Goal: Task Accomplishment & Management: Use online tool/utility

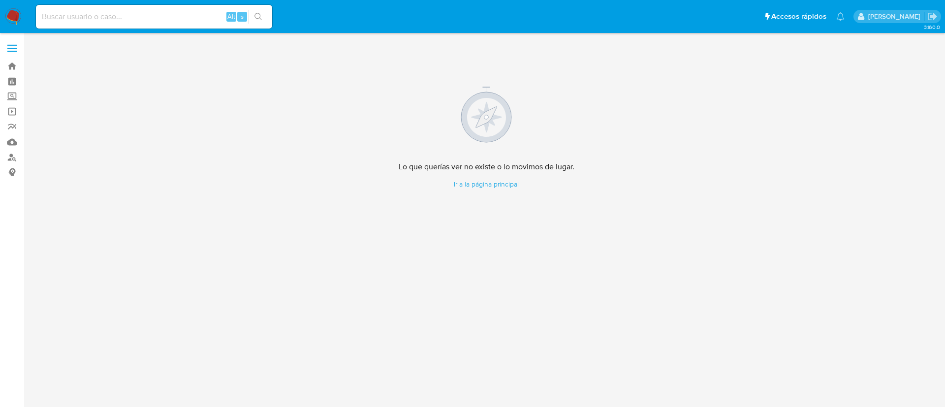
click at [0, 340] on aside "Bandeja Tablero Screening Búsqueda en Listas Watchlist Herramientas Operaciones…" at bounding box center [12, 203] width 24 height 407
click at [16, 13] on img at bounding box center [13, 16] width 17 height 17
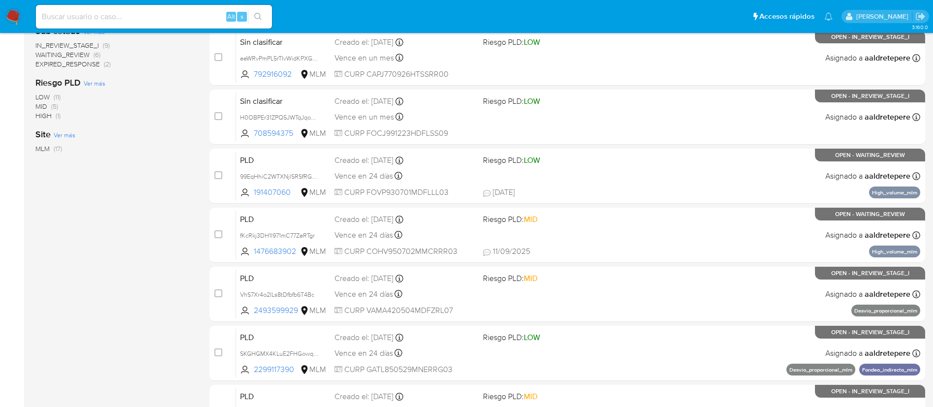
scroll to position [405, 0]
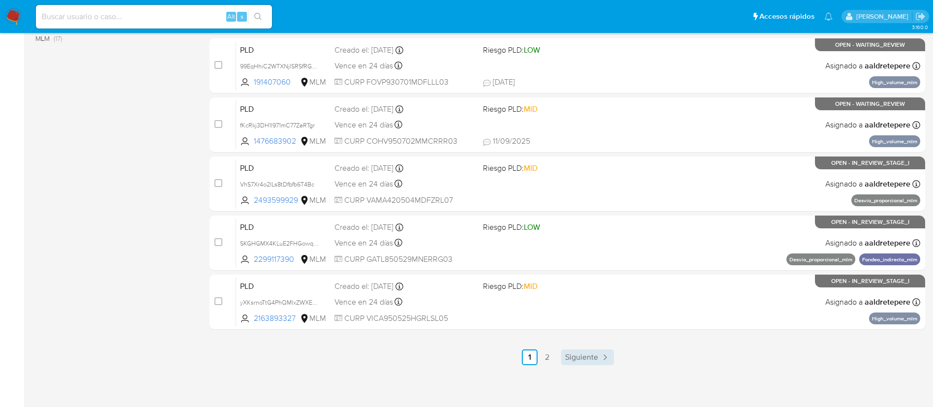
click at [568, 355] on span "Siguiente" at bounding box center [581, 357] width 33 height 8
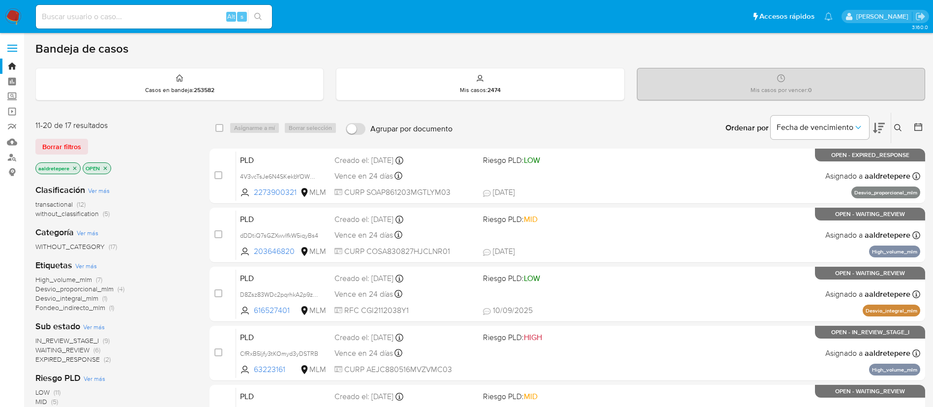
scroll to position [228, 0]
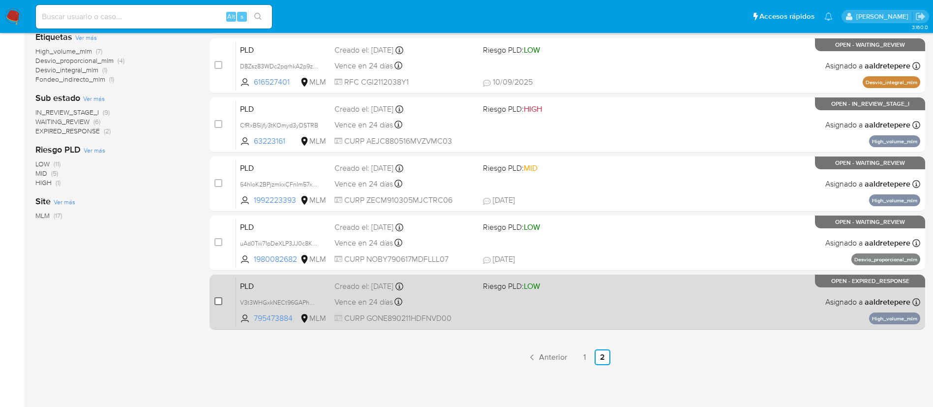
click at [219, 304] on input "checkbox" at bounding box center [219, 301] width 8 height 8
checkbox input "true"
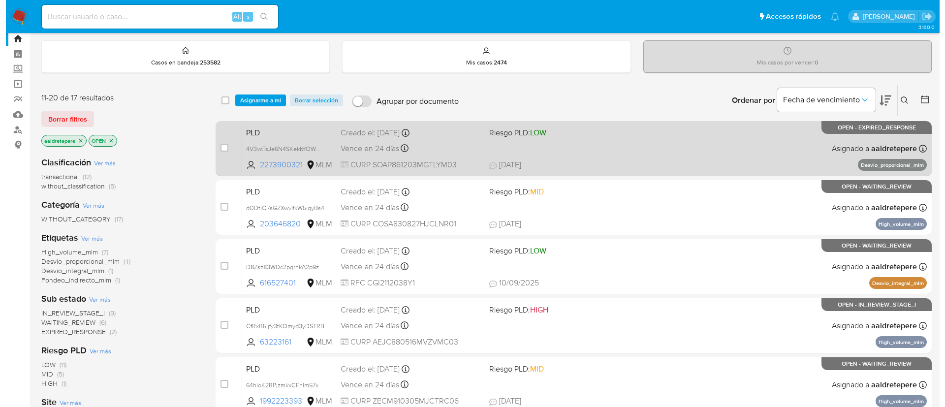
scroll to position [0, 0]
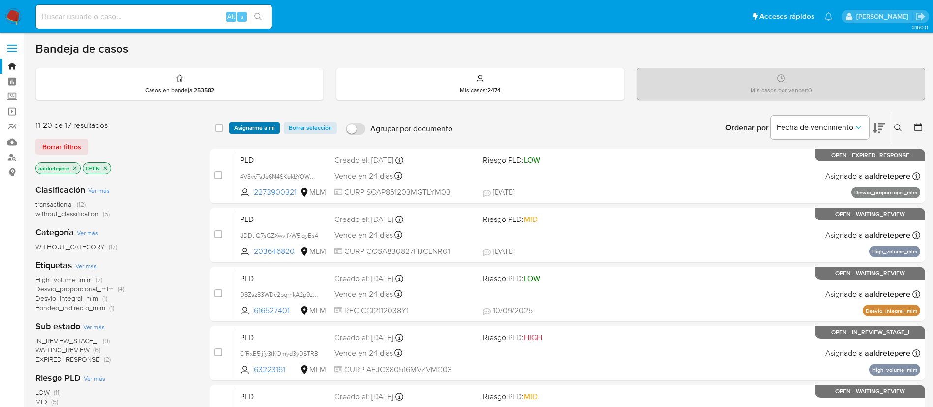
click at [245, 127] on span "Asignarme a mí" at bounding box center [254, 128] width 41 height 10
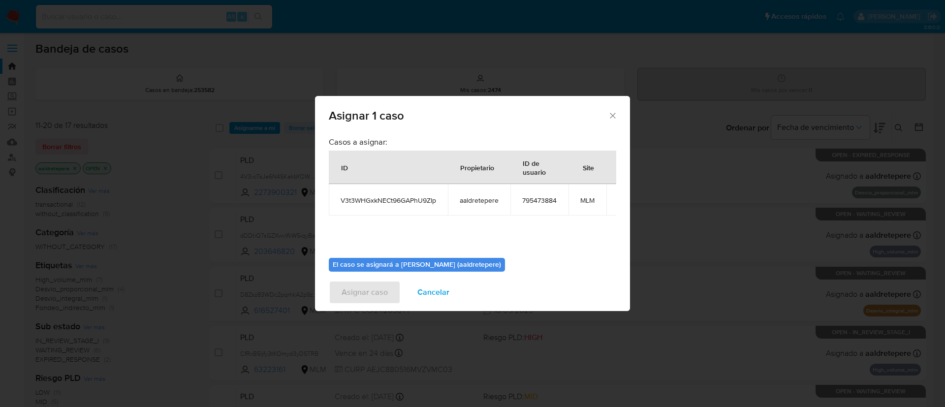
scroll to position [62, 0]
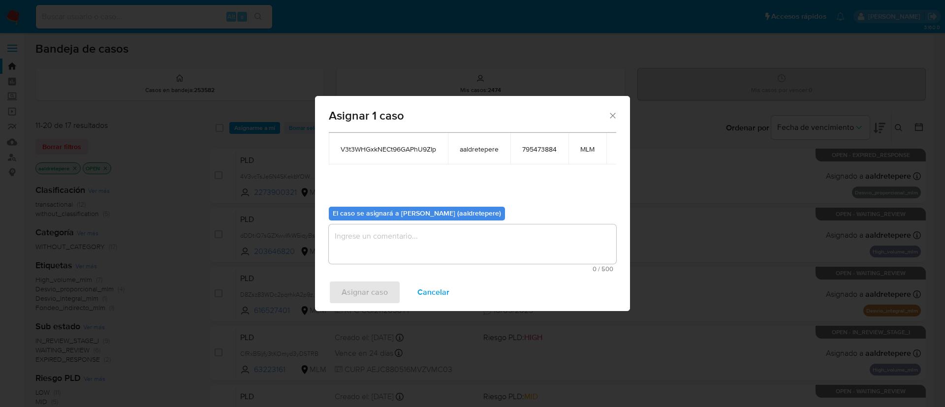
click at [458, 237] on textarea "assign-modal" at bounding box center [472, 243] width 287 height 39
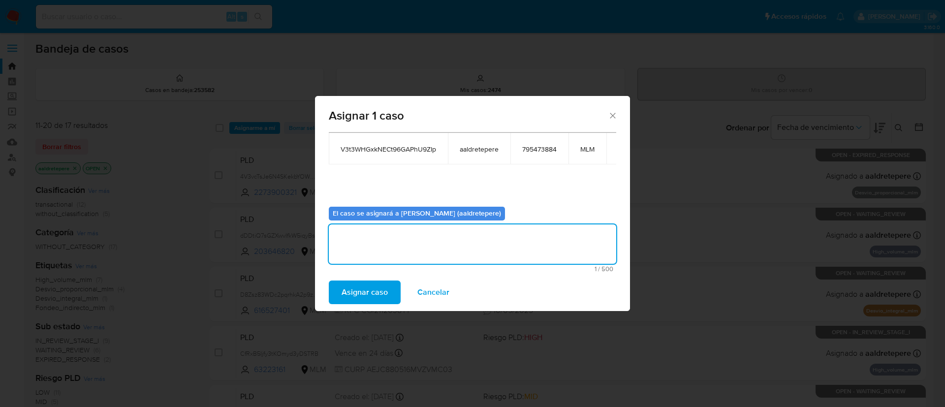
click at [360, 289] on span "Asignar caso" at bounding box center [364, 292] width 46 height 22
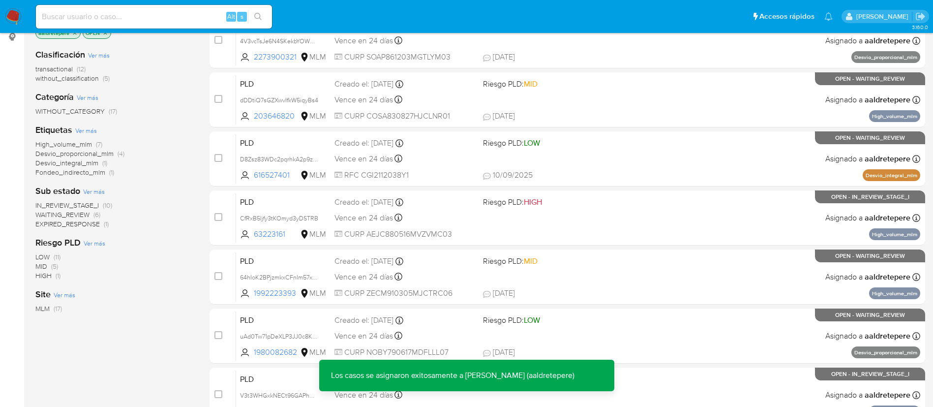
scroll to position [228, 0]
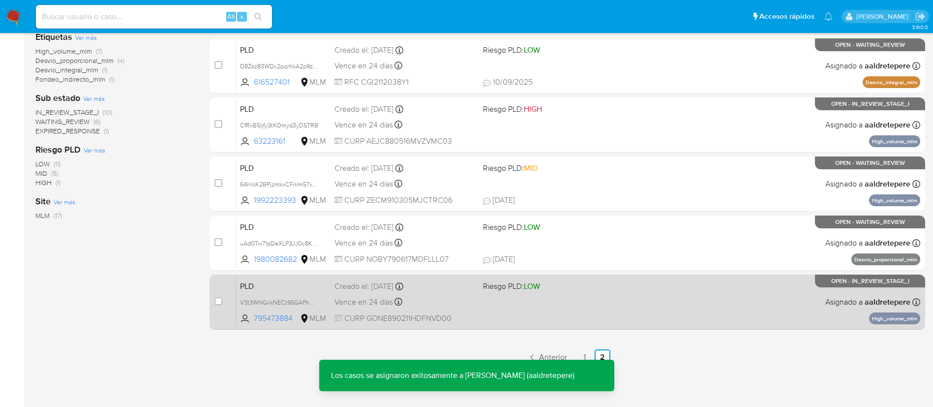
click at [800, 281] on div "PLD V3t3WHGxkNECt96GAPhU9ZIp 795473884 MLM Riesgo PLD: LOW Creado el: 12/08/202…" at bounding box center [578, 302] width 684 height 50
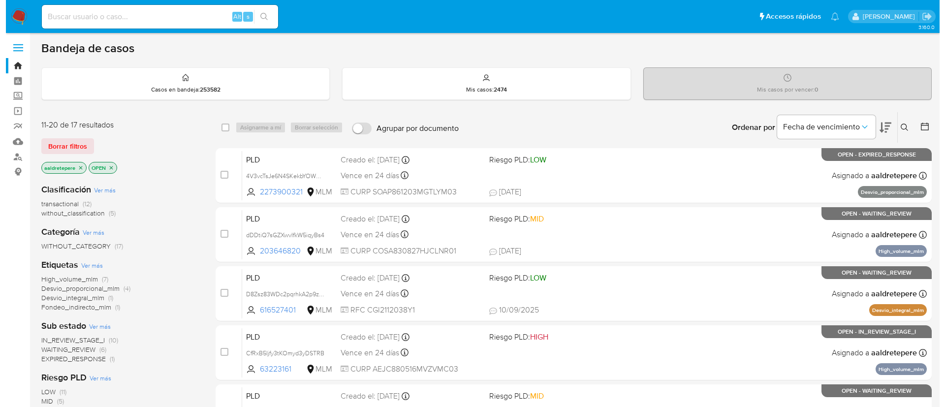
scroll to position [0, 0]
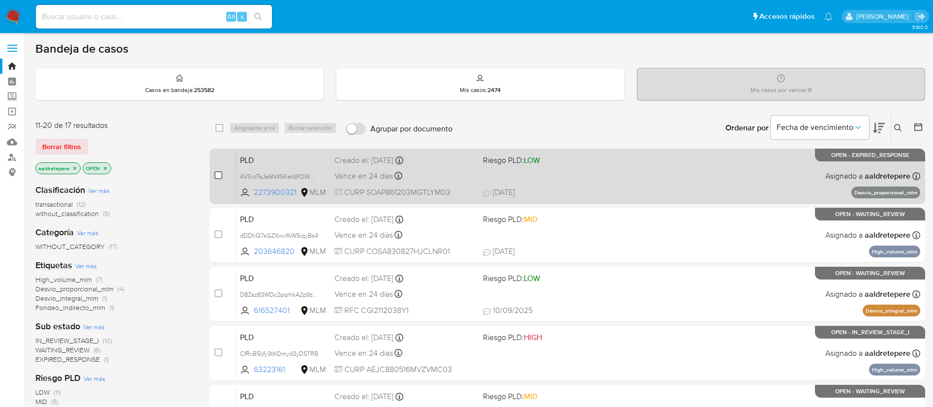
click at [215, 174] on input "checkbox" at bounding box center [219, 175] width 8 height 8
checkbox input "true"
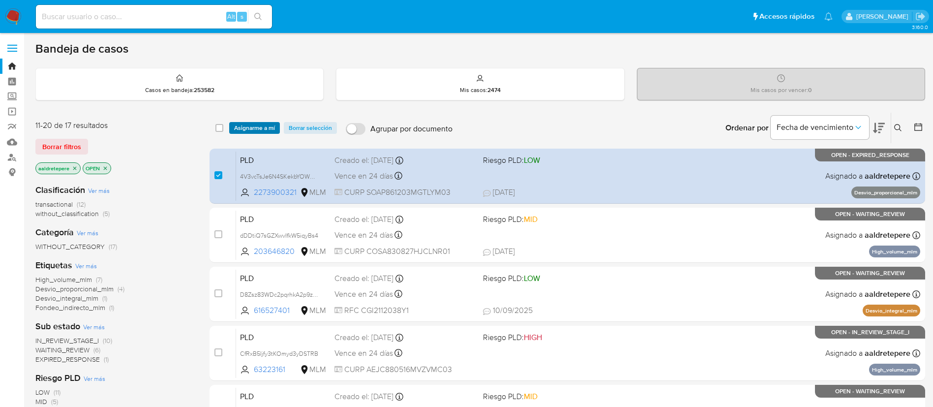
click at [251, 131] on span "Asignarme a mí" at bounding box center [254, 128] width 41 height 10
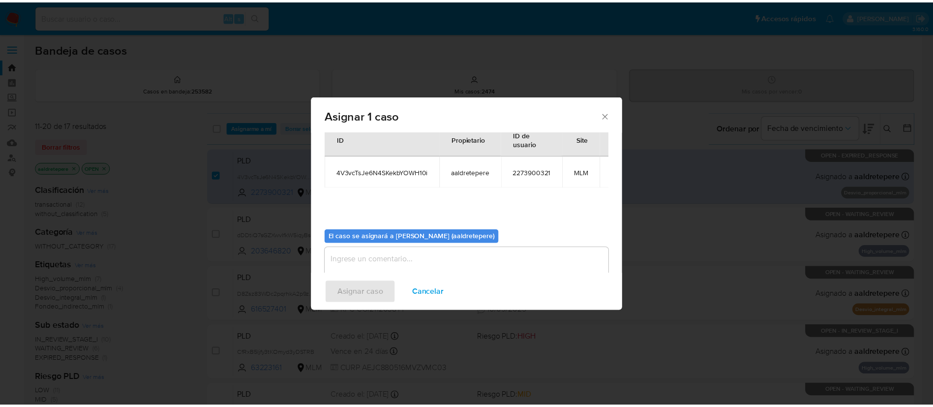
scroll to position [51, 0]
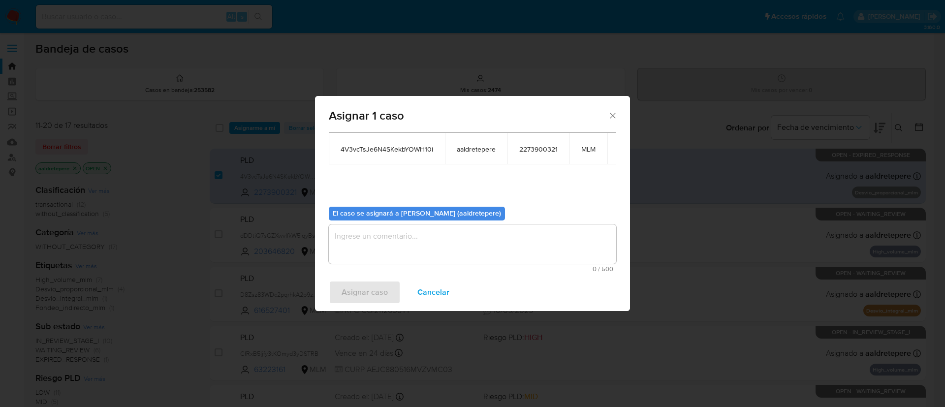
click at [431, 244] on textarea "assign-modal" at bounding box center [472, 243] width 287 height 39
click at [381, 293] on span "Asignar caso" at bounding box center [364, 292] width 46 height 22
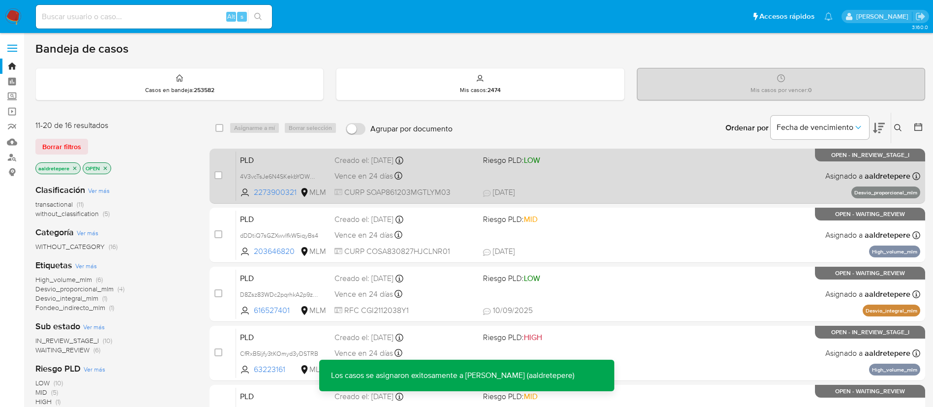
click at [653, 188] on span "09/09/2025 09/09/2025 10:29" at bounding box center [627, 192] width 289 height 11
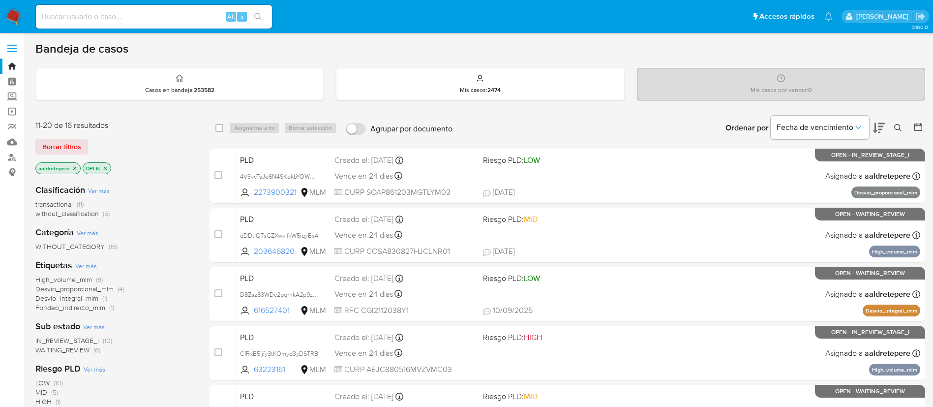
click at [13, 7] on nav "Pausado Ver notificaciones Alt s Accesos rápidos Presiona las siguientes teclas…" at bounding box center [466, 16] width 933 height 33
click at [18, 11] on img at bounding box center [13, 16] width 17 height 17
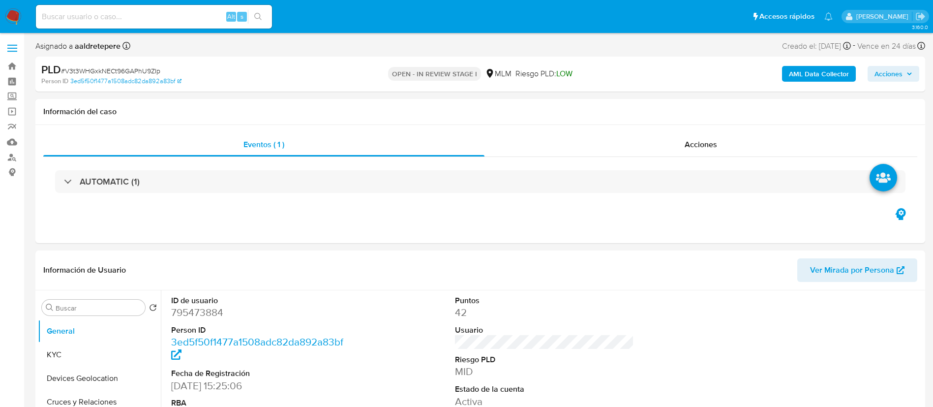
select select "10"
click at [84, 359] on button "KYC" at bounding box center [95, 355] width 115 height 24
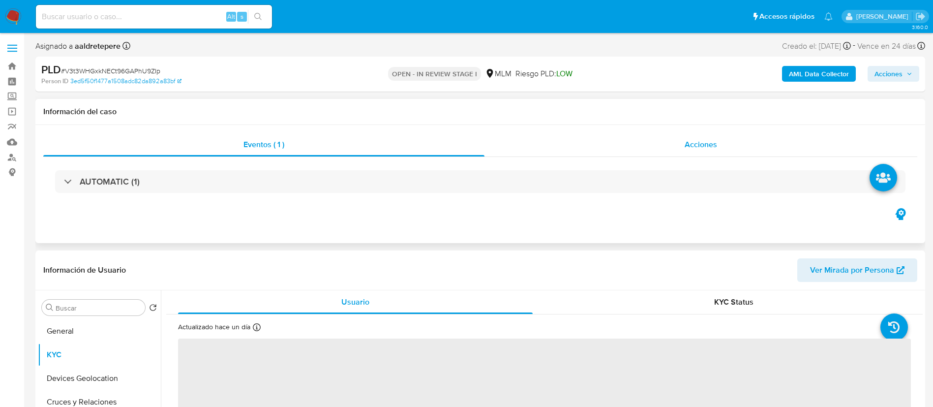
click at [704, 139] on span "Acciones" at bounding box center [701, 144] width 32 height 11
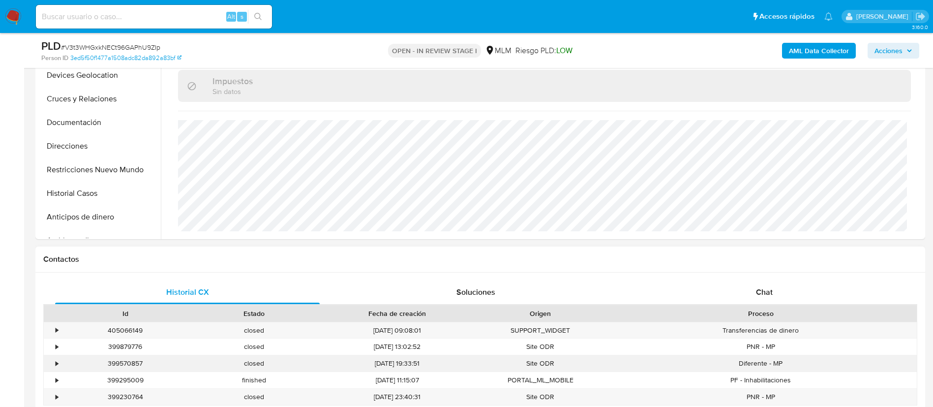
scroll to position [443, 0]
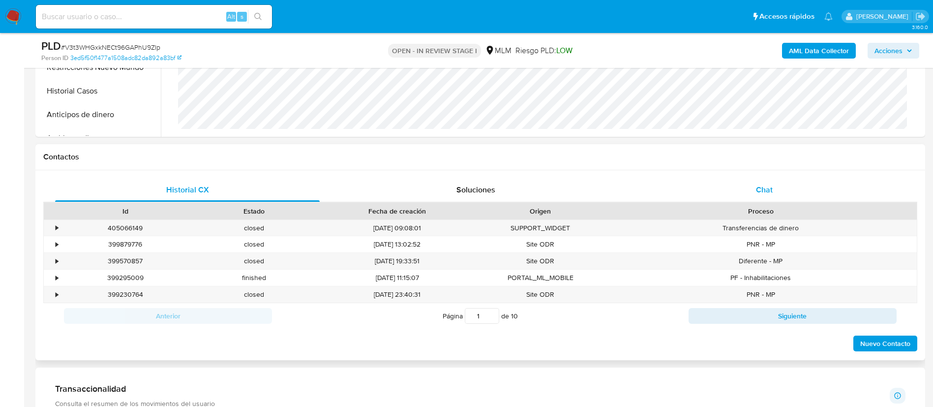
click at [754, 185] on div "Chat" at bounding box center [764, 190] width 265 height 24
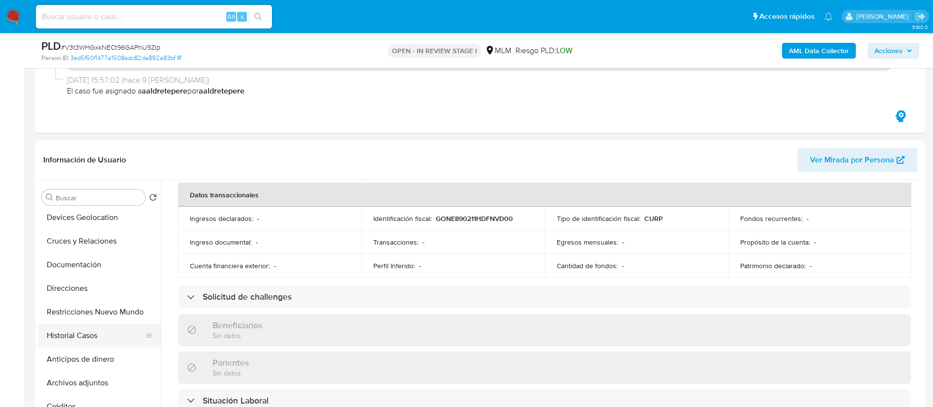
scroll to position [74, 0]
click at [86, 360] on button "Archivos adjuntos" at bounding box center [95, 360] width 115 height 24
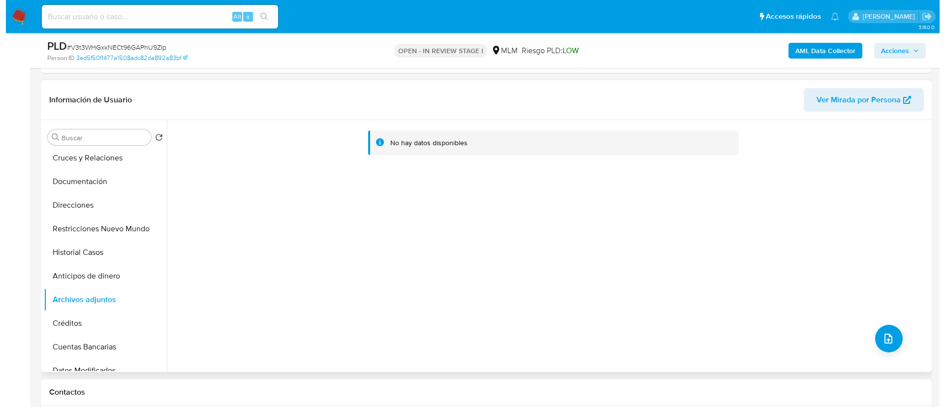
scroll to position [221, 0]
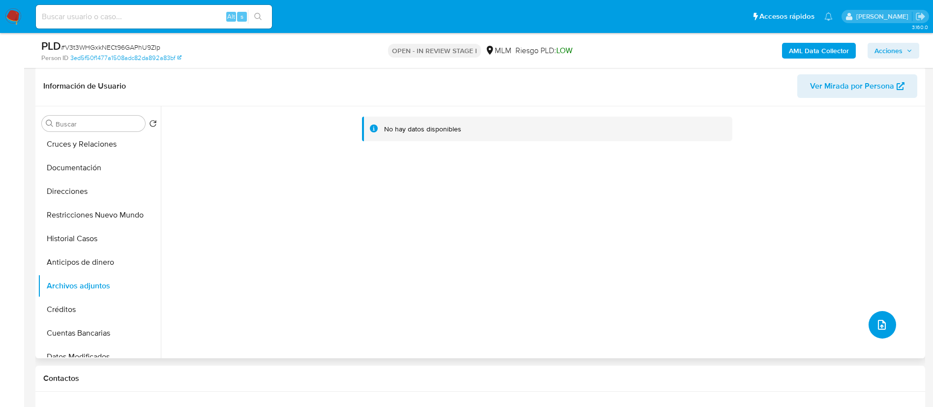
click at [883, 319] on span "upload-file" at bounding box center [882, 325] width 12 height 12
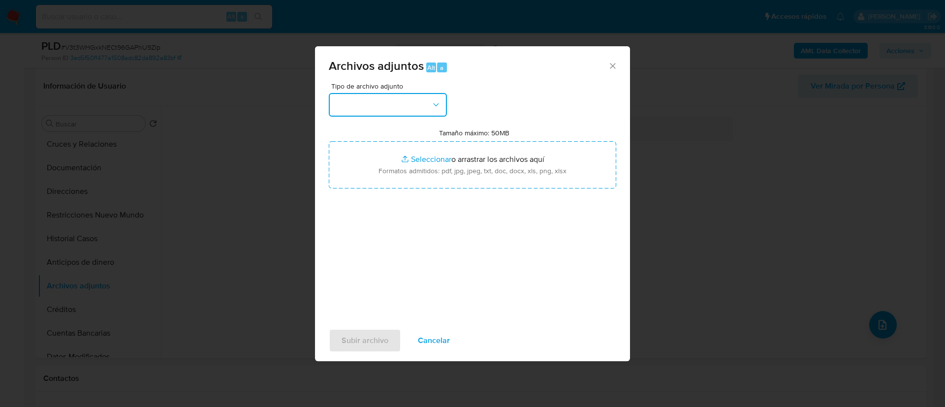
drag, startPoint x: 411, startPoint y: 95, endPoint x: 421, endPoint y: 98, distance: 10.3
click at [411, 96] on button "button" at bounding box center [388, 105] width 118 height 24
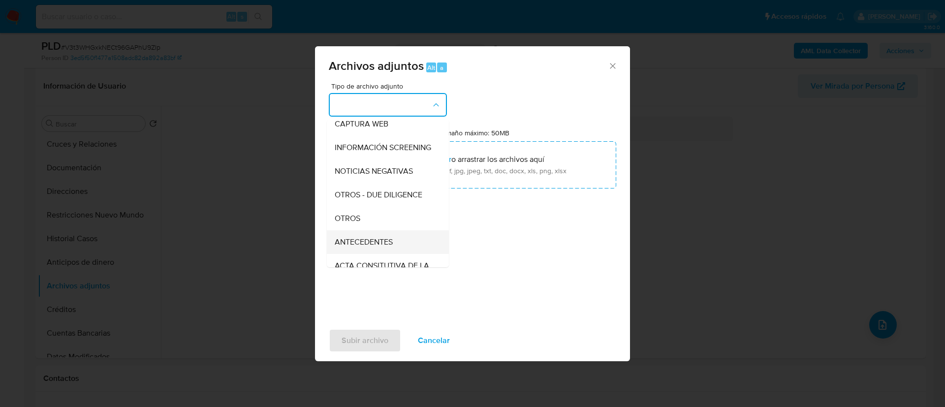
scroll to position [101, 0]
click at [396, 207] on div "OTROS" at bounding box center [385, 196] width 100 height 24
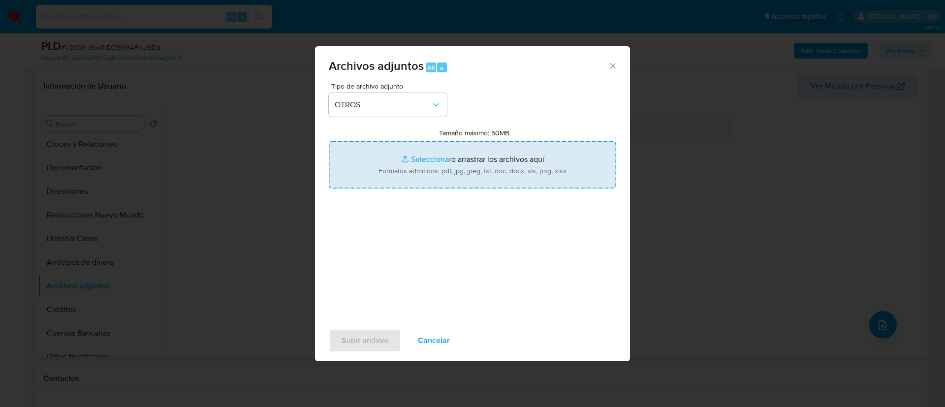
click at [466, 180] on input "Tamaño máximo: 50MB Seleccionar archivos" at bounding box center [472, 164] width 287 height 47
type input "C:\fakepath\795473884_Edgar Eduardo Gonzalez Nieves_AGOSTO 2025.pdf"
click at [373, 342] on span "Subir archivo" at bounding box center [364, 341] width 47 height 22
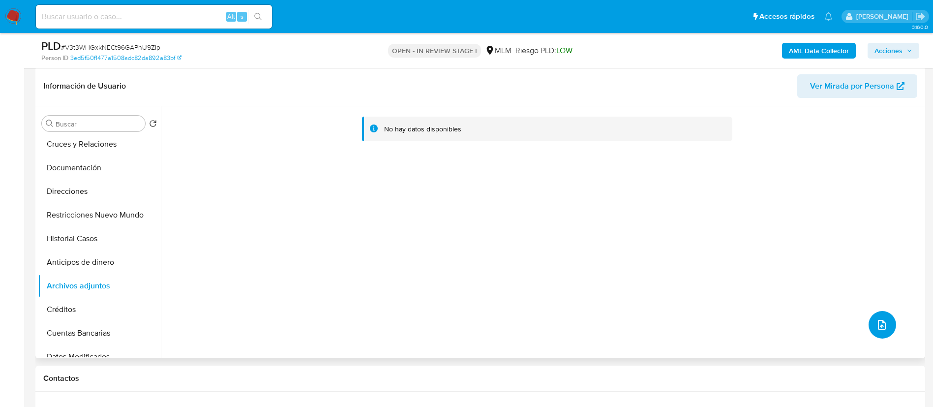
click at [884, 326] on icon "upload-file" at bounding box center [882, 325] width 12 height 12
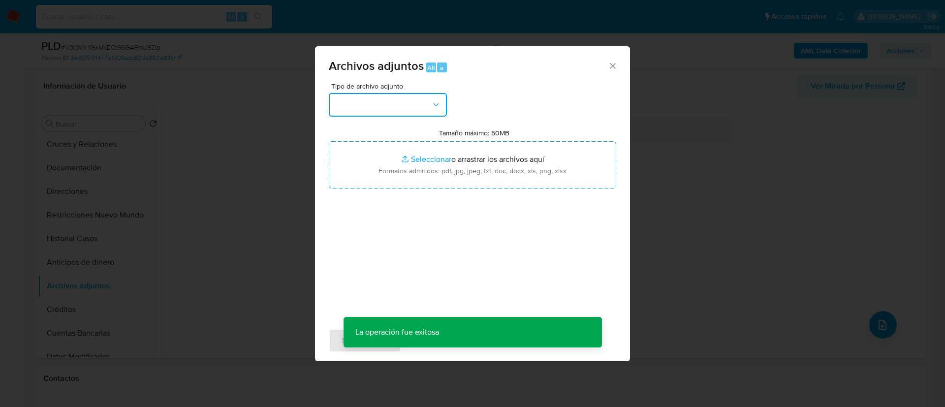
click at [389, 113] on button "button" at bounding box center [388, 105] width 118 height 24
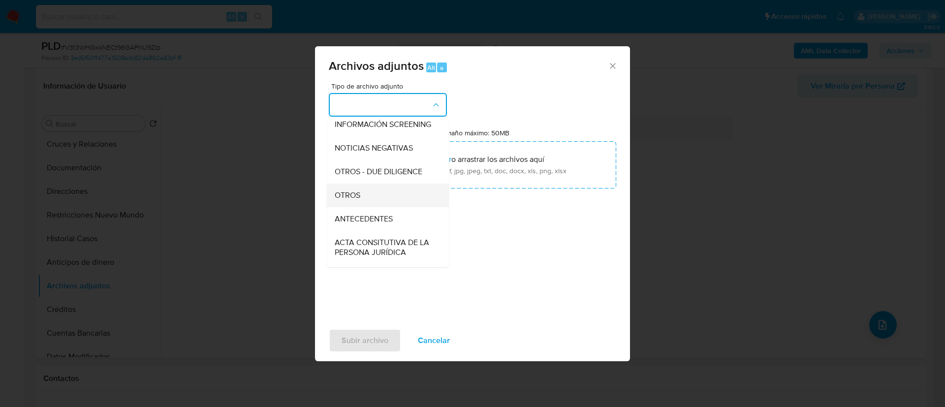
click at [390, 203] on div "OTROS" at bounding box center [385, 196] width 100 height 24
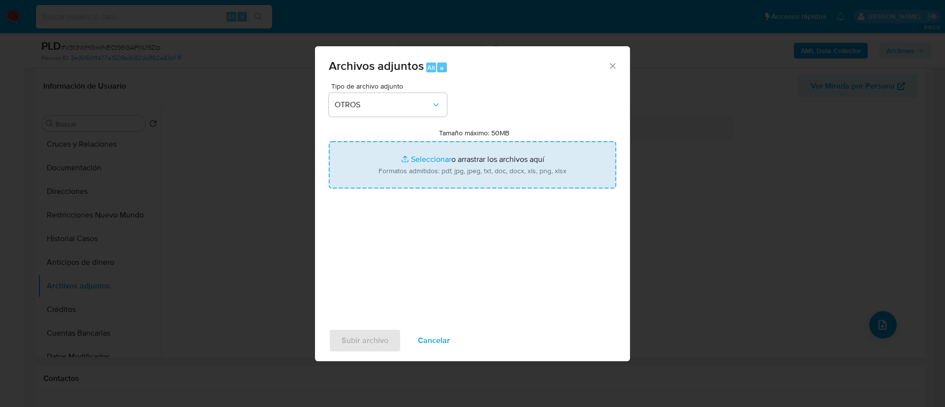
click at [577, 143] on input "Tamaño máximo: 50MB Seleccionar archivos" at bounding box center [472, 164] width 287 height 47
type input "C:\fakepath\795473884_EDGAR EDUARDO GONZALEZ NIEVES_AGOSTO_2025.xlsx"
click at [440, 176] on input "Tamaño máximo: 50MB Seleccionar archivos" at bounding box center [472, 164] width 287 height 47
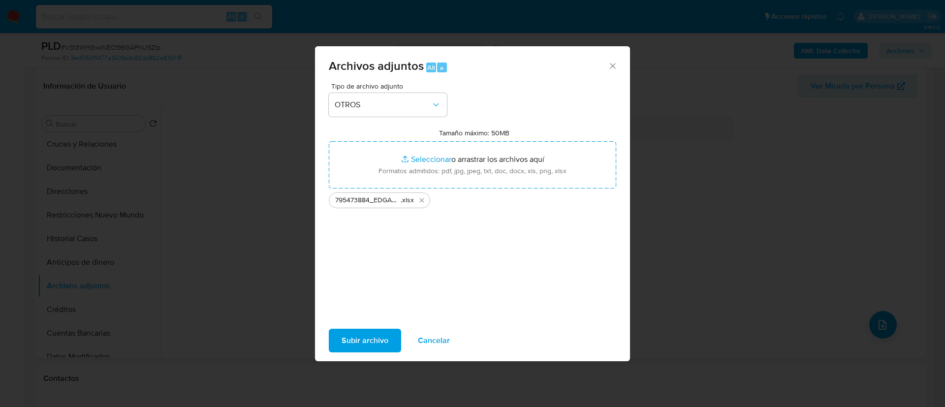
click at [374, 340] on span "Subir archivo" at bounding box center [364, 341] width 47 height 22
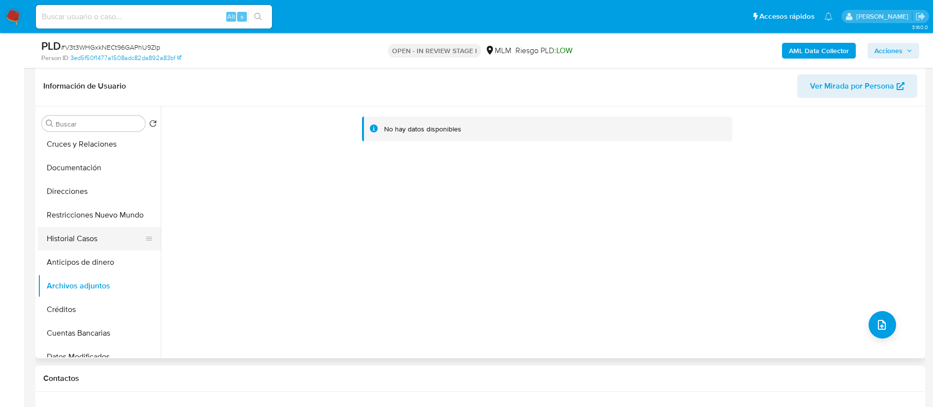
click at [92, 242] on button "Historial Casos" at bounding box center [95, 239] width 115 height 24
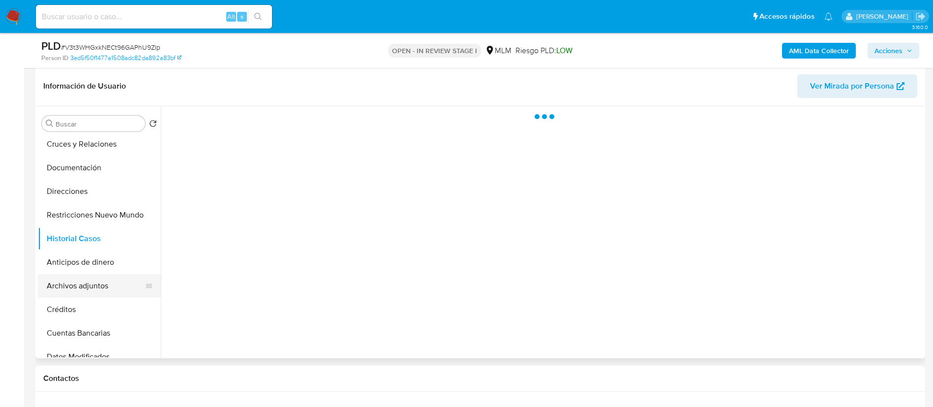
click at [89, 278] on button "Archivos adjuntos" at bounding box center [95, 286] width 115 height 24
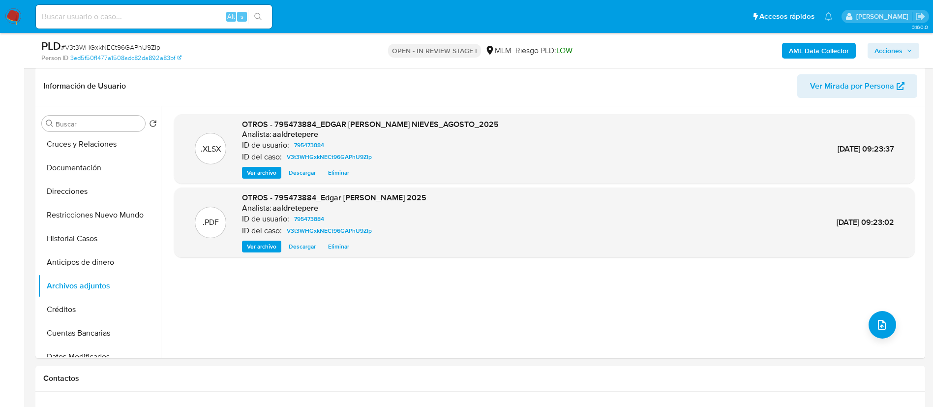
click at [886, 47] on span "Acciones" at bounding box center [889, 51] width 28 height 16
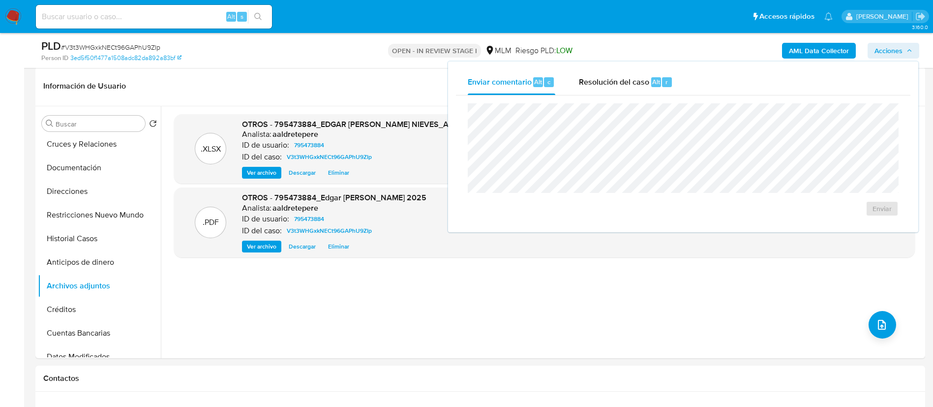
drag, startPoint x: 639, startPoint y: 78, endPoint x: 639, endPoint y: 98, distance: 19.7
click at [639, 78] on span "Resolución del caso" at bounding box center [614, 81] width 70 height 11
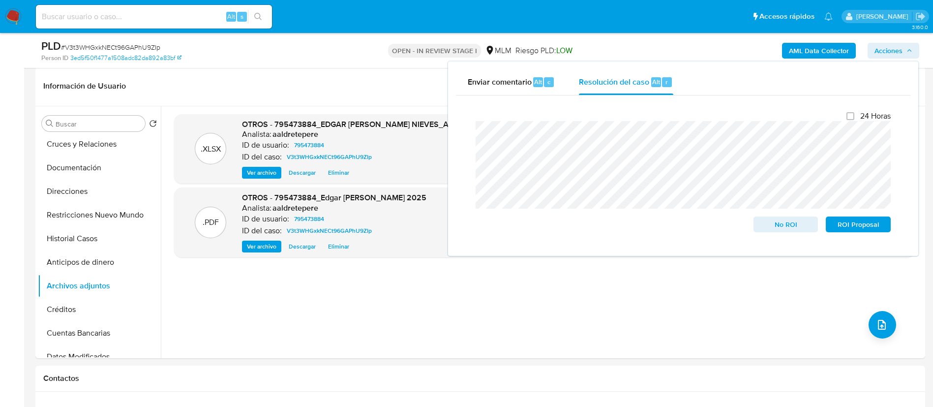
scroll to position [0, 0]
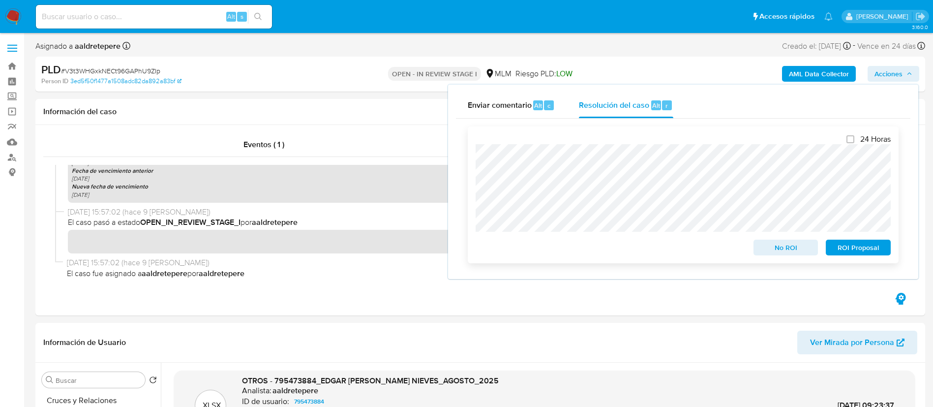
click at [869, 249] on span "ROI Proposal" at bounding box center [858, 248] width 51 height 14
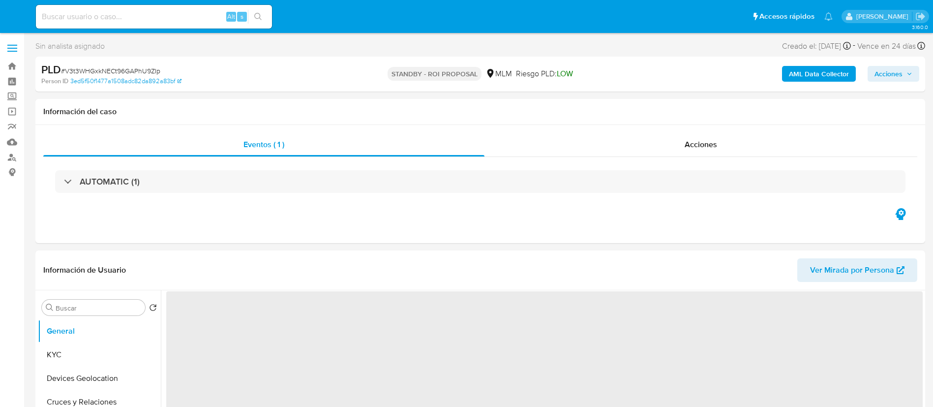
select select "10"
drag, startPoint x: 710, startPoint y: 118, endPoint x: 702, endPoint y: 140, distance: 23.5
click at [710, 120] on div "Información del caso" at bounding box center [480, 112] width 890 height 26
select select "10"
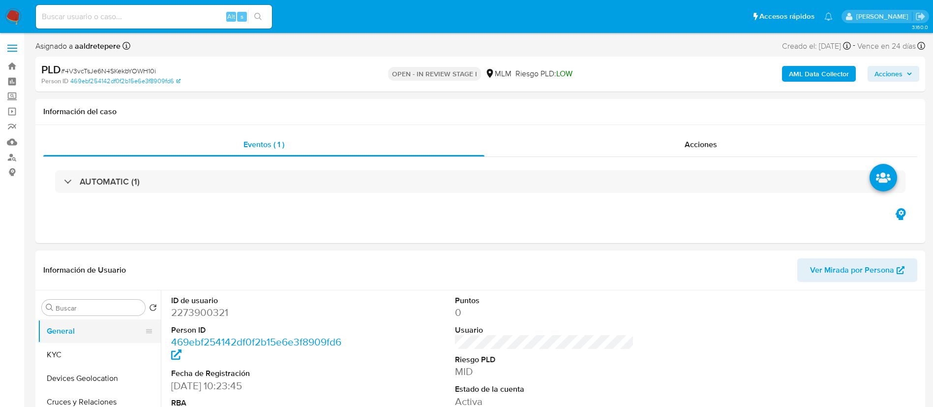
drag, startPoint x: 57, startPoint y: 350, endPoint x: 140, endPoint y: 337, distance: 84.5
click at [59, 350] on button "KYC" at bounding box center [99, 355] width 123 height 24
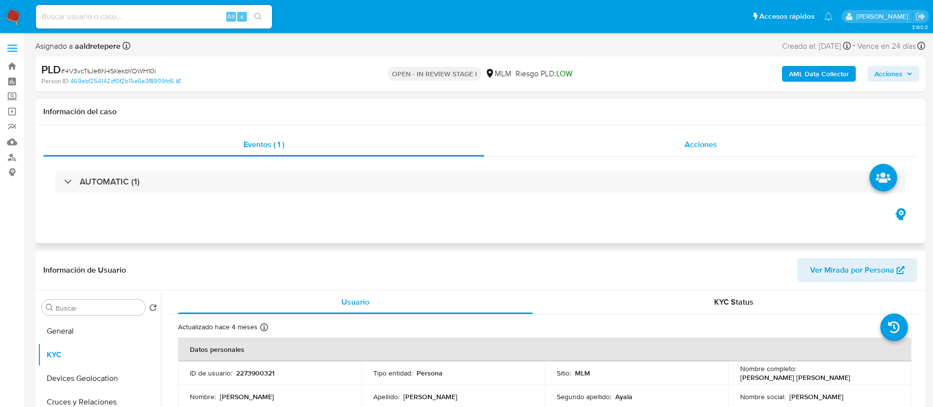
click at [703, 148] on span "Acciones" at bounding box center [701, 144] width 32 height 11
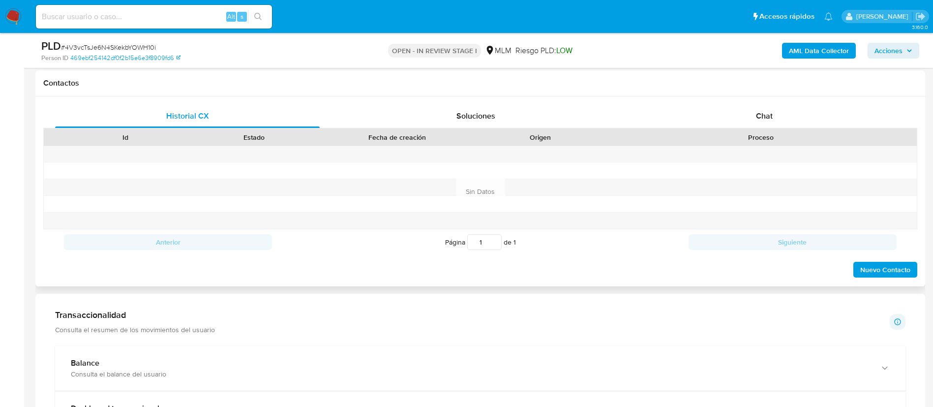
scroll to position [369, 0]
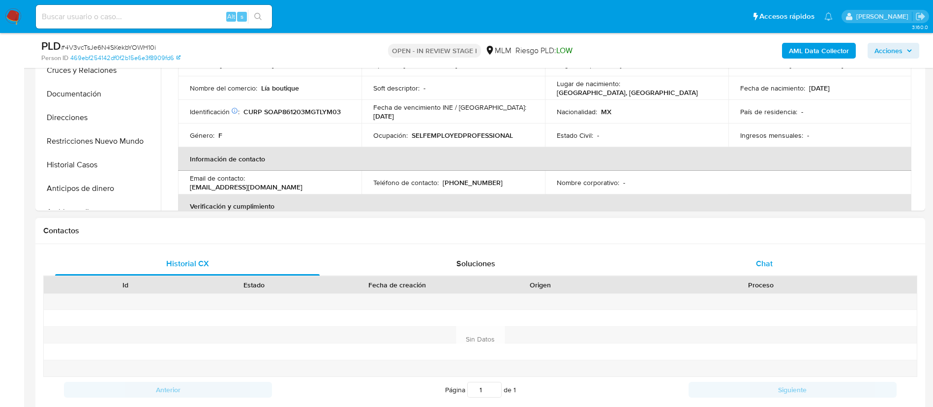
click at [769, 260] on span "Chat" at bounding box center [764, 263] width 17 height 11
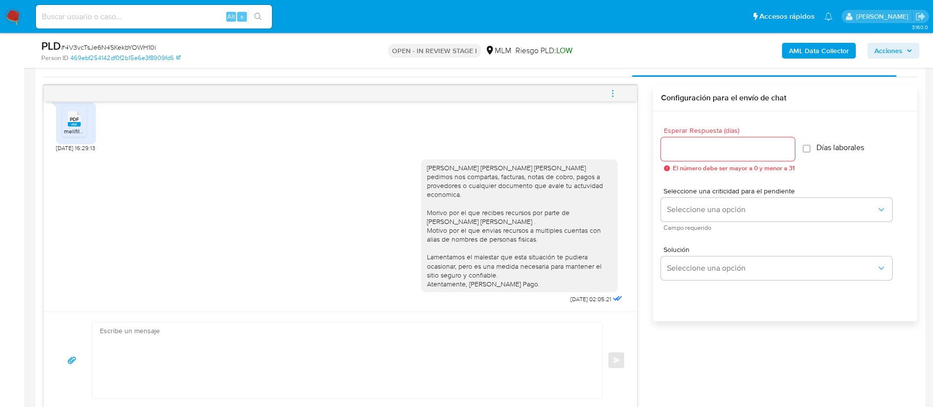
scroll to position [590, 0]
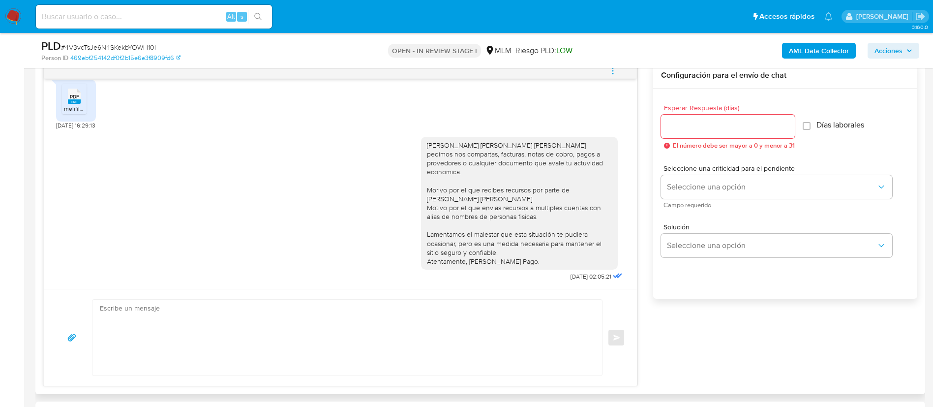
click at [84, 104] on span "melifile1184379742963395160.pdf" at bounding box center [108, 108] width 89 height 8
click at [84, 101] on div at bounding box center [74, 99] width 25 height 31
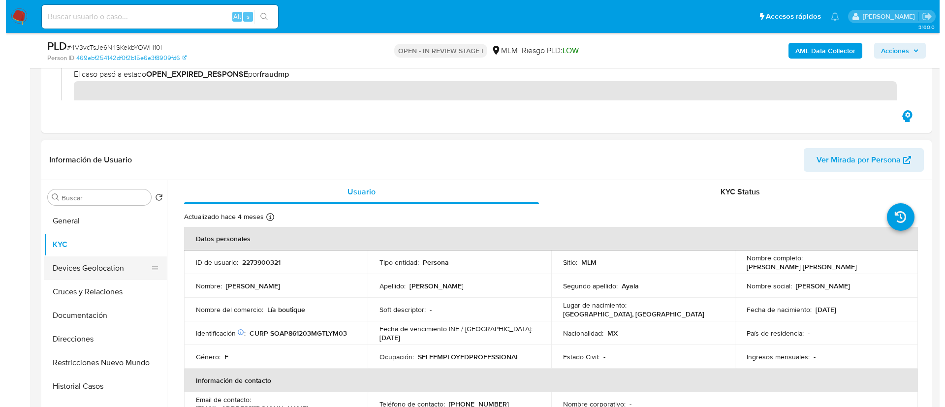
scroll to position [148, 0]
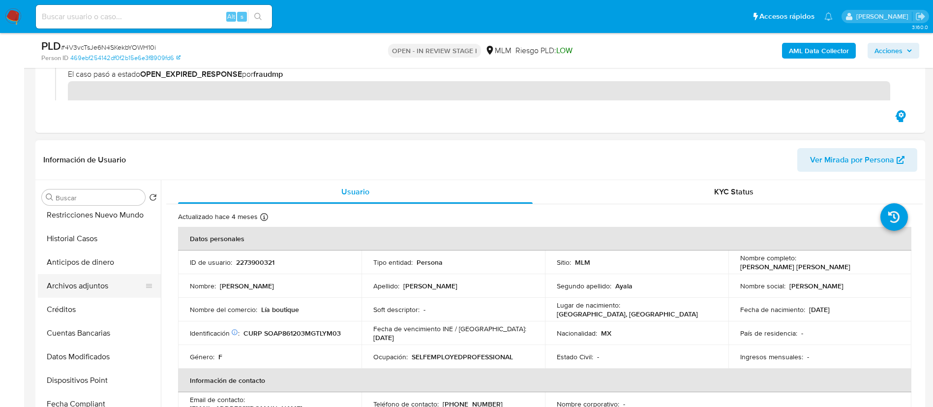
click at [95, 285] on button "Archivos adjuntos" at bounding box center [95, 286] width 115 height 24
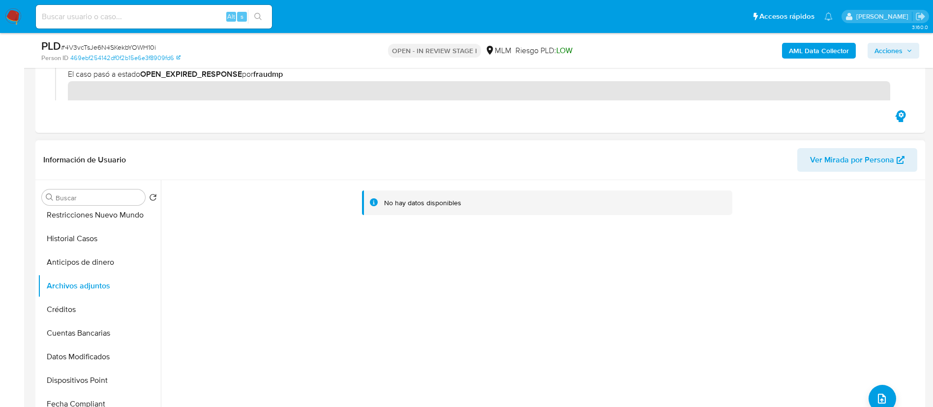
click at [886, 386] on div "No hay datos disponibles" at bounding box center [542, 306] width 762 height 252
click at [878, 398] on icon "upload-file" at bounding box center [882, 399] width 8 height 10
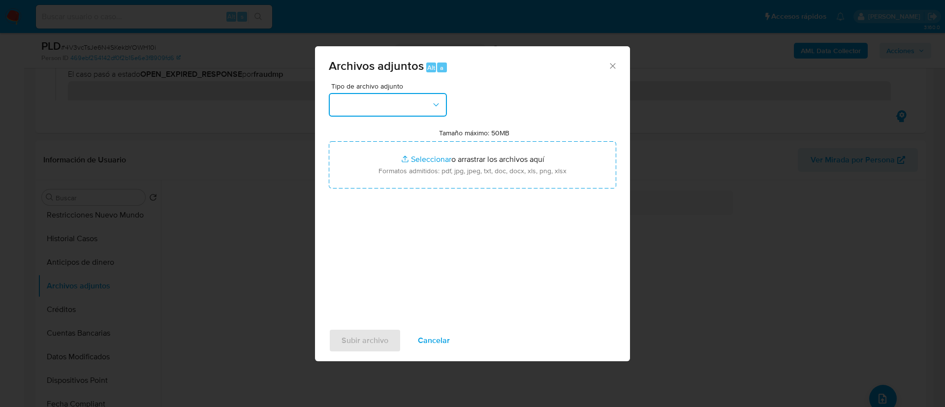
click at [409, 106] on button "button" at bounding box center [388, 105] width 118 height 24
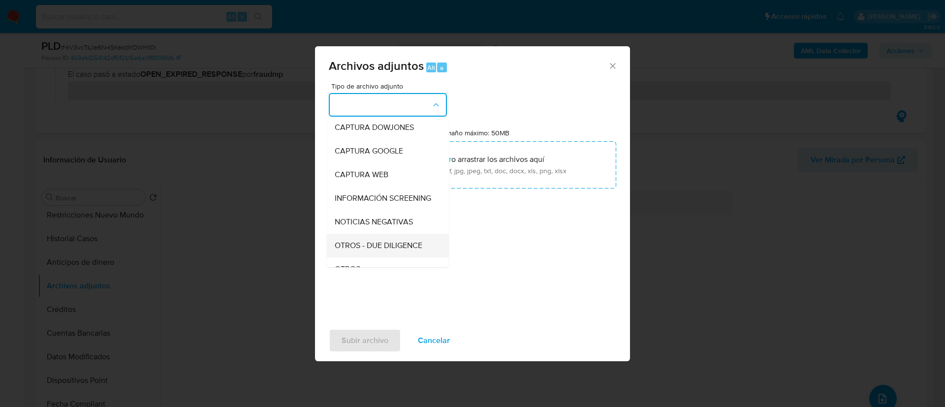
scroll to position [101, 0]
click at [356, 200] on span "OTROS" at bounding box center [348, 195] width 26 height 10
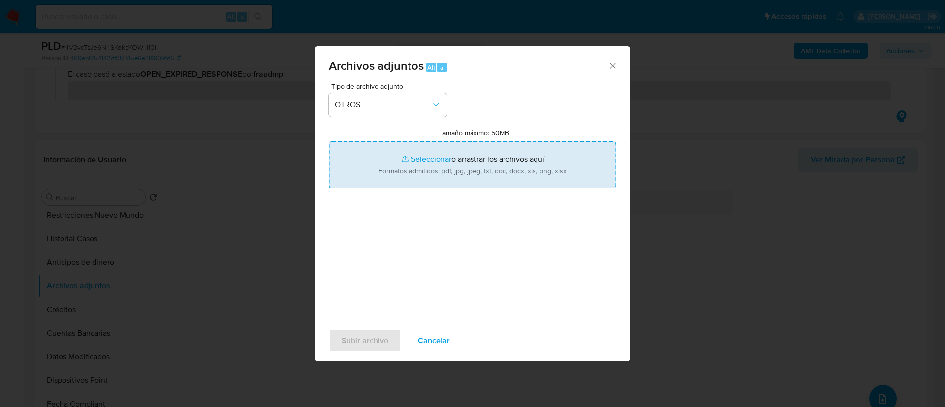
click at [469, 171] on input "Tamaño máximo: 50MB Seleccionar archivos" at bounding box center [472, 164] width 287 height 47
type input "C:\fakepath\2273900321_PAMELA SARAI SOLANO AYALA_AGOSTO 2025.xlsx"
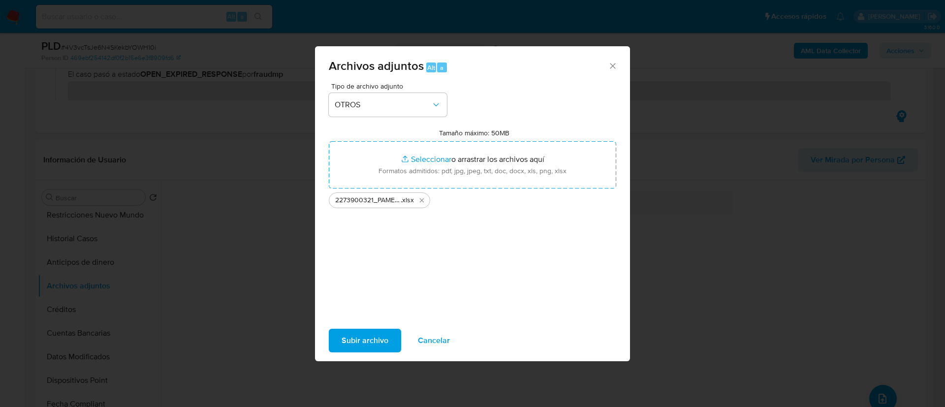
drag, startPoint x: 469, startPoint y: 171, endPoint x: 350, endPoint y: 345, distance: 211.4
click at [350, 345] on span "Subir archivo" at bounding box center [364, 341] width 47 height 22
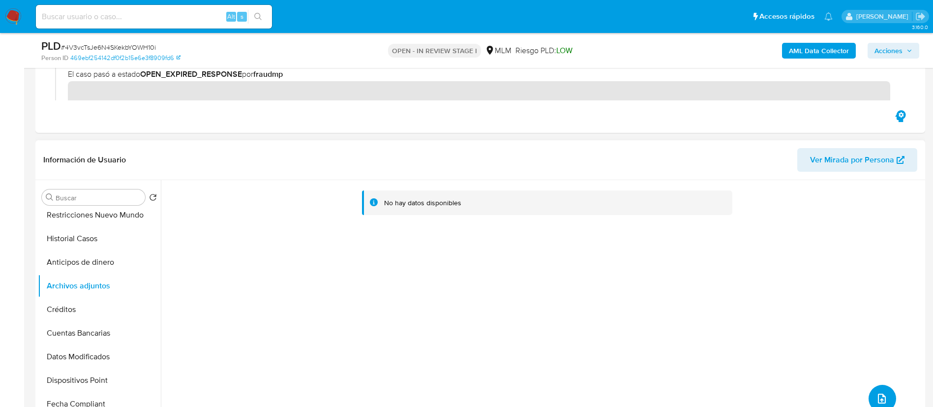
click at [876, 393] on icon "upload-file" at bounding box center [882, 399] width 12 height 12
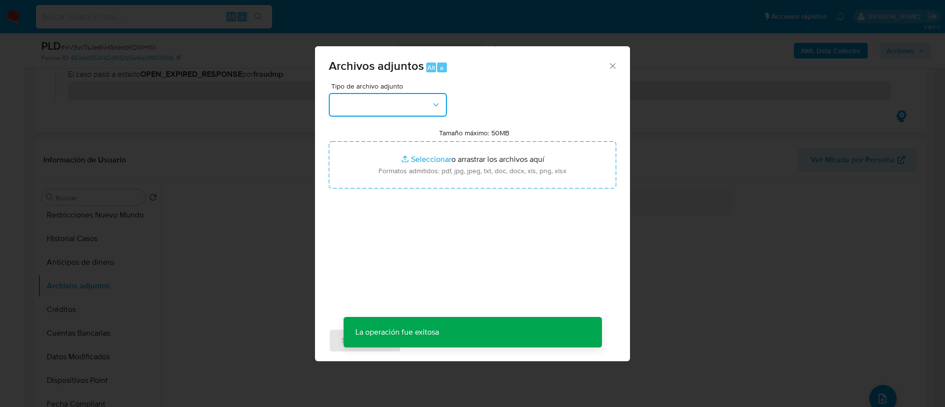
click at [396, 102] on button "button" at bounding box center [388, 105] width 118 height 24
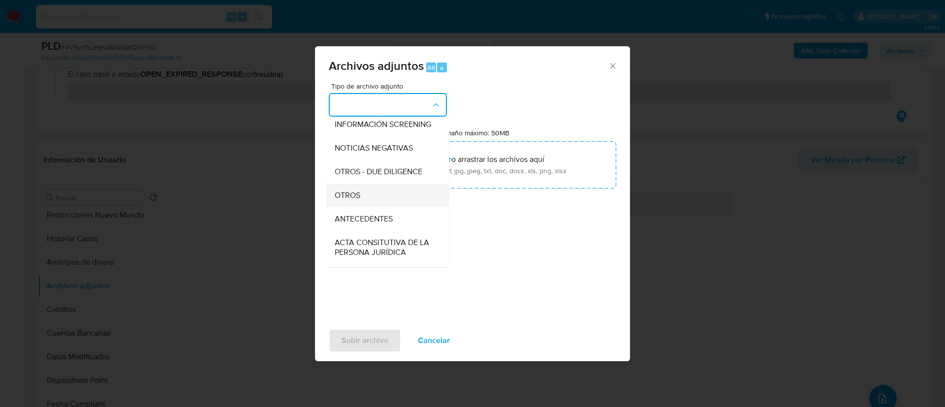
click at [358, 200] on span "OTROS" at bounding box center [348, 195] width 26 height 10
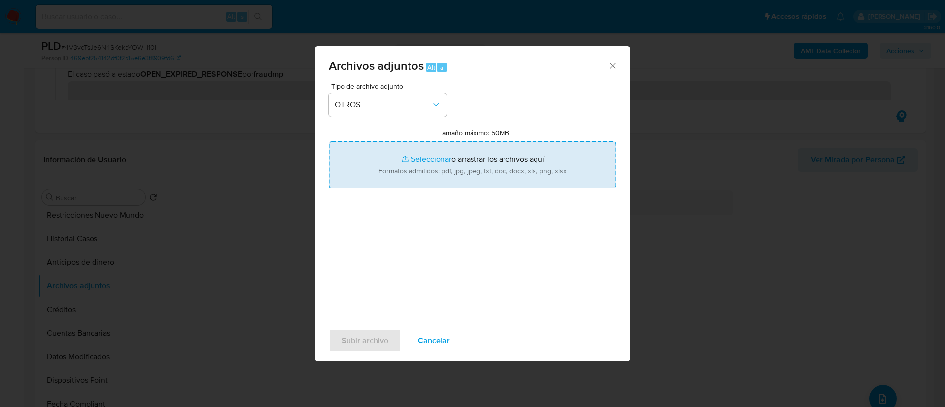
click at [568, 153] on input "Tamaño máximo: 50MB Seleccionar archivos" at bounding box center [472, 164] width 287 height 47
type input "C:\fakepath\2273900321_Pamela Sarai Solano Ayala_AGOSTO_2025.pdf"
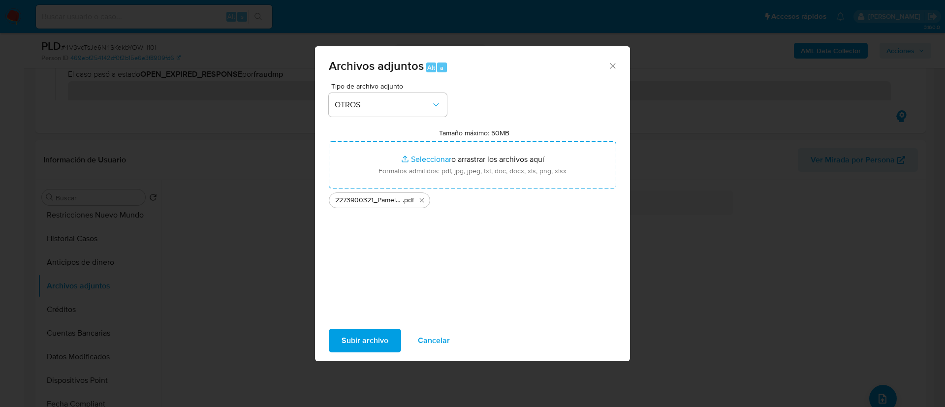
click at [379, 345] on span "Subir archivo" at bounding box center [364, 341] width 47 height 22
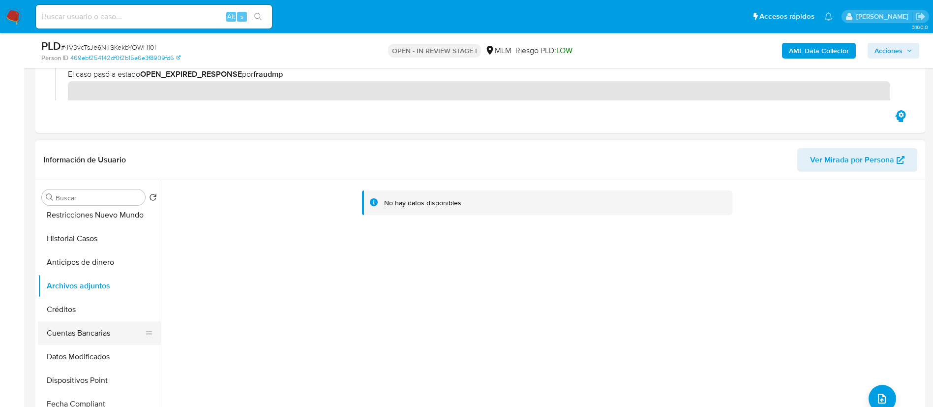
click at [60, 329] on button "Cuentas Bancarias" at bounding box center [95, 333] width 115 height 24
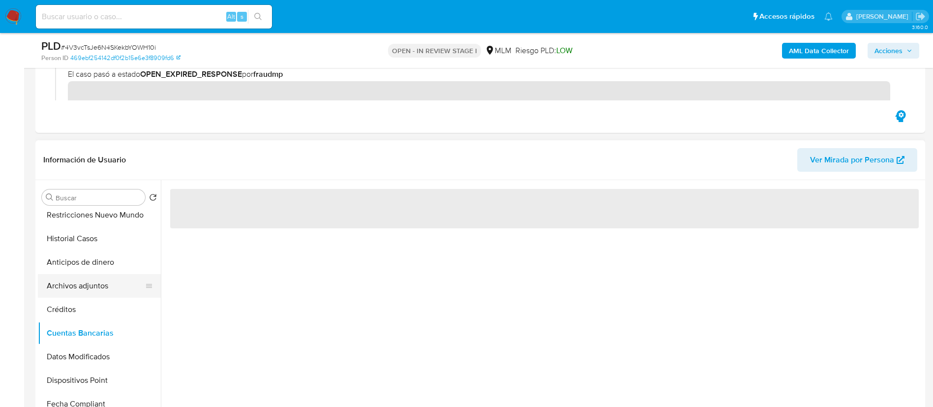
click at [75, 285] on button "Archivos adjuntos" at bounding box center [95, 286] width 115 height 24
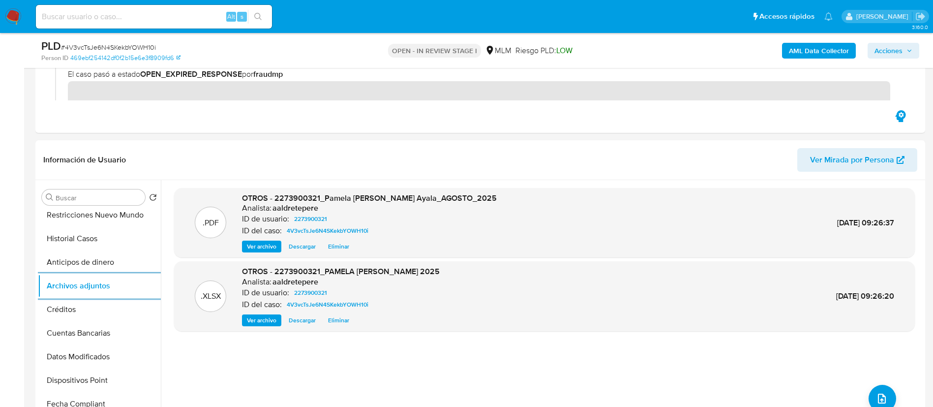
click at [890, 55] on span "Acciones" at bounding box center [889, 51] width 28 height 16
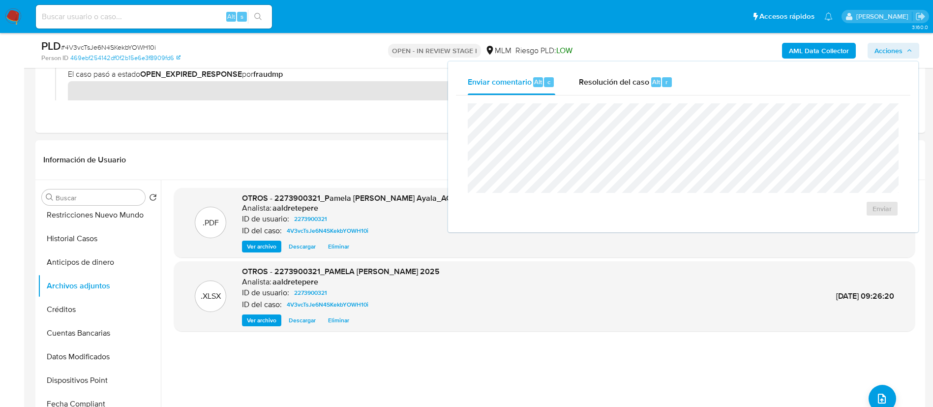
drag, startPoint x: 639, startPoint y: 81, endPoint x: 637, endPoint y: 97, distance: 15.9
click at [639, 81] on span "Resolución del caso" at bounding box center [614, 81] width 70 height 11
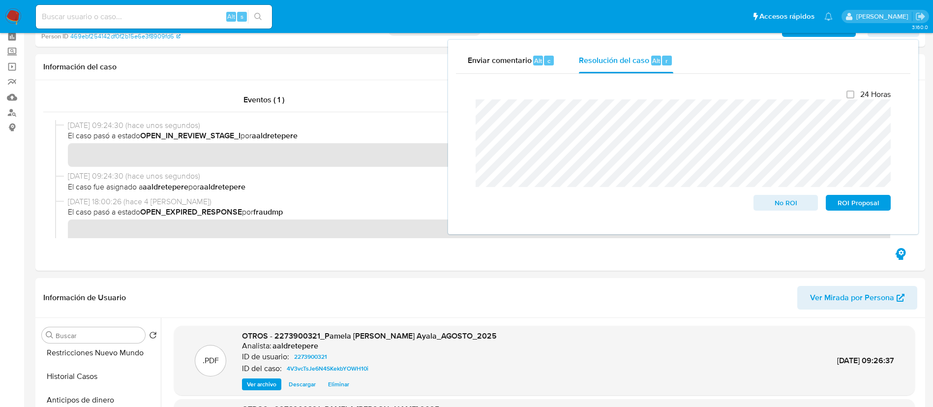
scroll to position [0, 0]
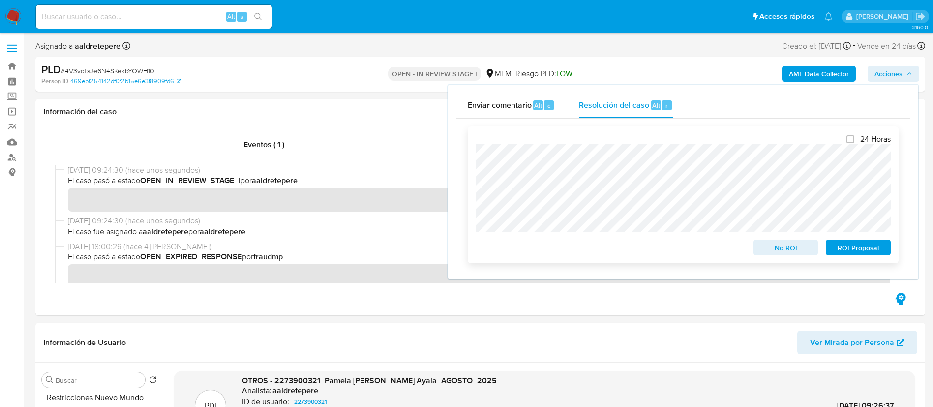
click at [873, 252] on span "ROI Proposal" at bounding box center [858, 248] width 51 height 14
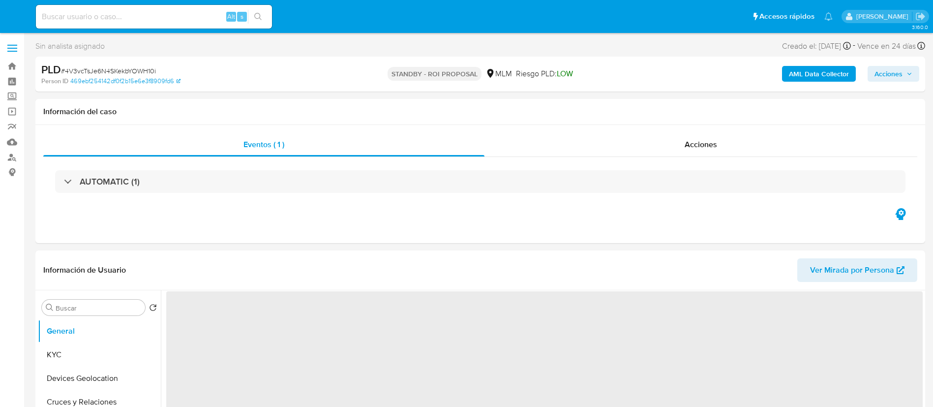
select select "10"
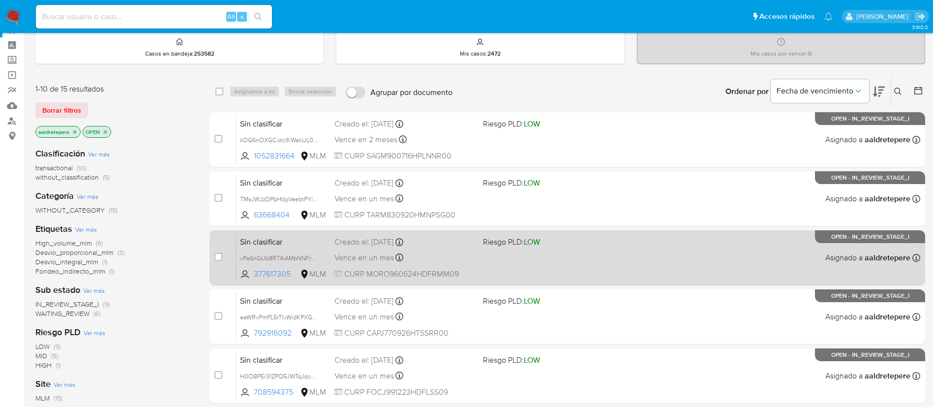
scroll to position [405, 0]
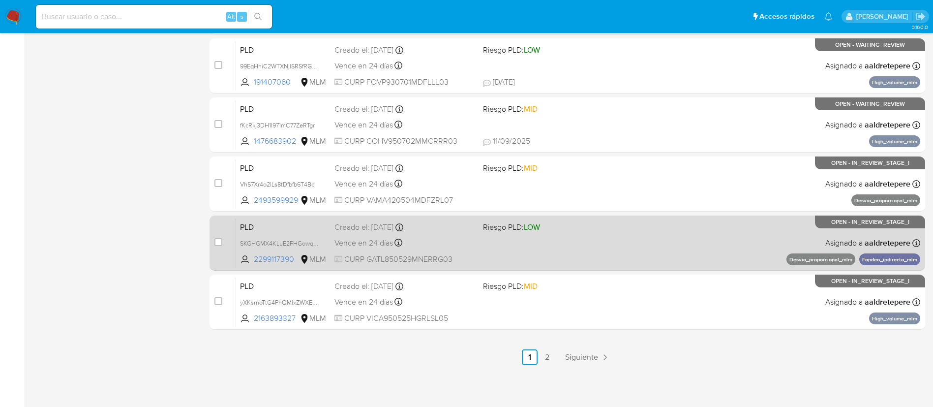
click at [726, 266] on div "PLD SKGHGMX4KLuE2FHGowqGrKmy 2299117390 MLM Riesgo PLD: LOW Creado el: [DATE] C…" at bounding box center [578, 243] width 684 height 50
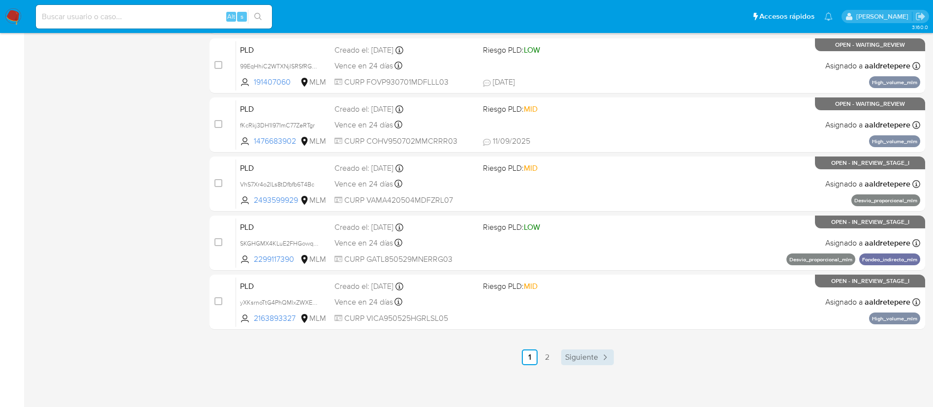
click at [587, 359] on span "Siguiente" at bounding box center [581, 357] width 33 height 8
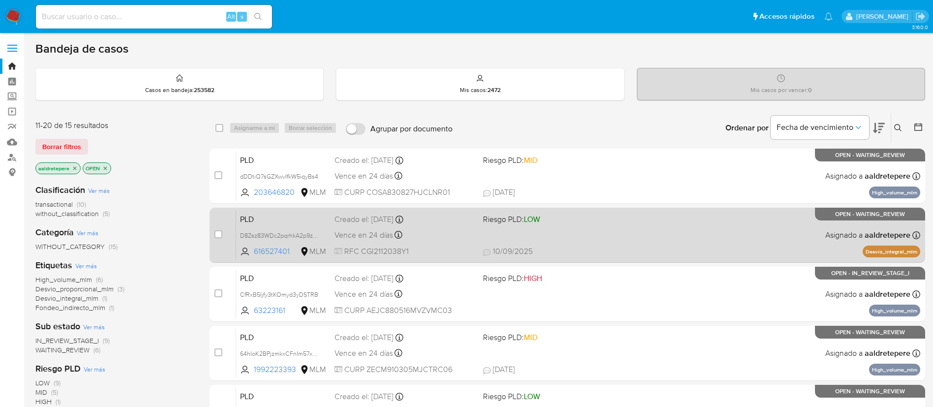
click at [749, 210] on div "PLD D8Zsz83WDc2pqrhkA2p9zOUq 616527401 MLM Riesgo PLD: LOW Creado el: [DATE] Cr…" at bounding box center [578, 235] width 684 height 50
click at [220, 233] on input "checkbox" at bounding box center [219, 234] width 8 height 8
checkbox input "true"
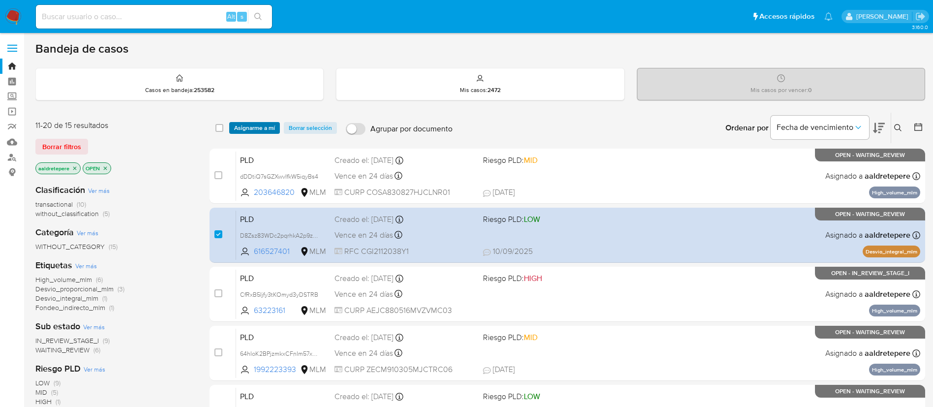
click at [258, 123] on span "Asignarme a mí" at bounding box center [254, 128] width 41 height 10
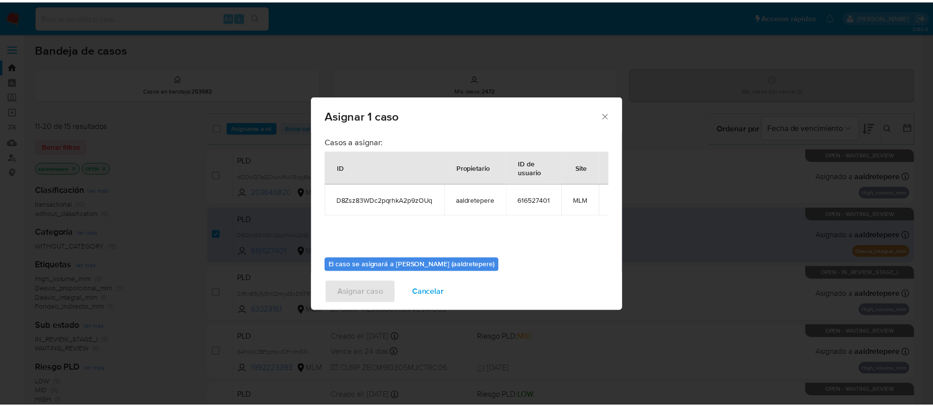
scroll to position [51, 0]
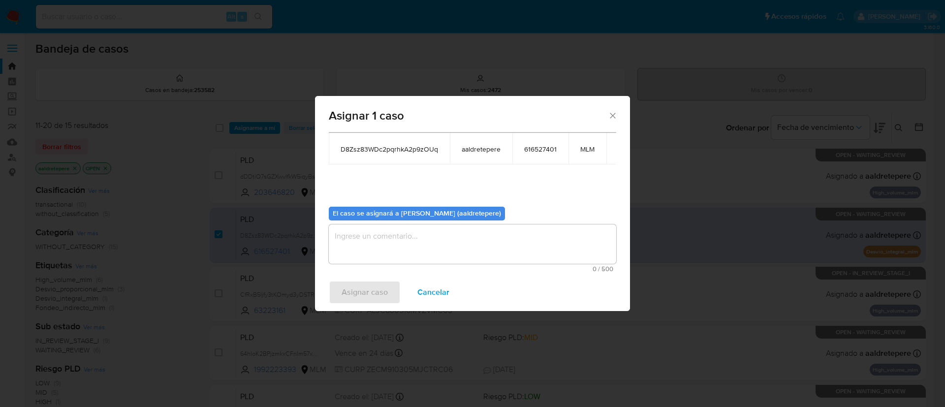
drag, startPoint x: 426, startPoint y: 238, endPoint x: 422, endPoint y: 259, distance: 21.4
click at [426, 245] on textarea "assign-modal" at bounding box center [472, 243] width 287 height 39
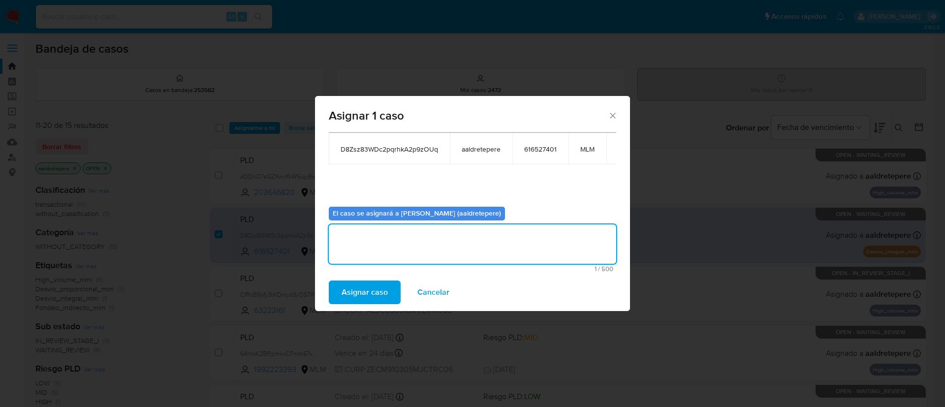
click at [368, 286] on span "Asignar caso" at bounding box center [364, 292] width 46 height 22
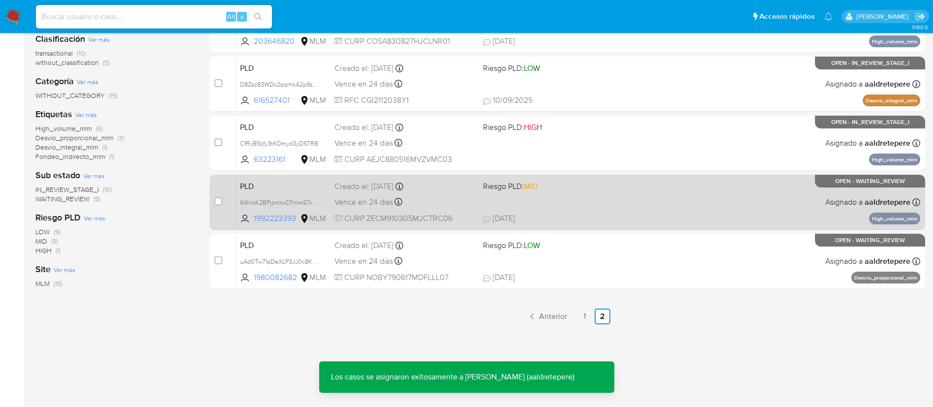
scroll to position [0, 0]
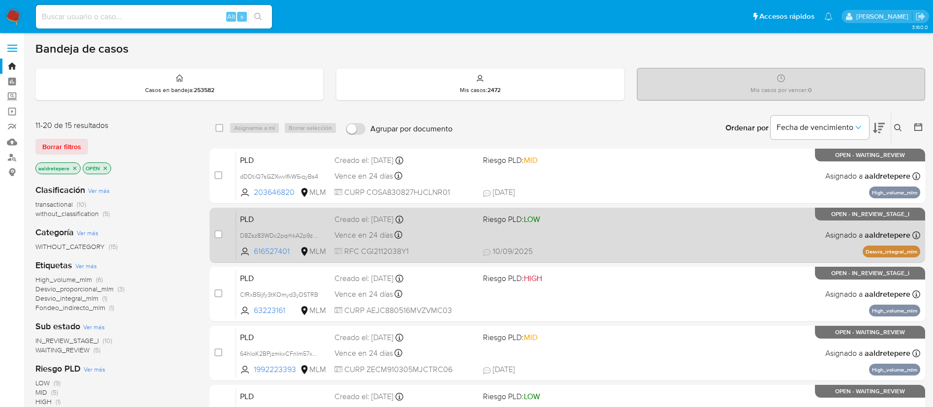
click at [584, 230] on div "PLD D8Zsz83WDc2pqrhkA2p9zOUq 616527401 MLM Riesgo PLD: LOW Creado el: 12/08/202…" at bounding box center [578, 235] width 684 height 50
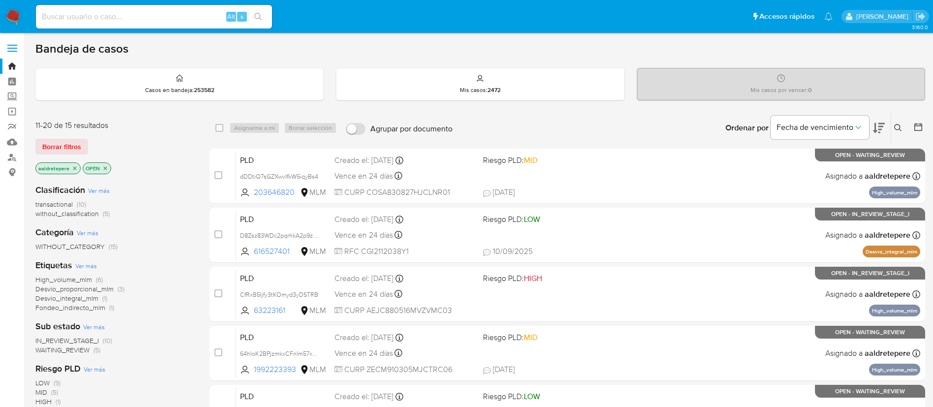
drag, startPoint x: 671, startPoint y: 242, endPoint x: 611, endPoint y: -90, distance: 337.1
click at [611, 0] on html "Pausado Ver notificaciones Alt s Accesos rápidos Presiona las siguientes teclas…" at bounding box center [466, 299] width 933 height 599
drag, startPoint x: 16, startPoint y: 14, endPoint x: 92, endPoint y: 4, distance: 76.5
click at [16, 14] on img at bounding box center [13, 16] width 17 height 17
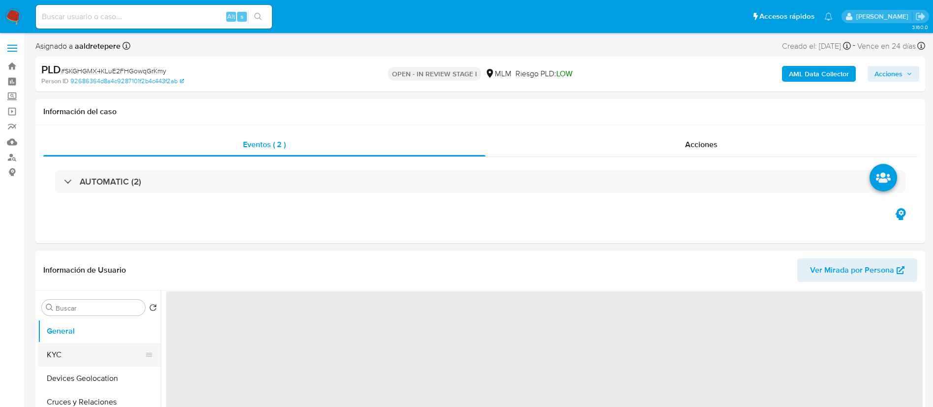
select select "10"
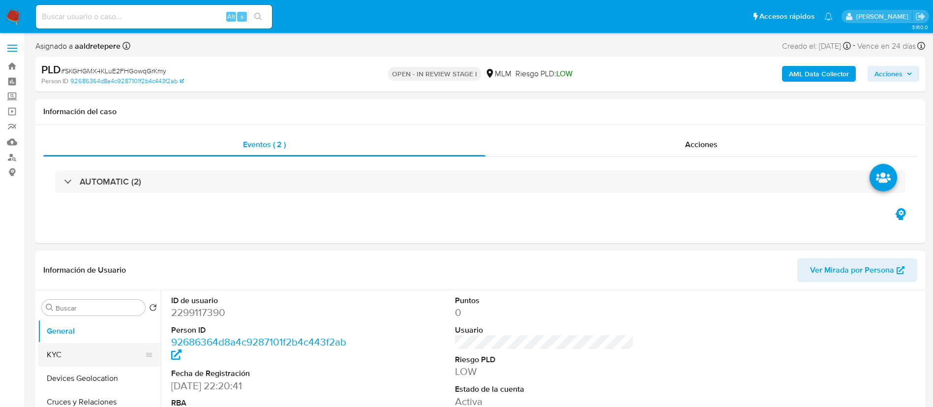
click at [116, 357] on button "KYC" at bounding box center [95, 355] width 115 height 24
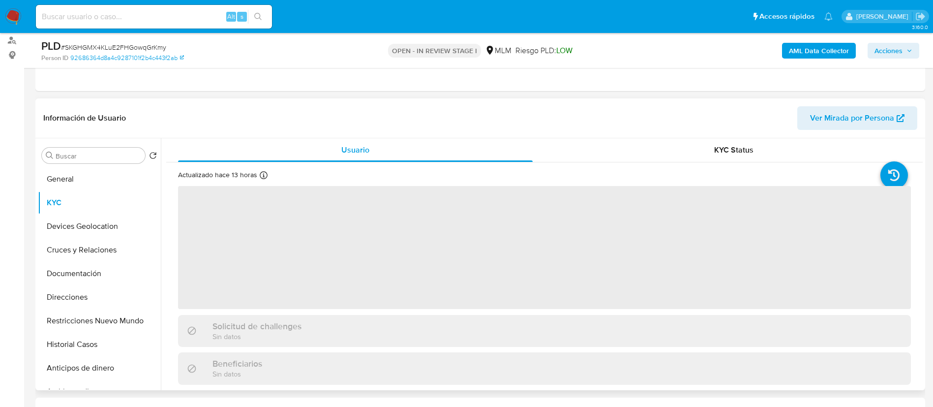
scroll to position [148, 0]
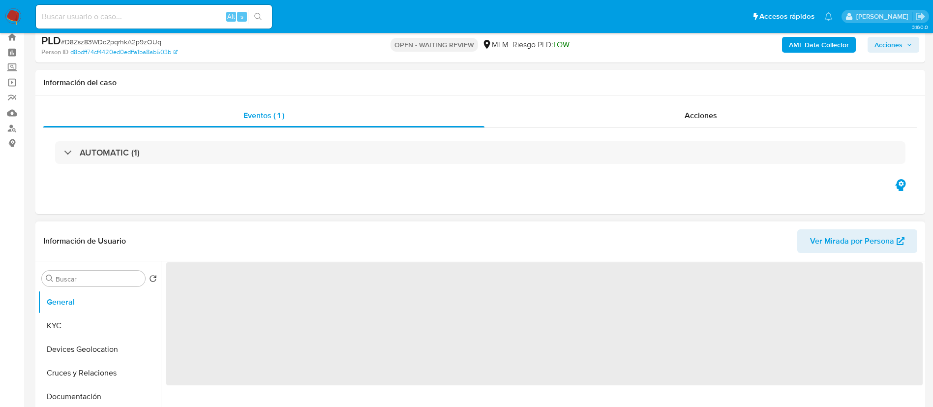
scroll to position [74, 0]
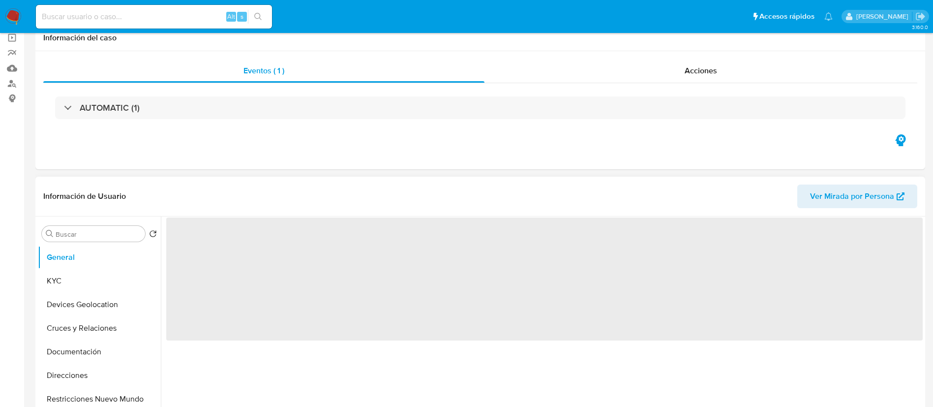
select select "10"
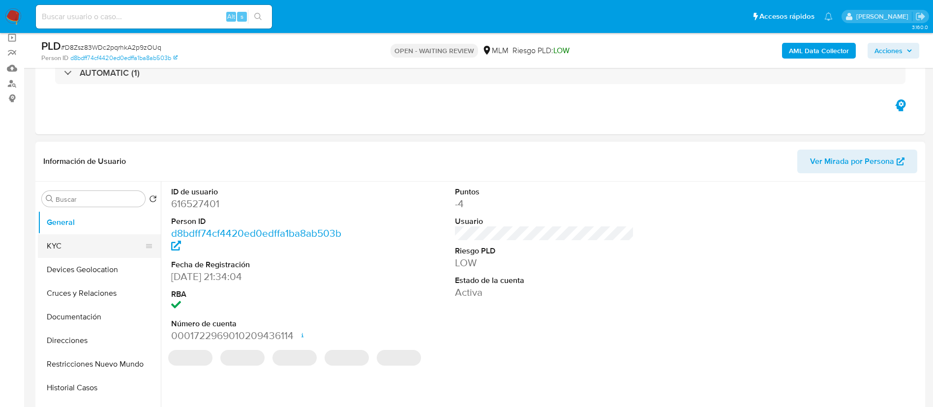
click at [113, 246] on button "KYC" at bounding box center [95, 246] width 115 height 24
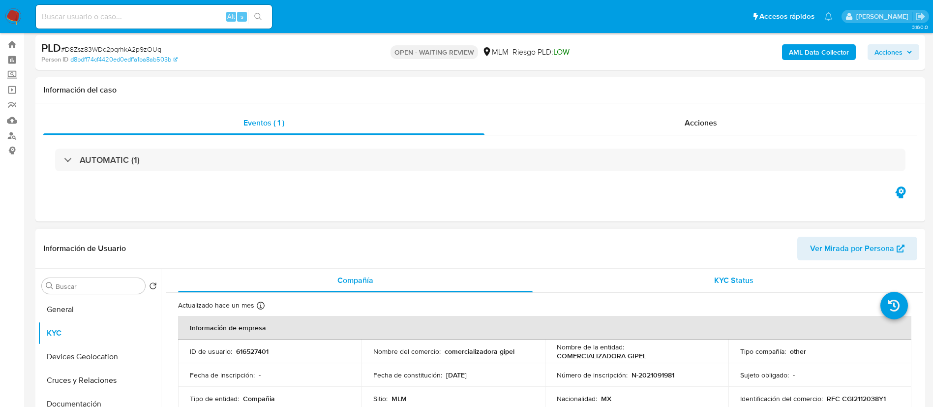
scroll to position [0, 0]
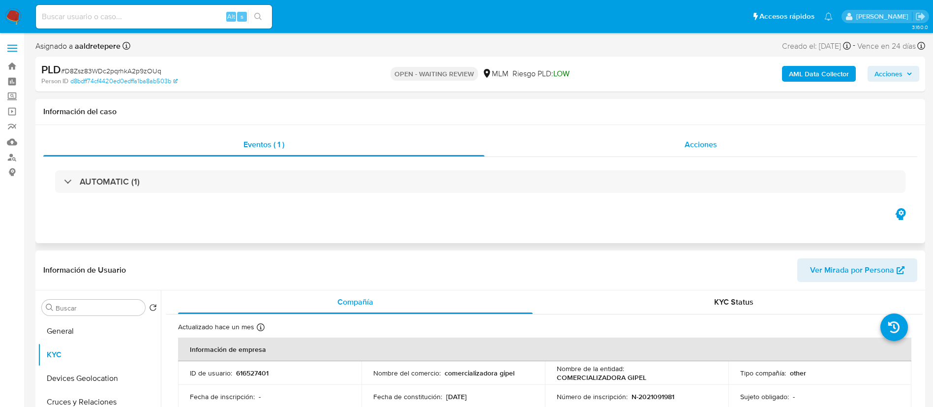
click at [707, 147] on span "Acciones" at bounding box center [701, 144] width 32 height 11
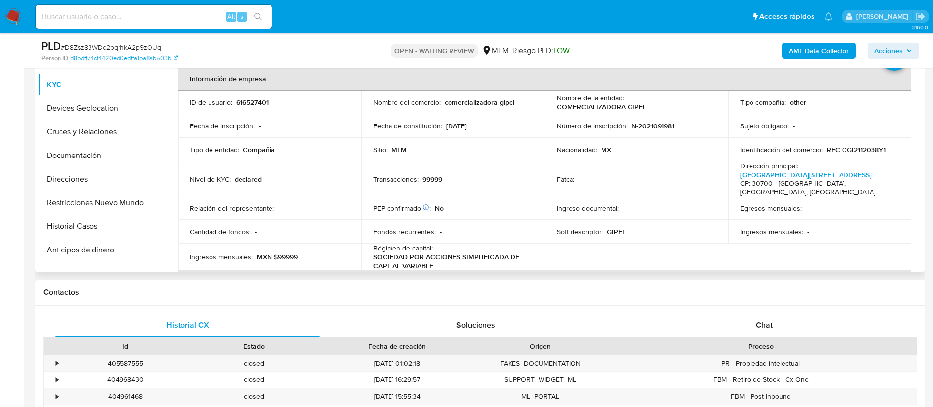
scroll to position [369, 0]
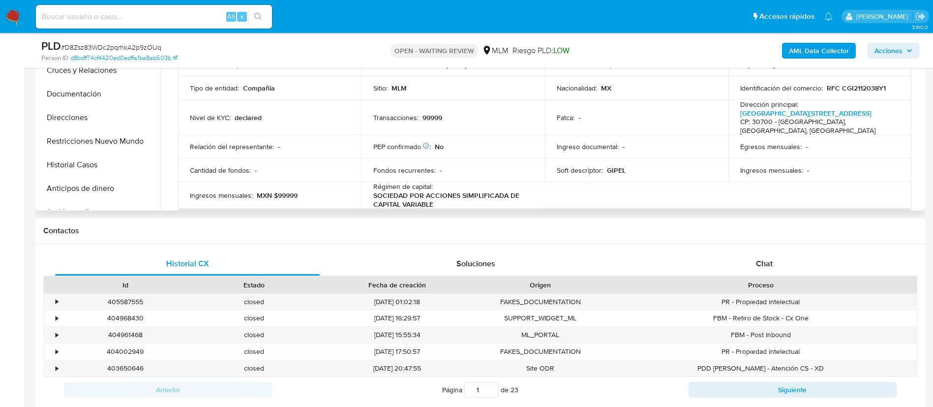
drag, startPoint x: 763, startPoint y: 195, endPoint x: 767, endPoint y: 199, distance: 5.6
click at [767, 199] on table "Información de empresa ID de usuario : 616527401 Nombre del comercio : comercia…" at bounding box center [545, 195] width 734 height 380
click at [768, 258] on span "Chat" at bounding box center [764, 263] width 17 height 11
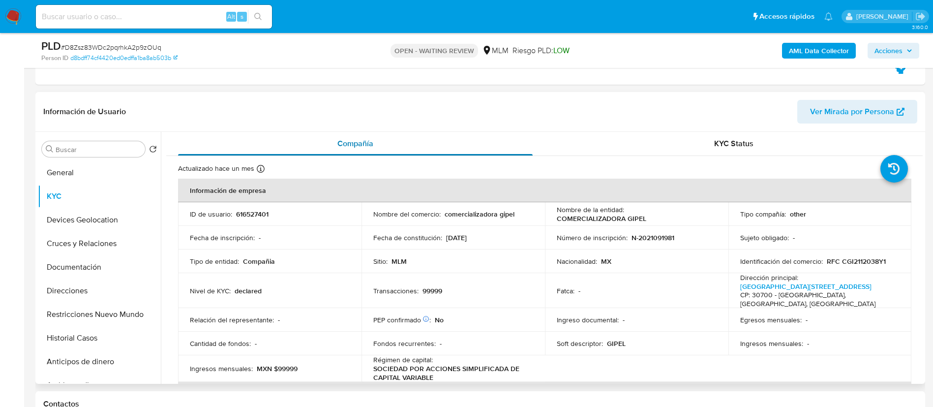
scroll to position [74, 0]
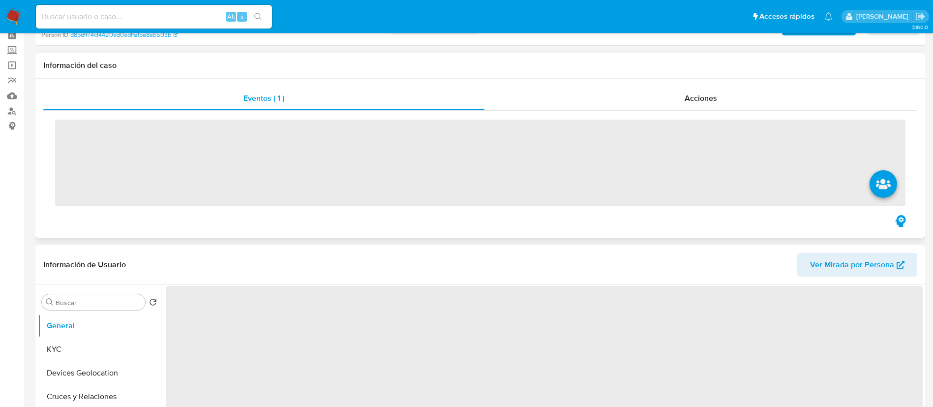
scroll to position [148, 0]
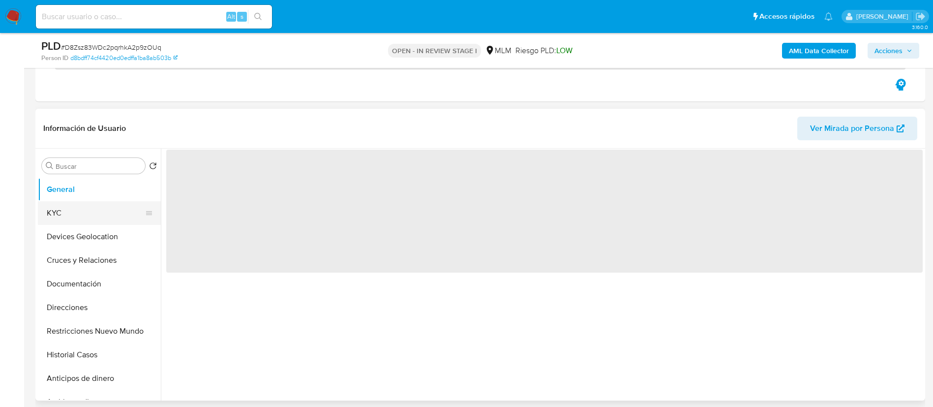
click at [101, 223] on button "KYC" at bounding box center [95, 213] width 115 height 24
select select "10"
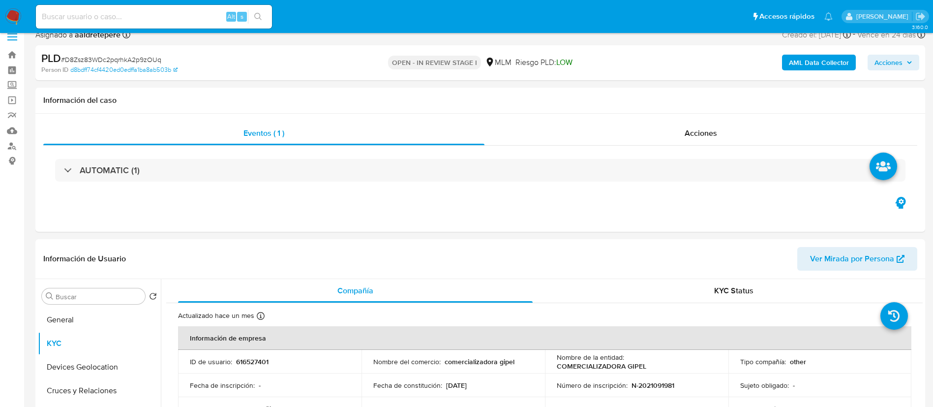
scroll to position [0, 0]
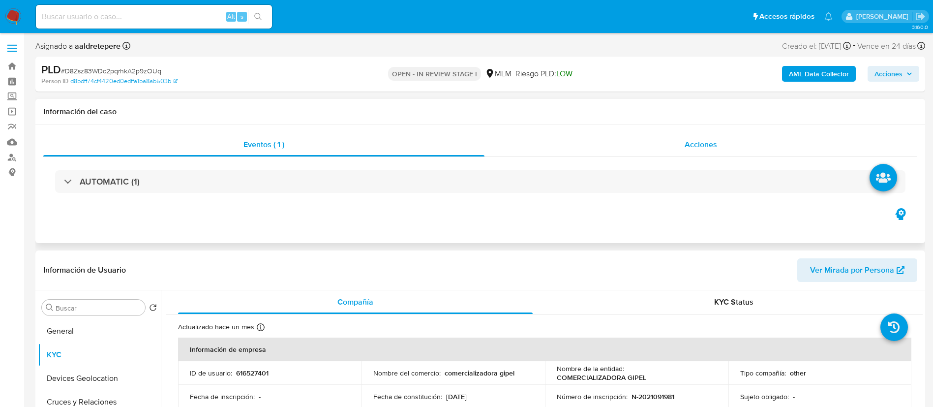
click at [698, 147] on span "Acciones" at bounding box center [701, 144] width 32 height 11
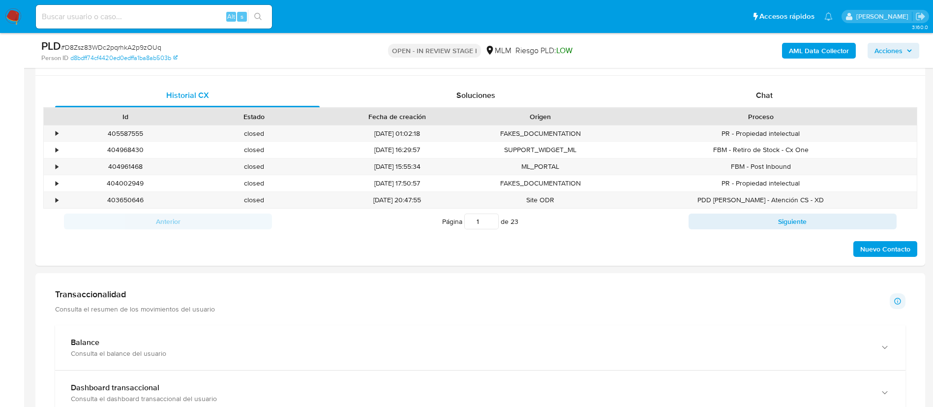
scroll to position [369, 0]
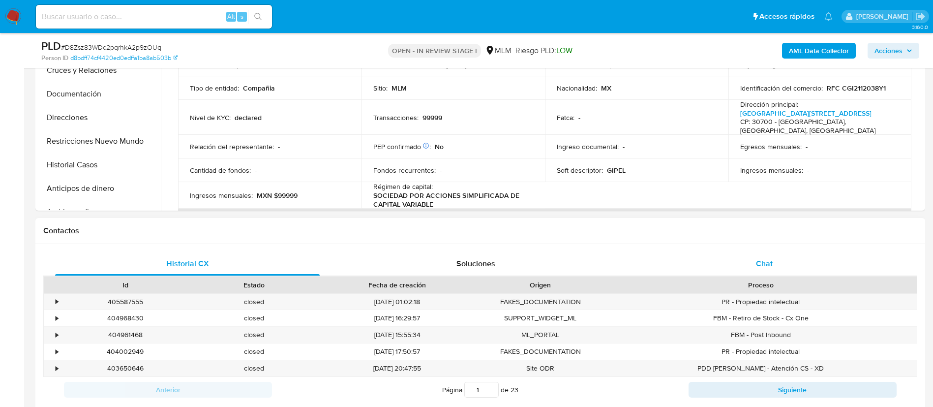
click at [772, 266] on span "Chat" at bounding box center [764, 263] width 17 height 11
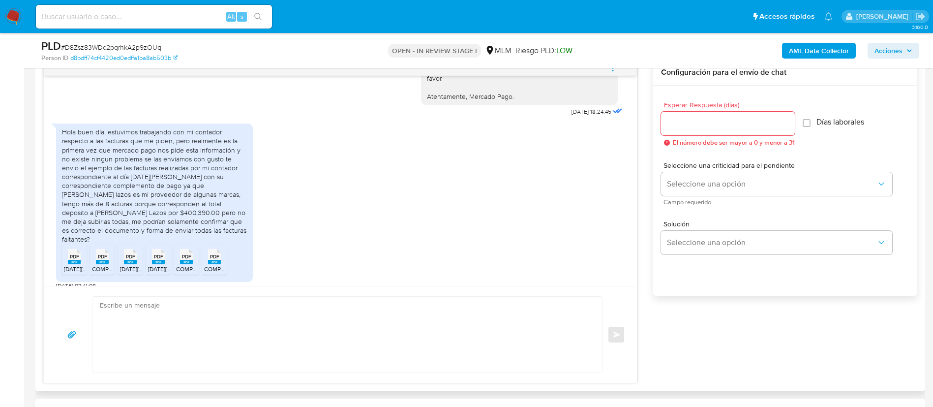
scroll to position [664, 0]
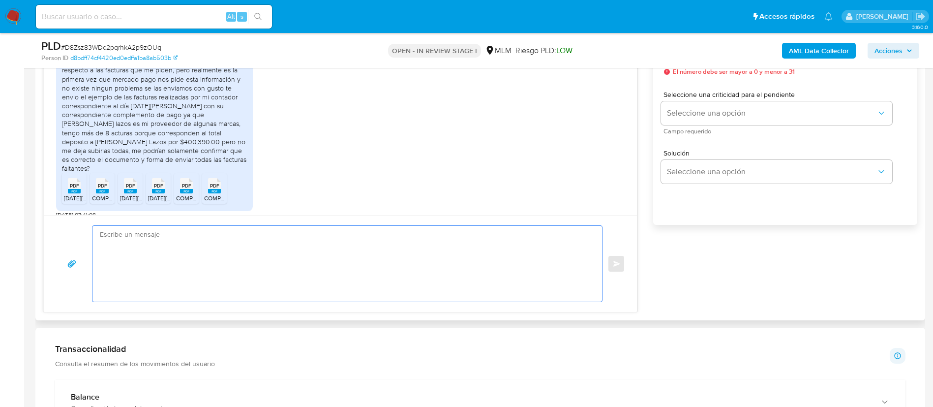
click at [257, 270] on textarea at bounding box center [345, 264] width 490 height 76
paste textarea "Muchas gracias por tus respuestas. Estamos revisando tu cuenta, si tenemos algu…"
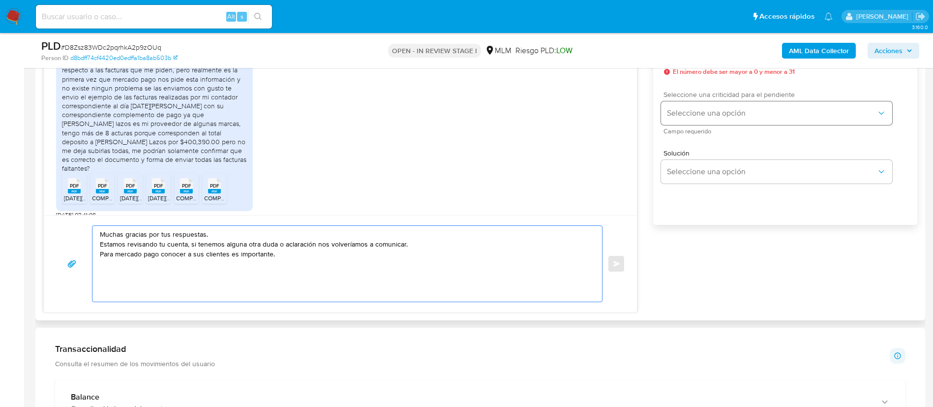
scroll to position [590, 0]
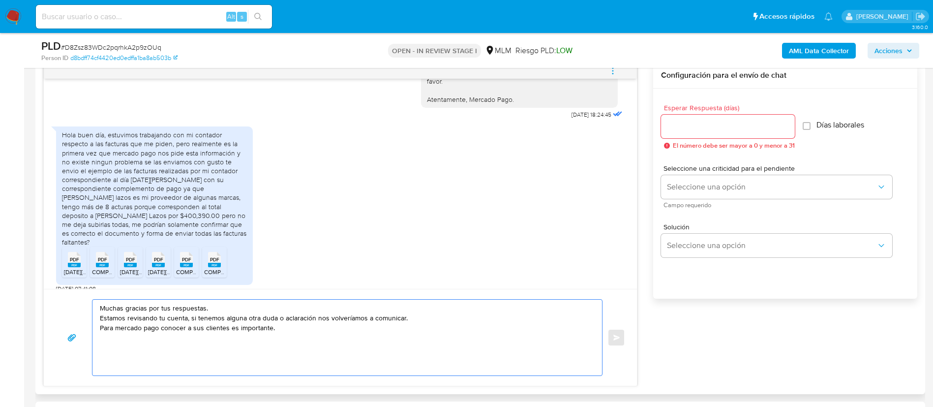
type textarea "Muchas gracias por tus respuestas. Estamos revisando tu cuenta, si tenemos algu…"
click at [714, 127] on input "Esperar Respuesta (días)" at bounding box center [728, 126] width 134 height 13
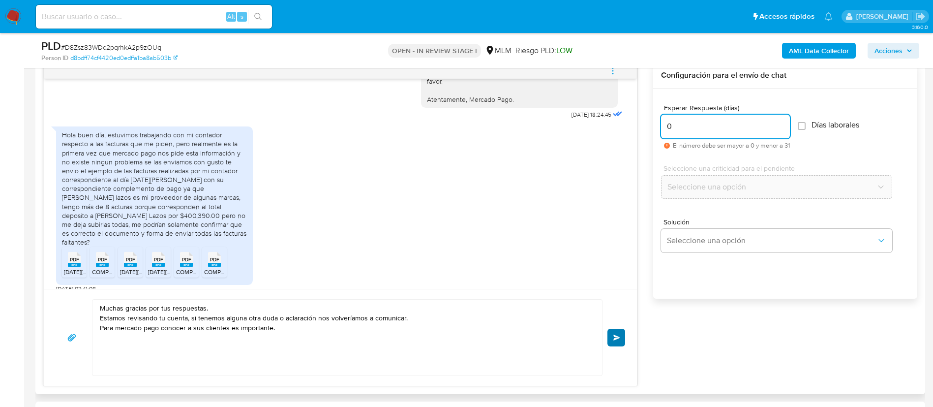
type input "0"
click at [611, 343] on button "Enviar" at bounding box center [617, 338] width 18 height 18
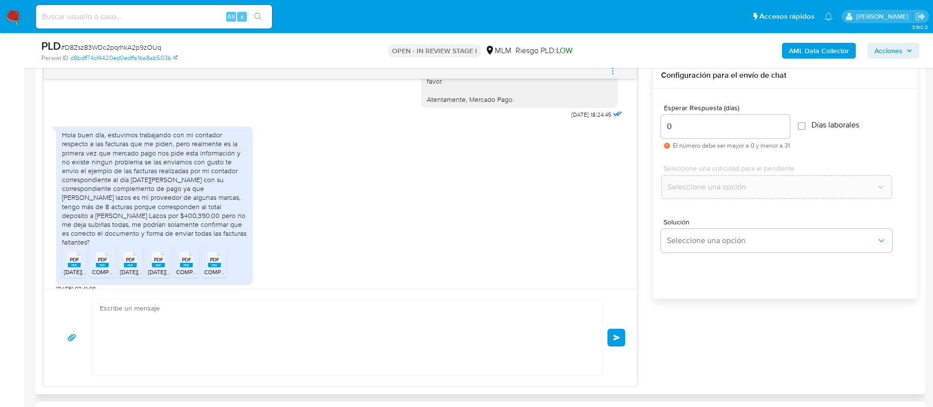
scroll to position [790, 0]
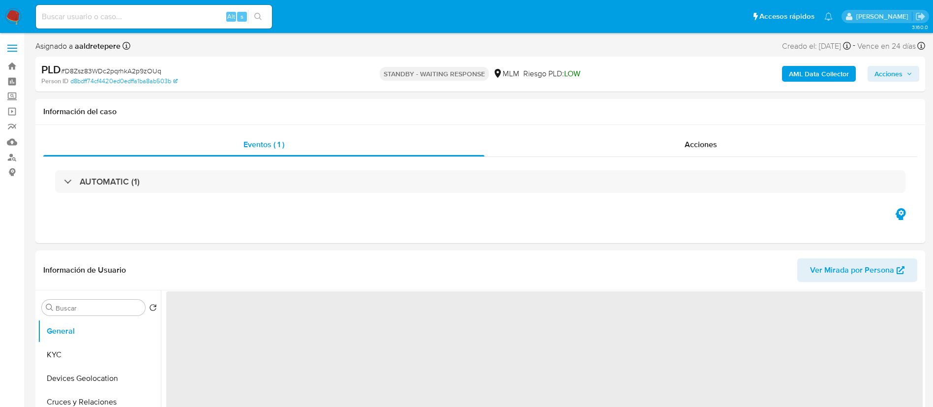
select select "10"
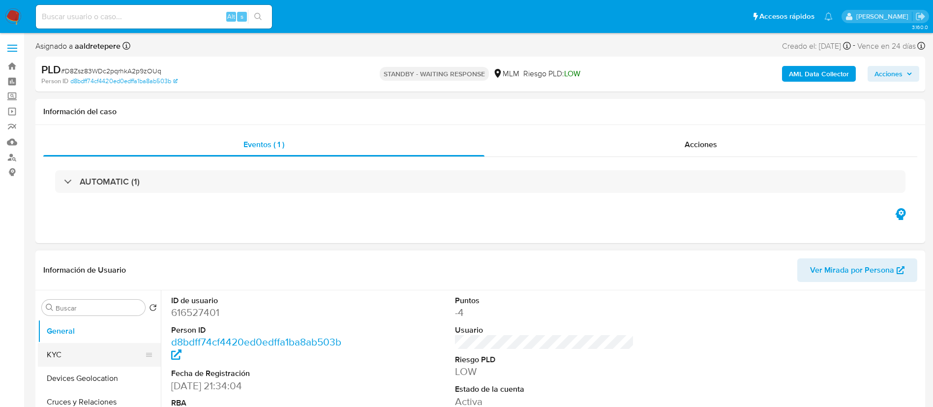
click at [59, 359] on button "KYC" at bounding box center [95, 355] width 115 height 24
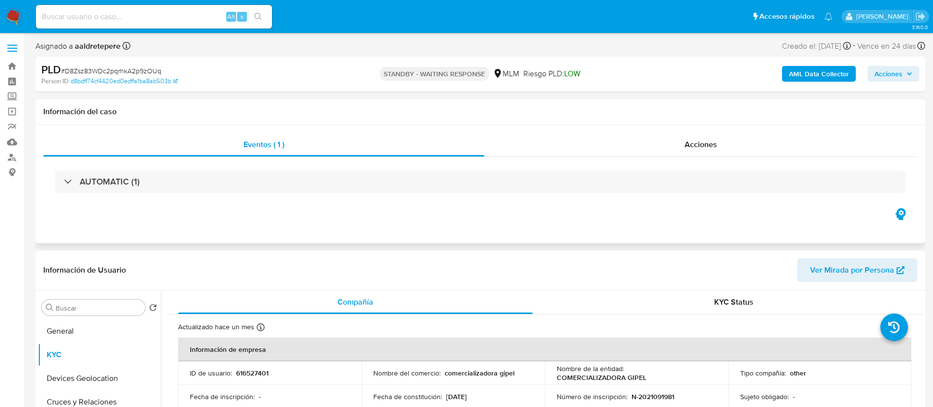
click at [701, 157] on div "AUTOMATIC (1)" at bounding box center [480, 181] width 874 height 49
click at [708, 142] on span "Acciones" at bounding box center [701, 144] width 32 height 11
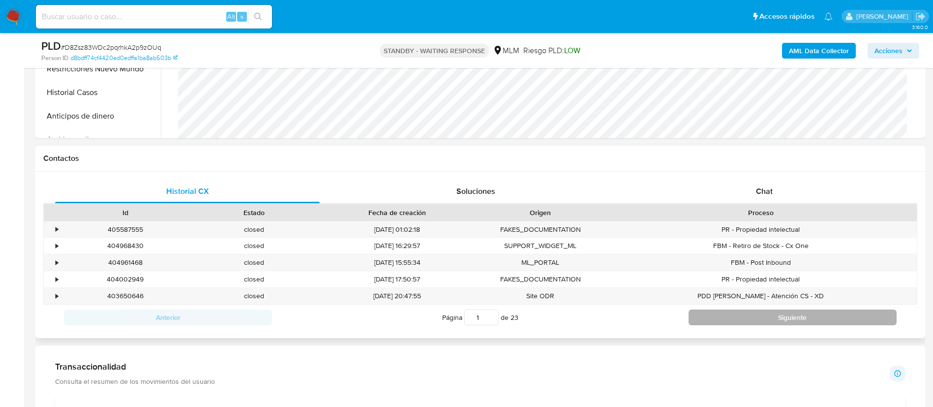
scroll to position [517, 0]
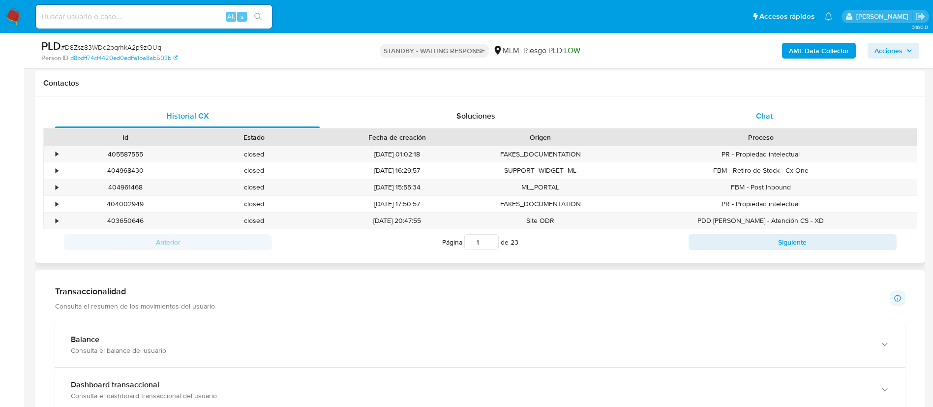
click at [767, 110] on span "Chat" at bounding box center [764, 115] width 17 height 11
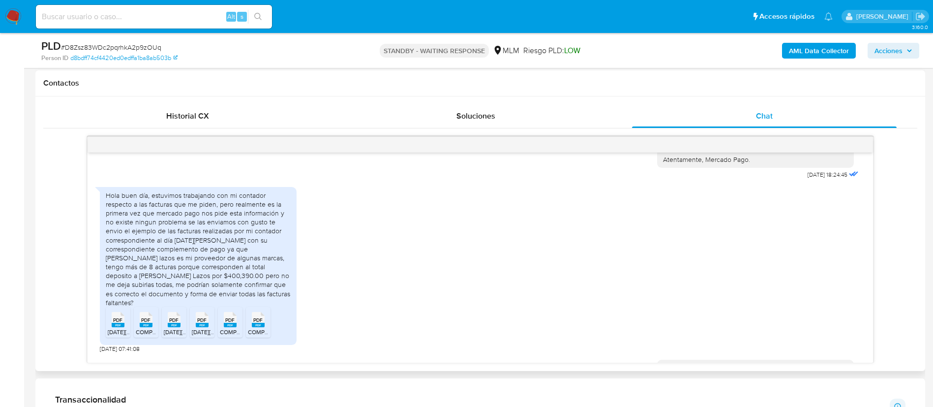
scroll to position [677, 0]
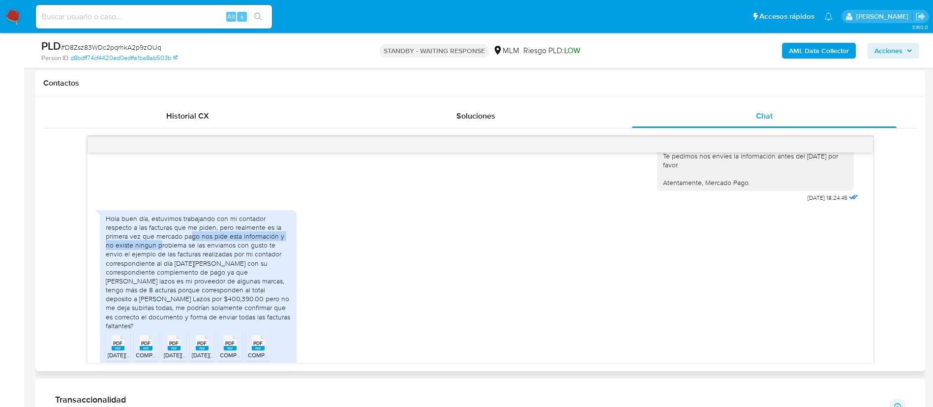
drag, startPoint x: 190, startPoint y: 224, endPoint x: 160, endPoint y: 233, distance: 30.8
click at [160, 233] on div "Hola buen día, estuvimos trabajando con mi contador respecto a las facturas que…" at bounding box center [198, 272] width 185 height 116
click at [166, 231] on div "Hola buen día, estuvimos trabajando con mi contador respecto a las facturas que…" at bounding box center [198, 272] width 185 height 116
drag, startPoint x: 211, startPoint y: 230, endPoint x: 277, endPoint y: 241, distance: 67.3
click at [277, 241] on div "Hola buen día, estuvimos trabajando con mi contador respecto a las facturas que…" at bounding box center [198, 272] width 185 height 116
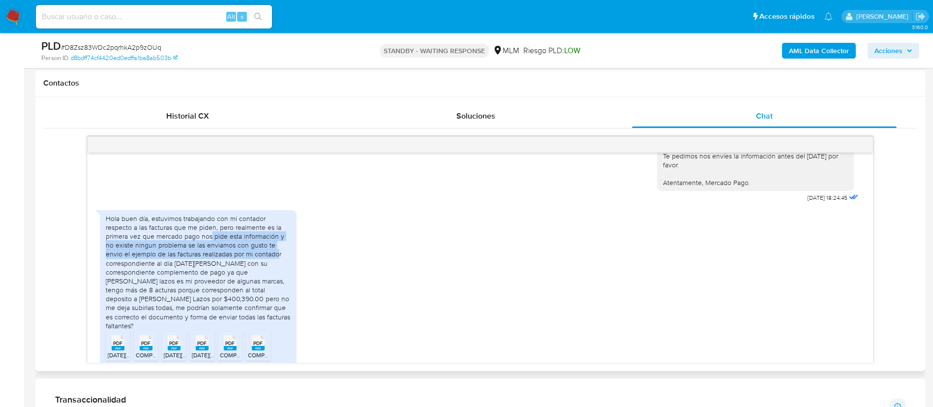
click at [167, 248] on div "Hola buen día, estuvimos trabajando con mi contador respecto a las facturas que…" at bounding box center [198, 272] width 185 height 116
click at [87, 252] on div "En CSF PDF PDF Constancia de Situacion Fiscal- Comercializadora Gipel.pdf 29/08…" at bounding box center [480, 249] width 787 height 227
drag, startPoint x: 181, startPoint y: 252, endPoint x: 267, endPoint y: 308, distance: 103.2
click at [270, 306] on div "Hola buen día, estuvimos trabajando con mi contador respecto a las facturas que…" at bounding box center [198, 272] width 185 height 116
click at [125, 351] on span "28 DE MAYO 25.pdf" at bounding box center [144, 355] width 73 height 8
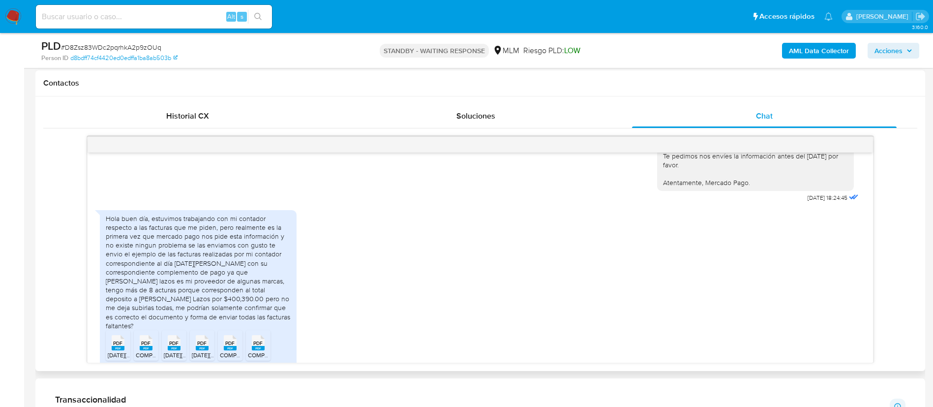
click at [145, 346] on rect at bounding box center [146, 348] width 13 height 4
click at [185, 340] on li "PDF PDF 26 DE MAYO 25.pdf" at bounding box center [174, 345] width 25 height 31
click at [215, 340] on ul "PDF PDF 28 DE MAYO 25.pdf PDF PDF COMPLEMENTO DE PAGO 28 DE MAYO DE 25.pdf PDF …" at bounding box center [198, 347] width 185 height 34
click at [212, 340] on div "PDF PDF" at bounding box center [202, 341] width 21 height 19
drag, startPoint x: 225, startPoint y: 335, endPoint x: 246, endPoint y: 337, distance: 21.3
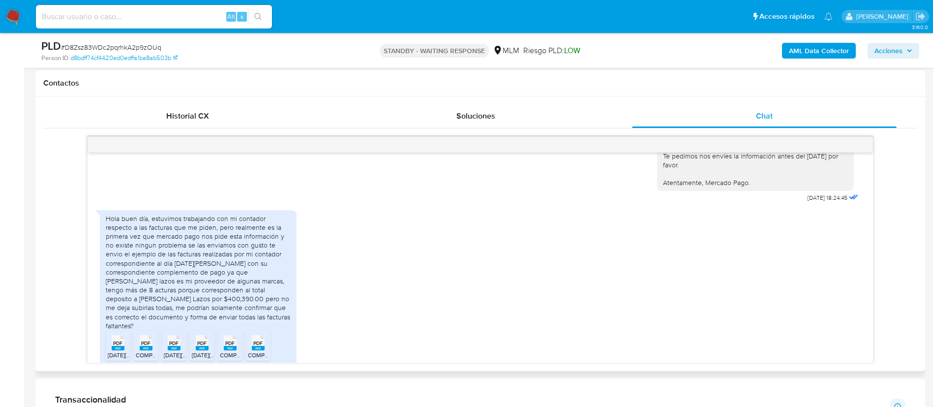
click at [226, 336] on div "PDF PDF" at bounding box center [230, 341] width 21 height 19
click at [260, 340] on span "PDF" at bounding box center [257, 343] width 9 height 6
drag, startPoint x: 191, startPoint y: 278, endPoint x: 153, endPoint y: 274, distance: 38.1
click at [153, 274] on div "Hola buen día, estuvimos trabajando con mi contador respecto a las facturas que…" at bounding box center [198, 272] width 185 height 116
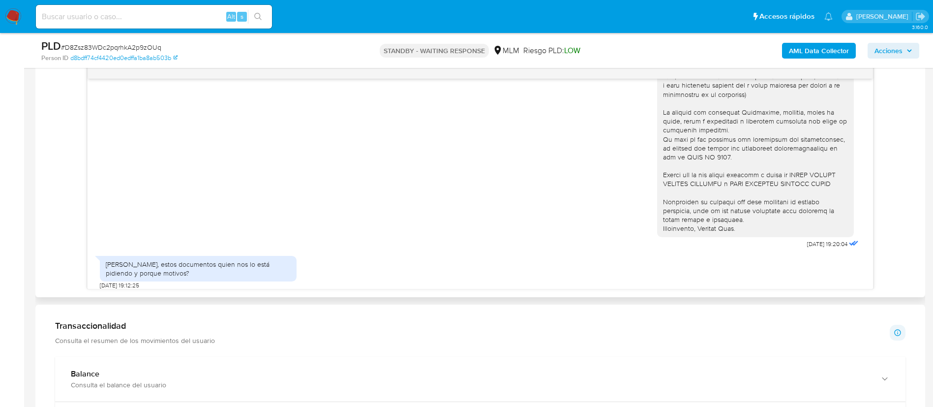
scroll to position [221, 0]
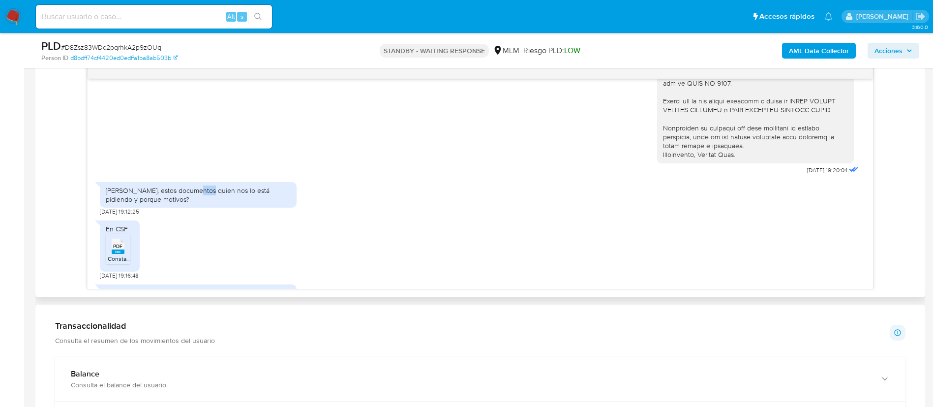
drag, startPoint x: 193, startPoint y: 195, endPoint x: 206, endPoint y: 194, distance: 12.8
click at [206, 194] on div "Hola, estos documentos quien nos lo está pidiendo y porque motivos?" at bounding box center [198, 195] width 185 height 18
drag, startPoint x: 174, startPoint y: 214, endPoint x: 173, endPoint y: 223, distance: 8.9
click at [176, 220] on div "28/08/2025 19:20:04 Hola, estos documentos quien nos lo está pidiendo y porque …" at bounding box center [481, 184] width 786 height 210
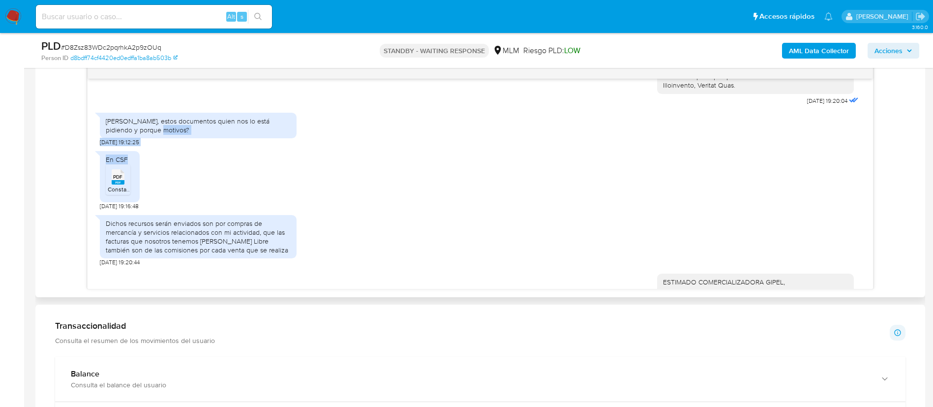
scroll to position [369, 0]
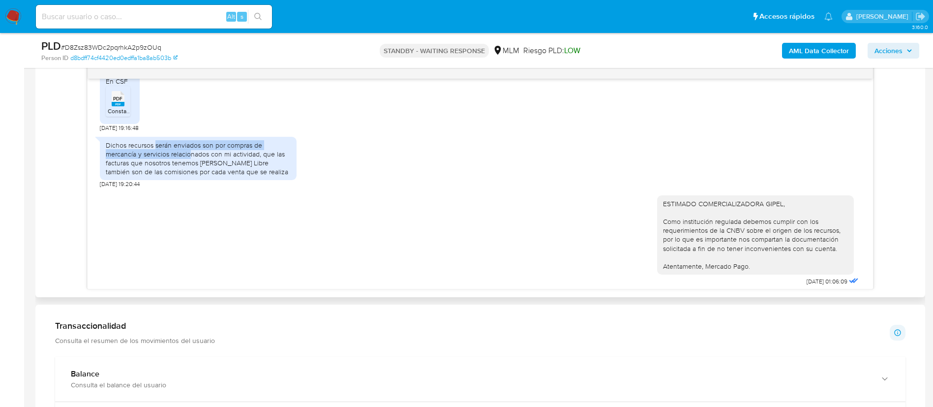
drag, startPoint x: 154, startPoint y: 149, endPoint x: 190, endPoint y: 153, distance: 36.2
click at [190, 153] on div "Dichos recursos serán enviados son por compras de mercancía y servicios relacio…" at bounding box center [198, 159] width 185 height 36
click at [114, 102] on rect at bounding box center [118, 104] width 13 height 4
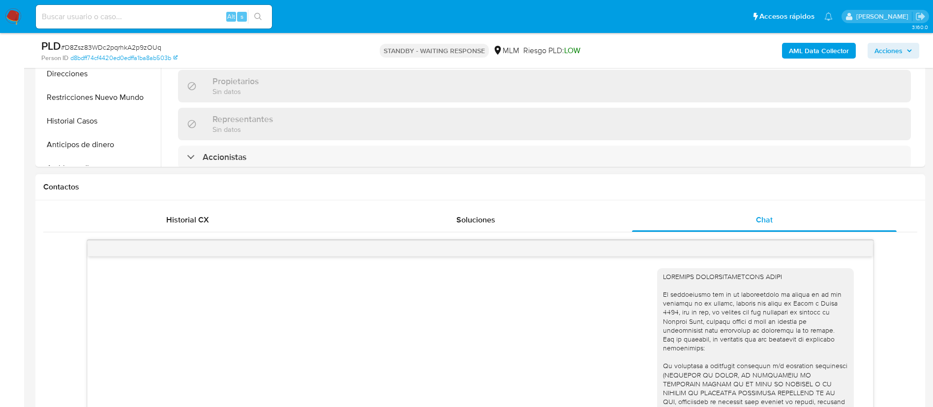
scroll to position [295, 0]
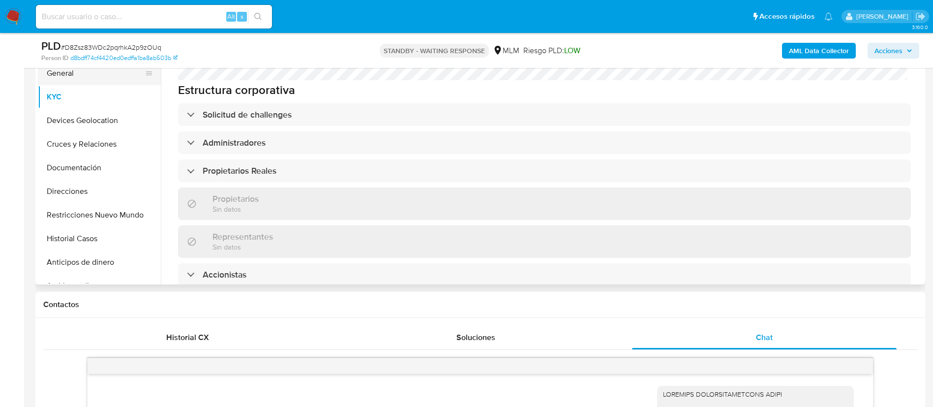
click at [99, 72] on button "General" at bounding box center [95, 73] width 115 height 24
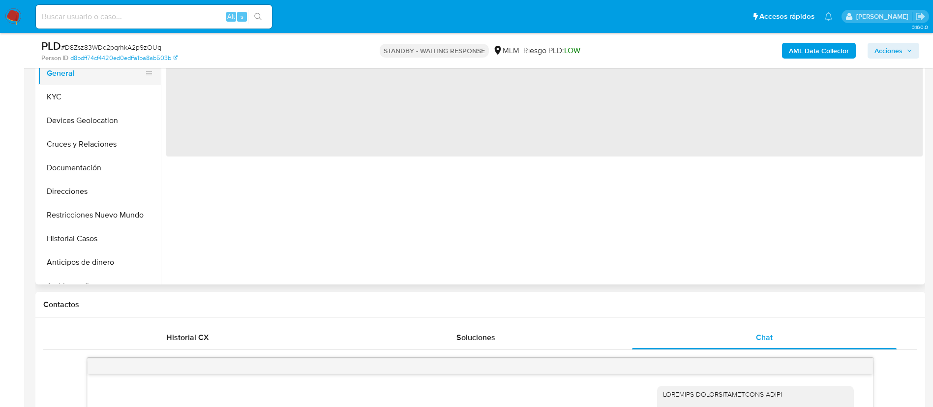
scroll to position [0, 0]
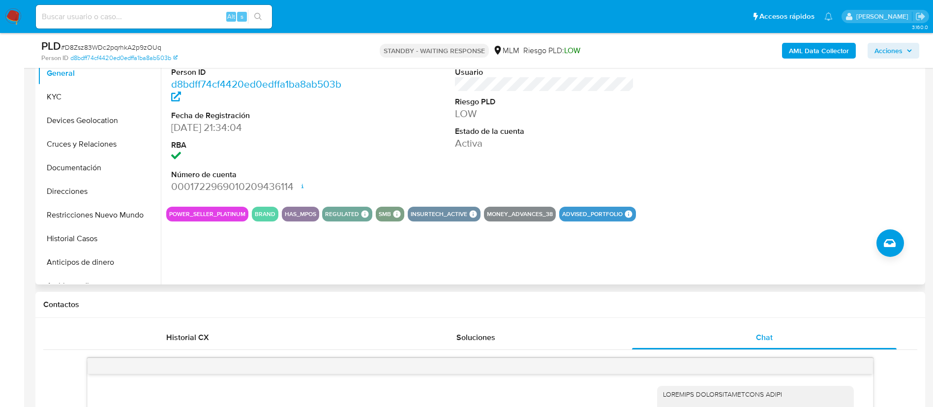
drag, startPoint x: 212, startPoint y: 217, endPoint x: 256, endPoint y: 215, distance: 44.3
click at [250, 213] on div "POWER_SELLER_PLATINUM BRAND HAS_MPOS REGULATED REGULATED MLM IFPE Evaluation Re…" at bounding box center [544, 214] width 757 height 15
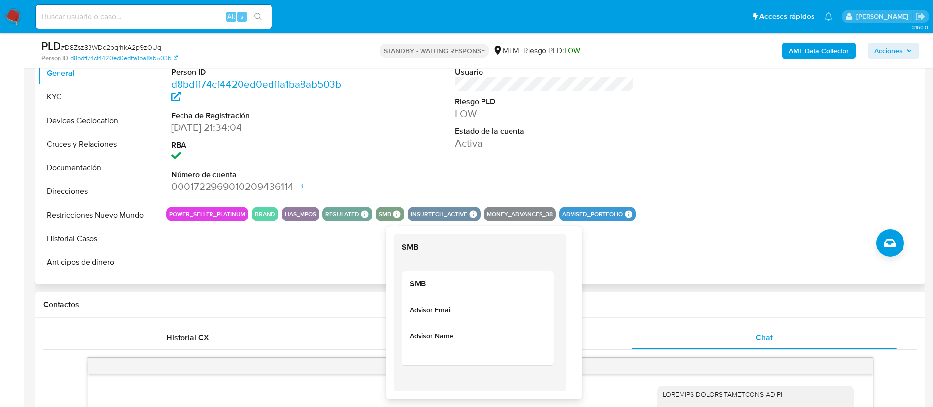
drag, startPoint x: 261, startPoint y: 215, endPoint x: 408, endPoint y: 215, distance: 146.6
click at [408, 215] on div "POWER_SELLER_PLATINUM BRAND HAS_MPOS REGULATED REGULATED MLM IFPE Evaluation Re…" at bounding box center [544, 214] width 757 height 15
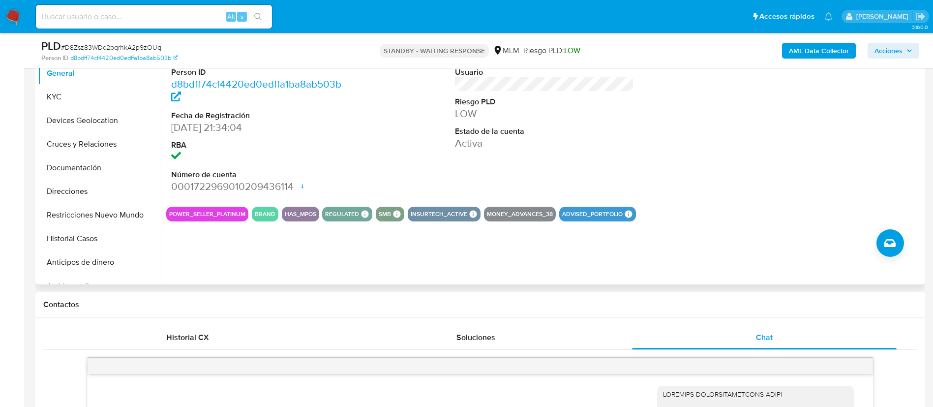
click at [231, 213] on button "POWER_SELLER_PLATINUM" at bounding box center [207, 214] width 76 height 4
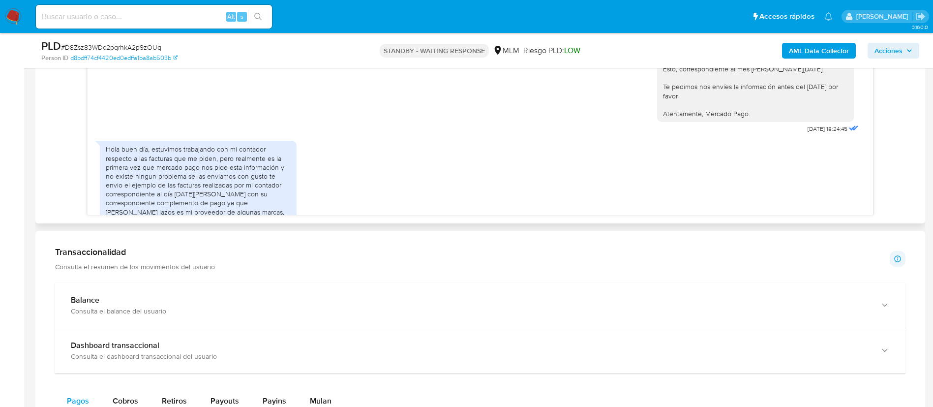
scroll to position [957, 0]
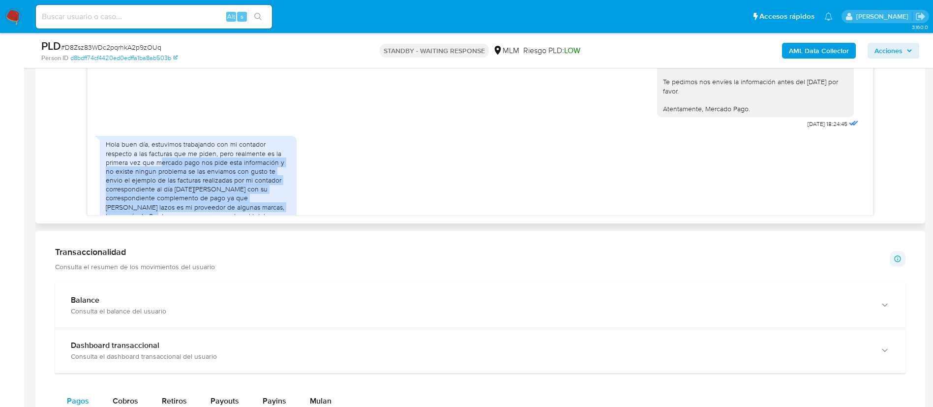
drag, startPoint x: 161, startPoint y: 156, endPoint x: 398, endPoint y: 196, distance: 240.0
click at [386, 198] on div "Hola buen día, estuvimos trabajando con mi contador respecto a las facturas que…" at bounding box center [480, 216] width 761 height 171
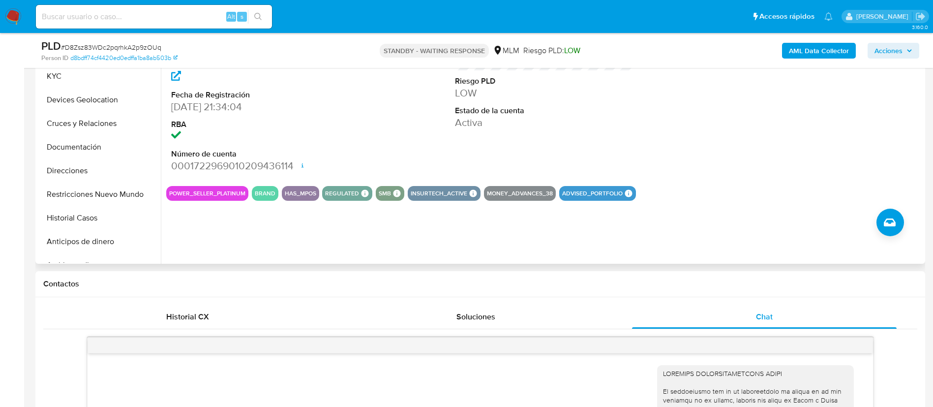
scroll to position [148, 0]
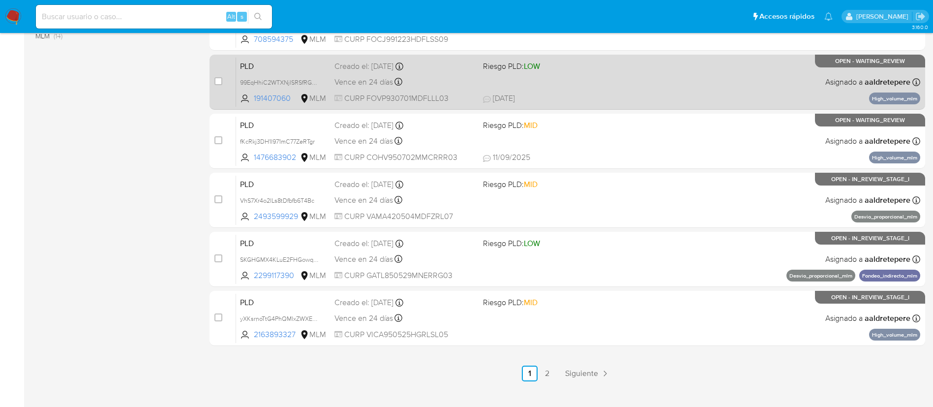
scroll to position [405, 0]
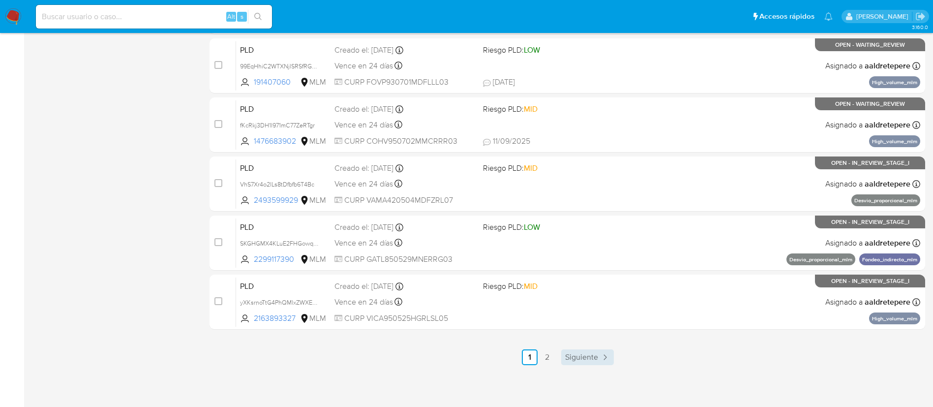
drag, startPoint x: 595, startPoint y: 346, endPoint x: 596, endPoint y: 352, distance: 6.0
click at [595, 345] on div "select-all-cases-checkbox Asignarme a mí Borrar selección Agrupar por documento…" at bounding box center [568, 36] width 716 height 658
click at [599, 359] on link "Siguiente" at bounding box center [587, 357] width 53 height 16
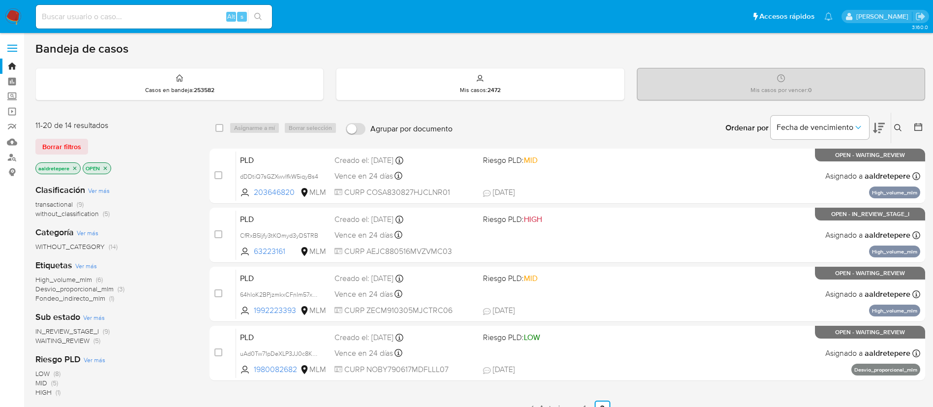
click at [19, 18] on img at bounding box center [13, 16] width 17 height 17
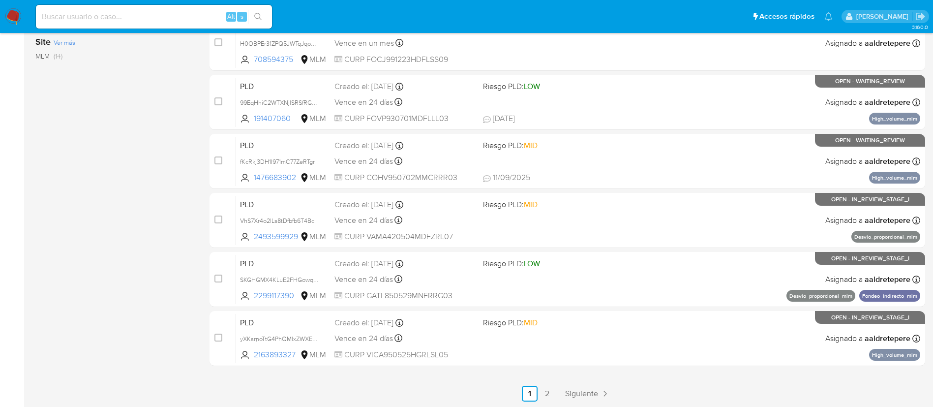
scroll to position [405, 0]
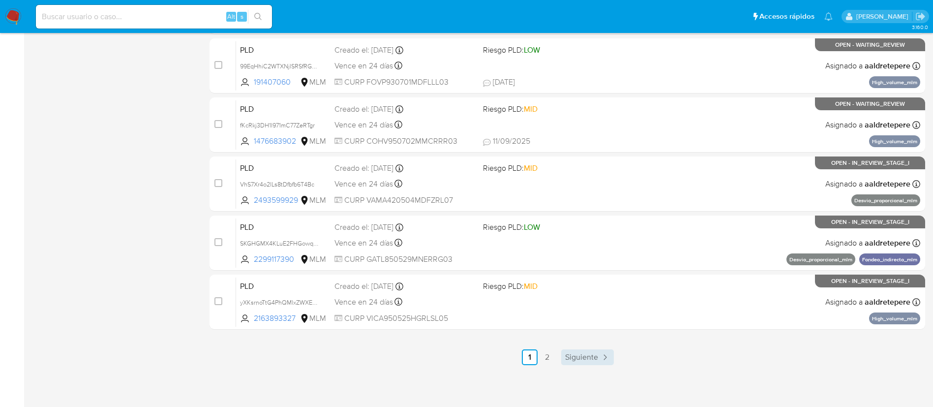
click at [594, 354] on span "Siguiente" at bounding box center [581, 357] width 33 height 8
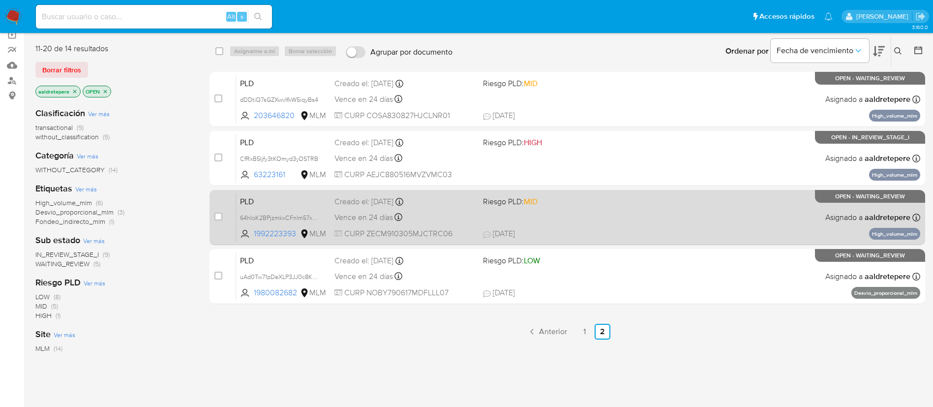
scroll to position [148, 0]
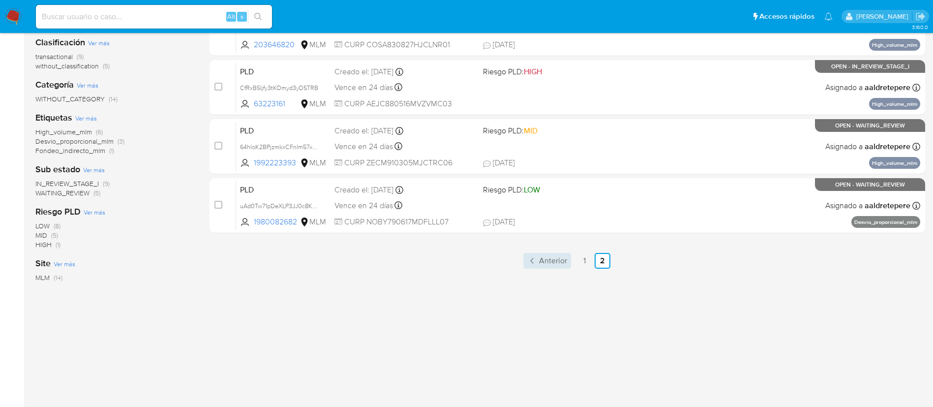
click at [542, 264] on span "Anterior" at bounding box center [553, 261] width 28 height 8
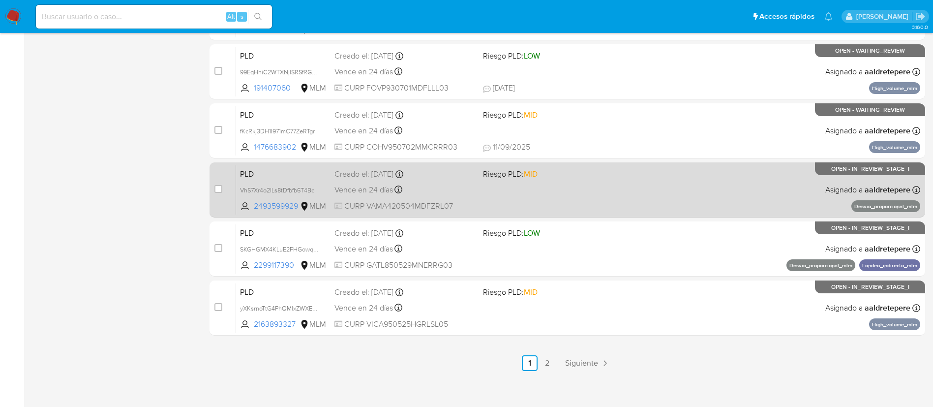
scroll to position [405, 0]
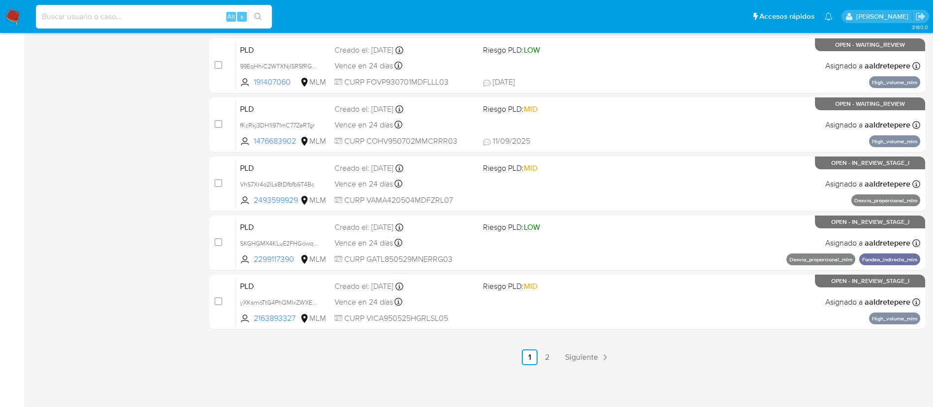
drag, startPoint x: 112, startPoint y: 19, endPoint x: 163, endPoint y: 78, distance: 78.5
click at [113, 19] on input at bounding box center [154, 16] width 236 height 13
paste input "2391544224"
type input "2391544224"
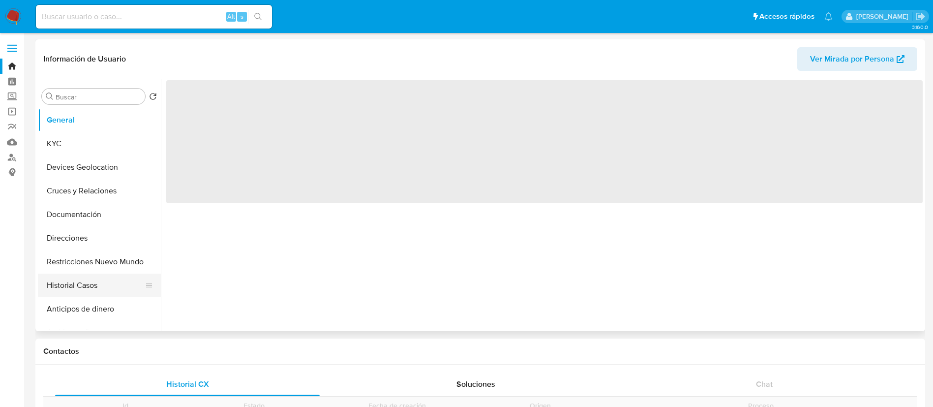
click at [96, 287] on button "Historial Casos" at bounding box center [95, 286] width 115 height 24
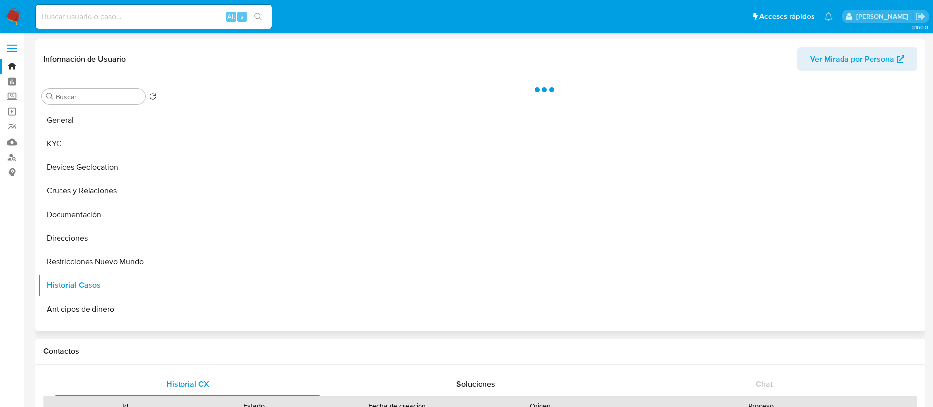
select select "10"
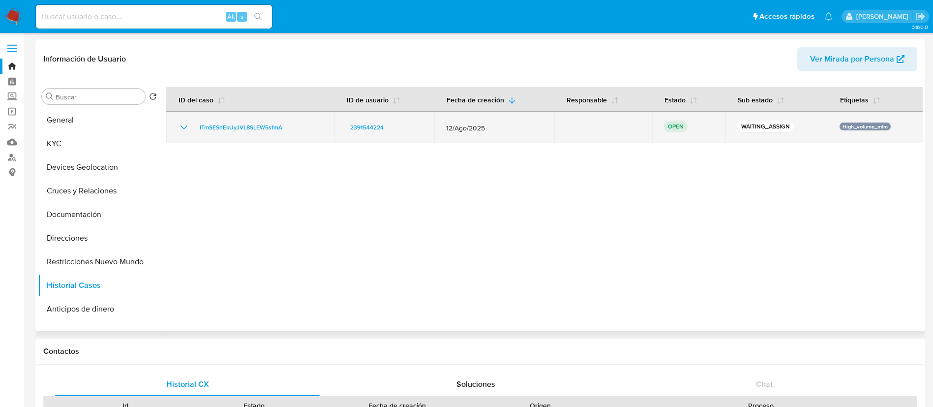
drag, startPoint x: 303, startPoint y: 133, endPoint x: 193, endPoint y: 122, distance: 110.2
click at [193, 122] on div "lTmSEShEkUyJVL8SLEW5sfmA" at bounding box center [250, 128] width 145 height 12
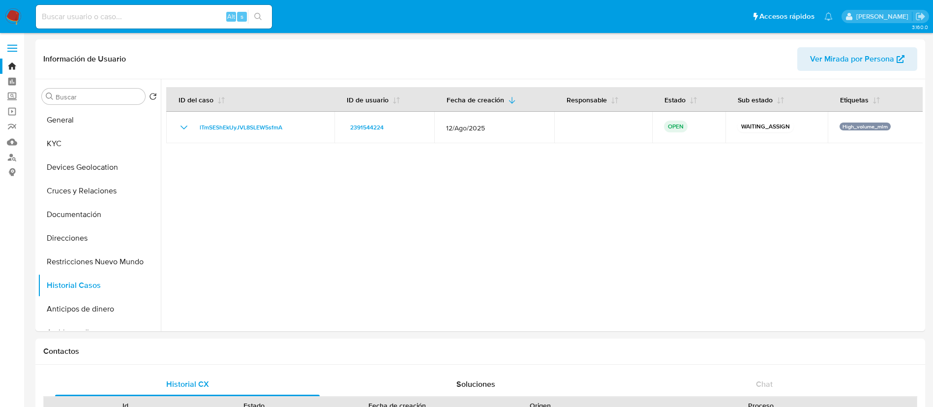
click at [9, 10] on img at bounding box center [13, 16] width 17 height 17
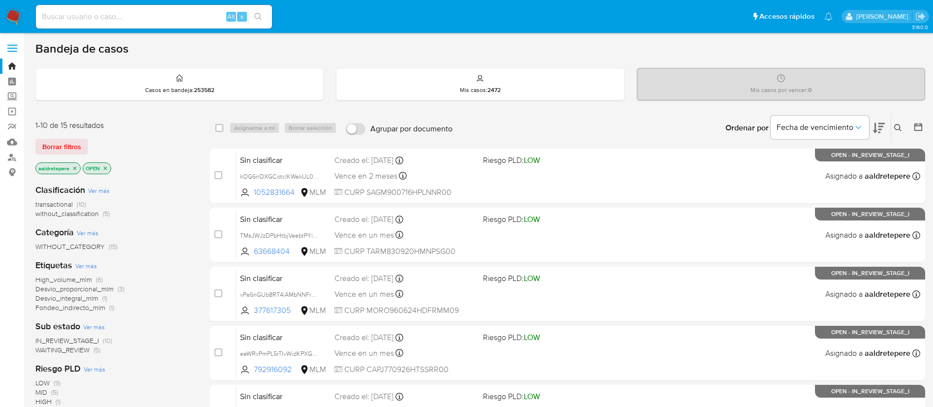
click at [900, 125] on icon at bounding box center [897, 127] width 7 height 7
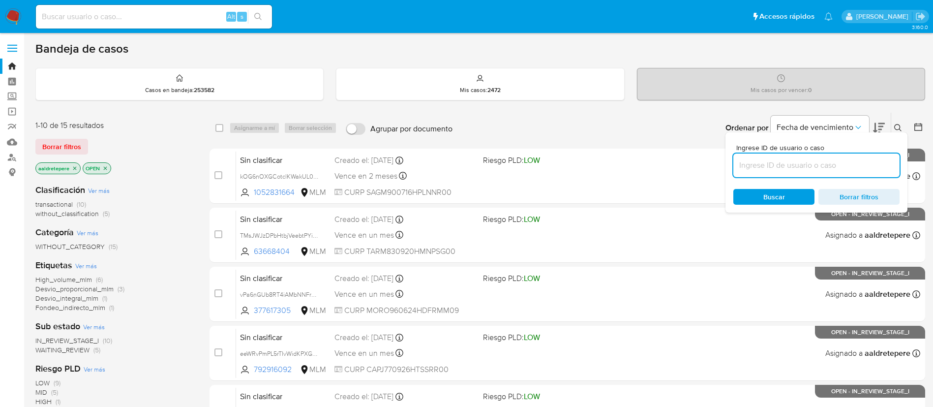
click at [773, 169] on input at bounding box center [817, 165] width 166 height 13
type input "lTmSEShEkUyJVL8SLEW5sfmA"
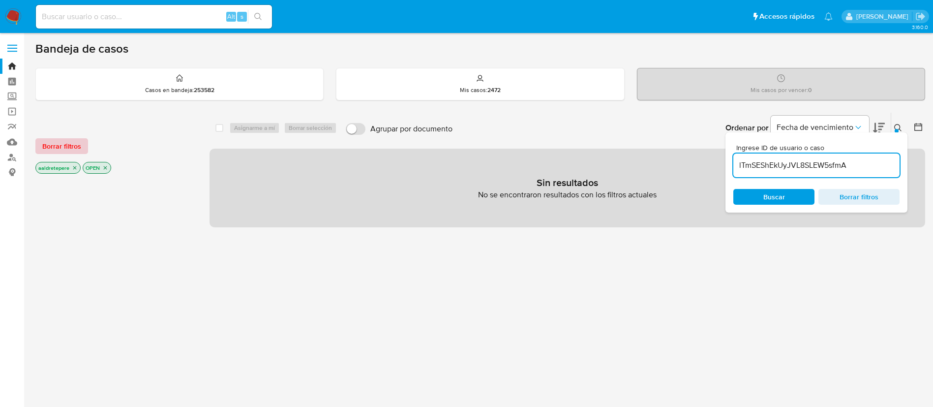
click at [58, 149] on span "Borrar filtros" at bounding box center [61, 146] width 39 height 14
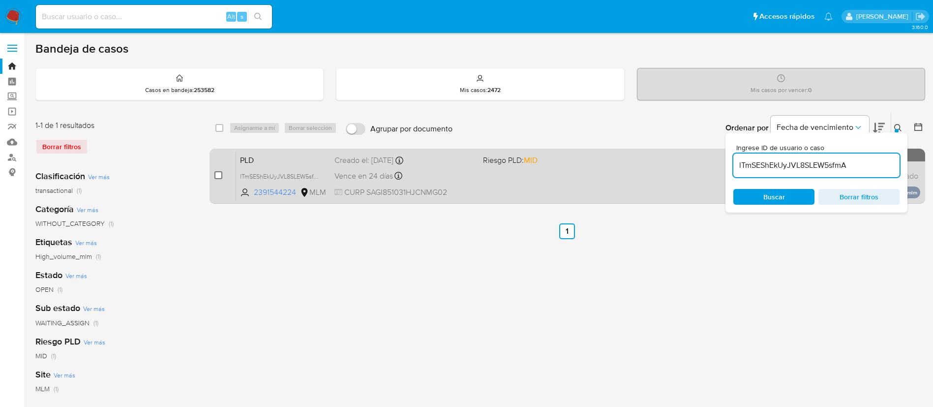
click at [218, 176] on input "checkbox" at bounding box center [219, 175] width 8 height 8
checkbox input "true"
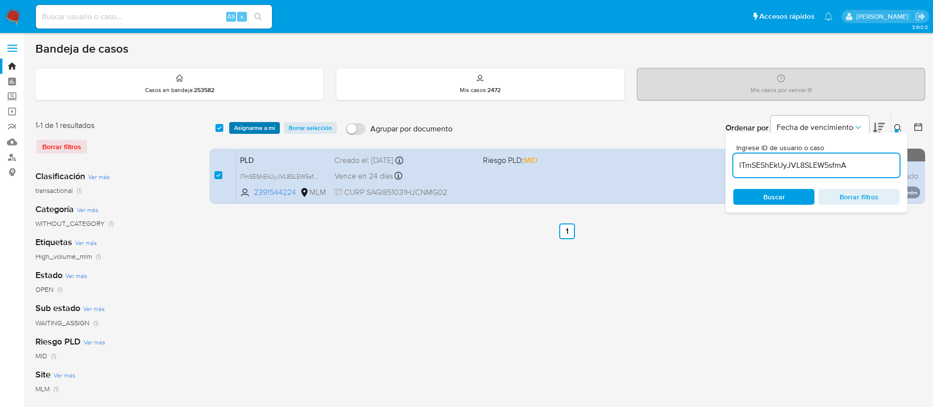
click at [264, 128] on span "Asignarme a mí" at bounding box center [254, 128] width 41 height 10
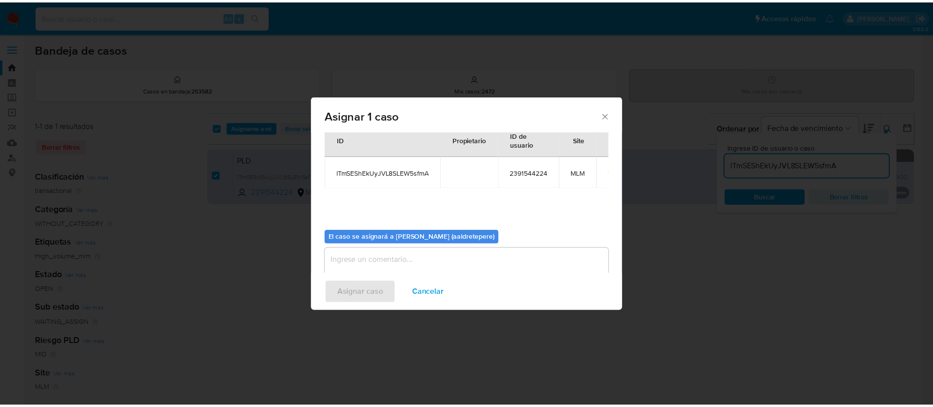
scroll to position [51, 0]
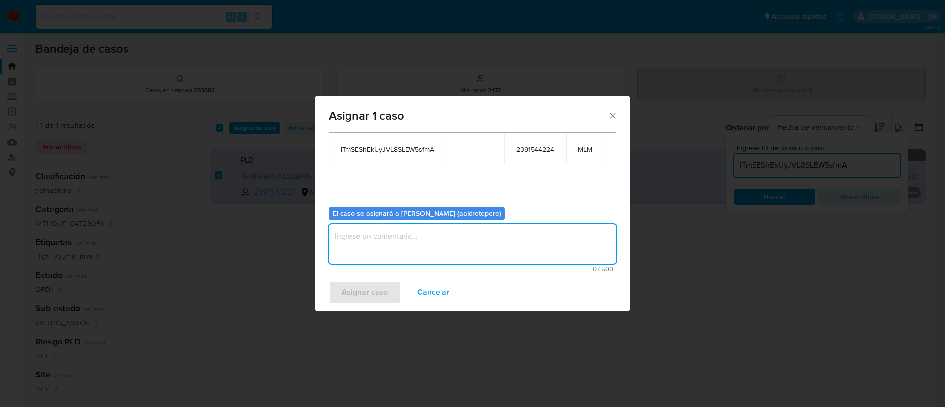
click at [430, 235] on textarea "assign-modal" at bounding box center [472, 243] width 287 height 39
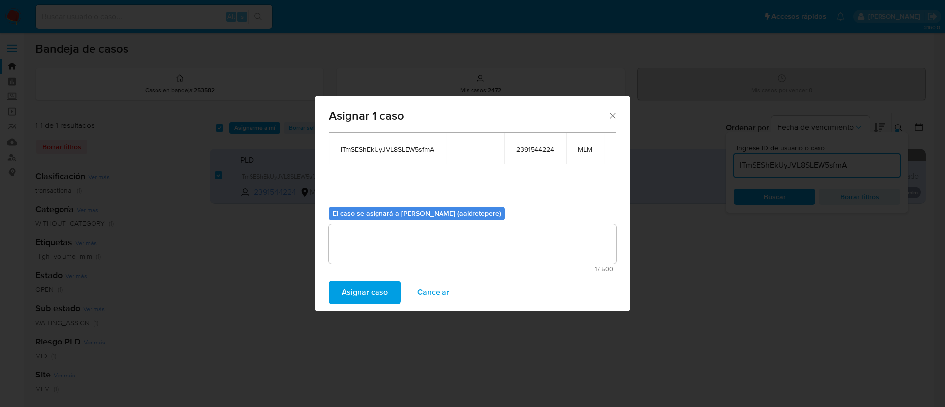
click at [354, 288] on span "Asignar caso" at bounding box center [364, 292] width 46 height 22
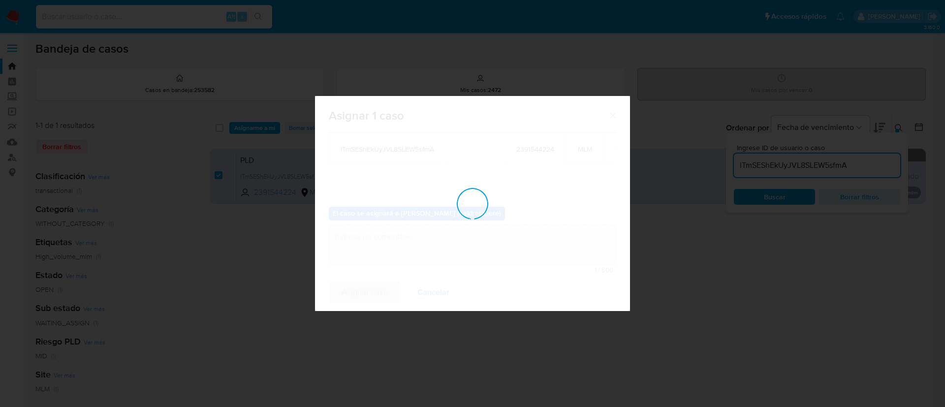
checkbox input "false"
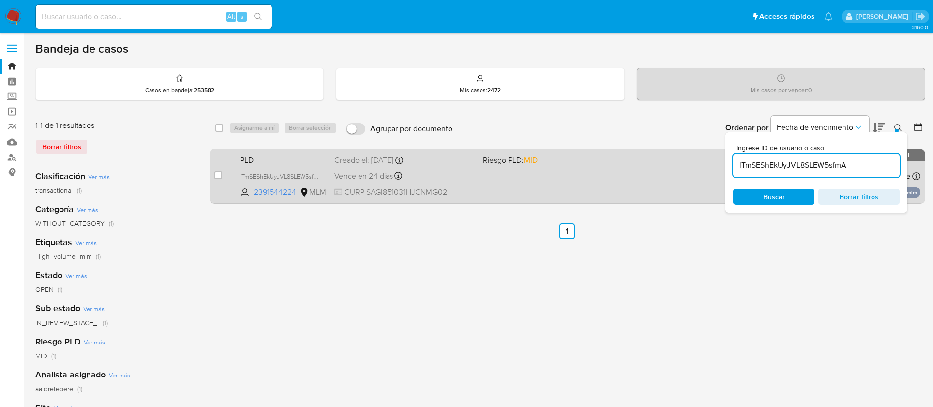
click at [587, 152] on div "PLD lTmSEShEkUyJVL8SLEW5sfmA 2391544224 MLM Riesgo PLD: MID Creado el: [DATE] C…" at bounding box center [578, 176] width 684 height 50
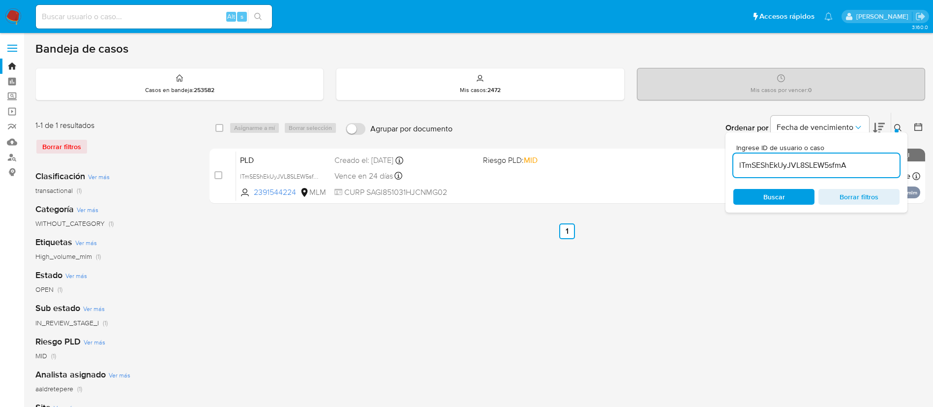
click at [177, 8] on div "Alt s" at bounding box center [154, 17] width 236 height 24
drag, startPoint x: 170, startPoint y: 18, endPoint x: 159, endPoint y: 18, distance: 11.3
click at [168, 18] on input at bounding box center [154, 16] width 236 height 13
paste input "2493599929"
drag, startPoint x: 110, startPoint y: 19, endPoint x: 0, endPoint y: -52, distance: 130.6
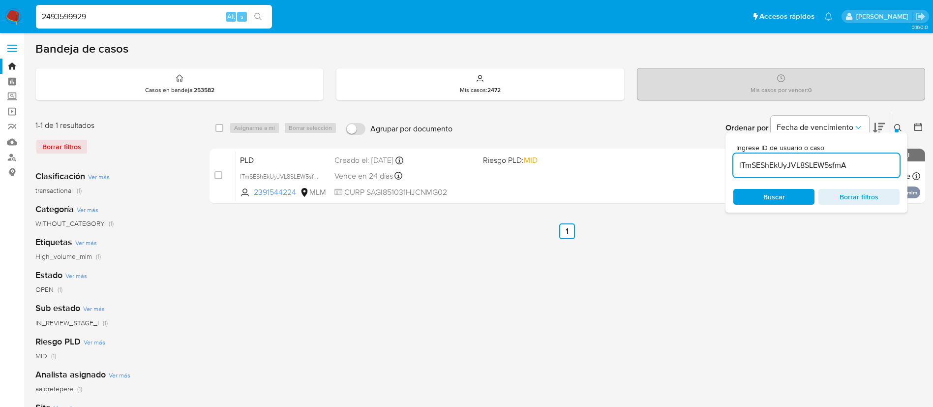
click at [0, 0] on html "Pausado Ver notificaciones 2493599929 Alt s Accesos rápidos Presiona las siguie…" at bounding box center [466, 292] width 933 height 585
paste input "63223161"
type input "63223161"
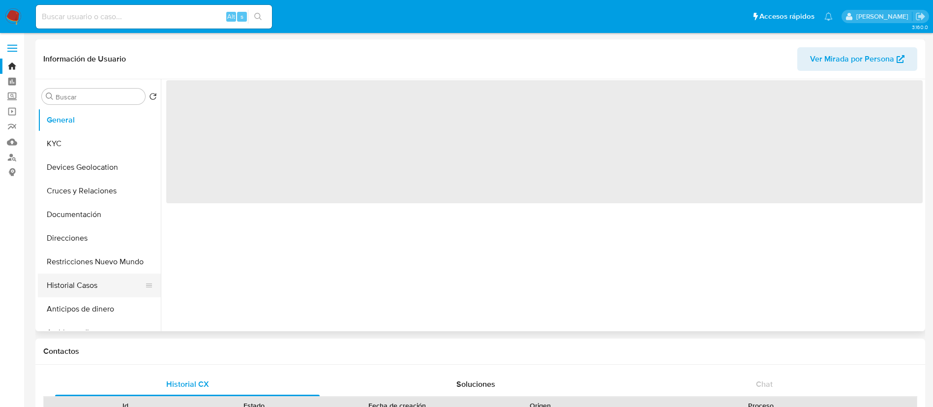
click at [97, 278] on button "Historial Casos" at bounding box center [95, 286] width 115 height 24
select select "10"
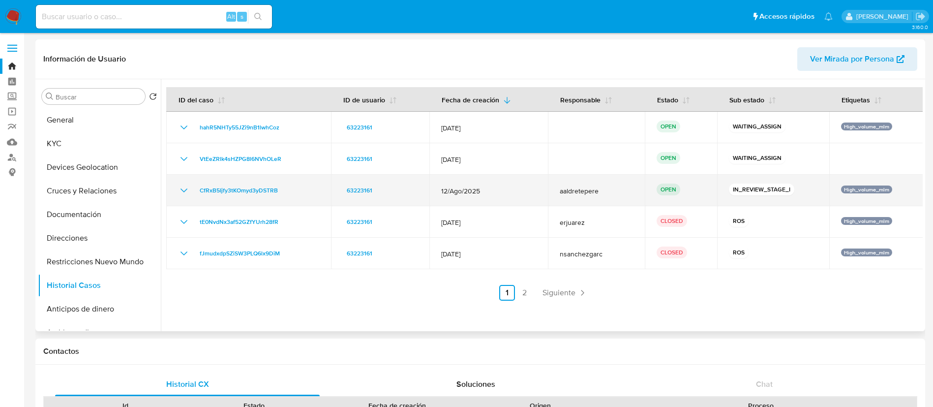
drag, startPoint x: 722, startPoint y: 200, endPoint x: 167, endPoint y: 191, distance: 555.0
click at [167, 191] on tr "CfRxB5Ijfy3tKOmyd3yDSTRB 63223161 12/Ago/2025 aaldretepere OPEN IN_REVIEW_STAGE…" at bounding box center [545, 190] width 758 height 31
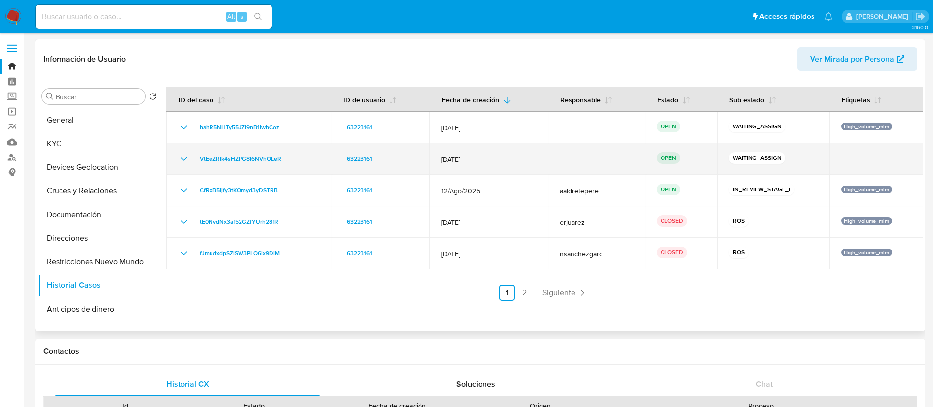
click at [184, 159] on icon "Mostrar/Ocultar" at bounding box center [184, 159] width 12 height 12
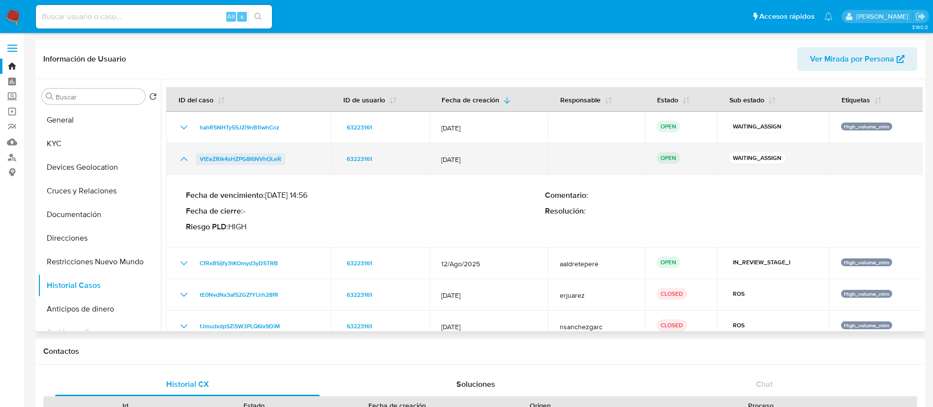
click at [249, 154] on span "VtEeZRlk4sHZPG8l6NVhOLeR" at bounding box center [241, 159] width 82 height 12
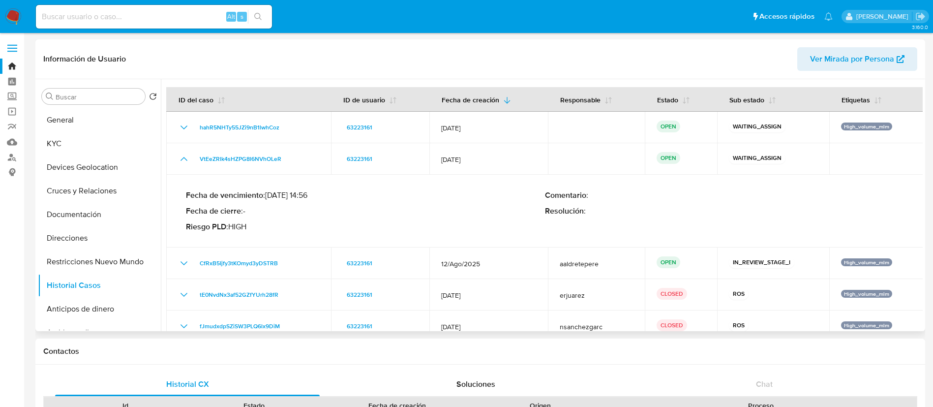
scroll to position [47, 0]
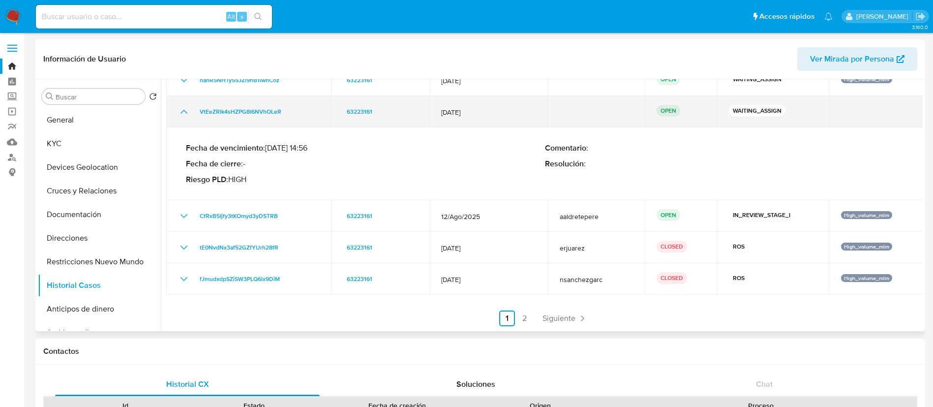
click at [184, 111] on icon "Mostrar/Ocultar" at bounding box center [184, 112] width 7 height 4
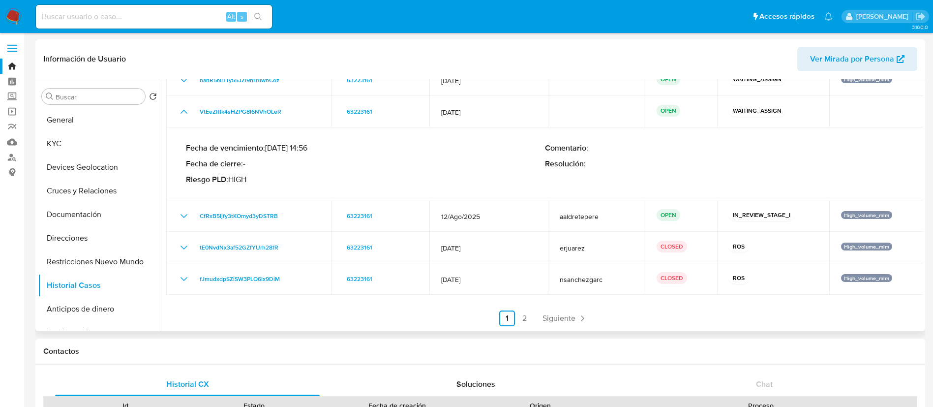
scroll to position [0, 0]
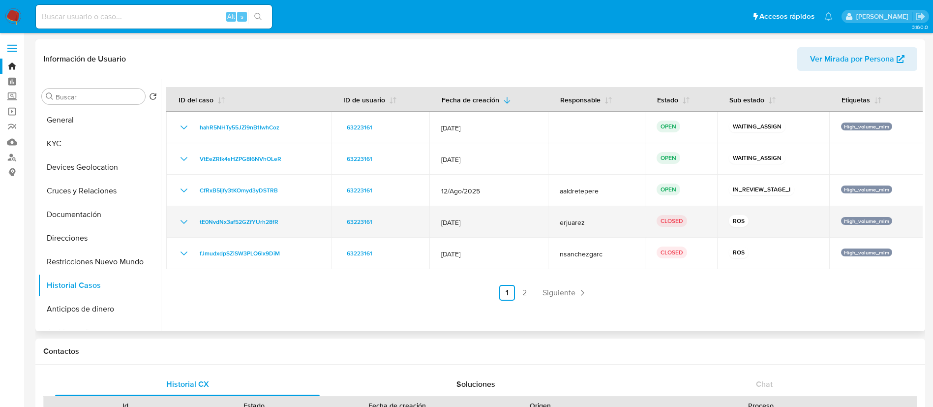
click at [186, 224] on icon "Mostrar/Ocultar" at bounding box center [184, 222] width 12 height 12
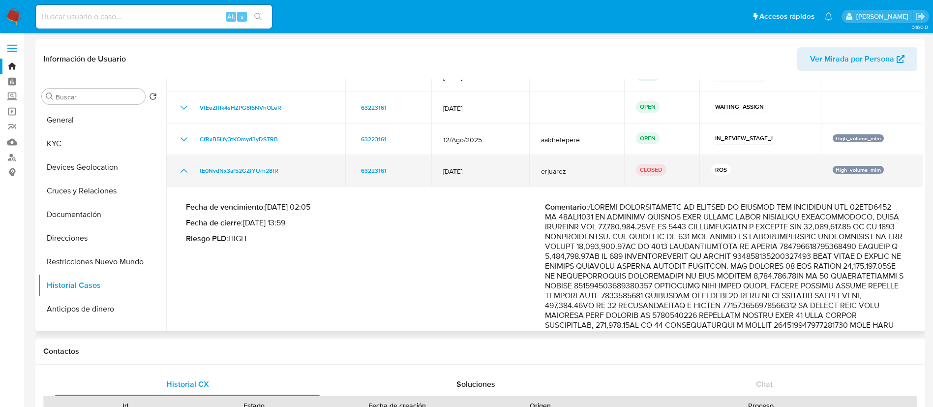
scroll to position [74, 0]
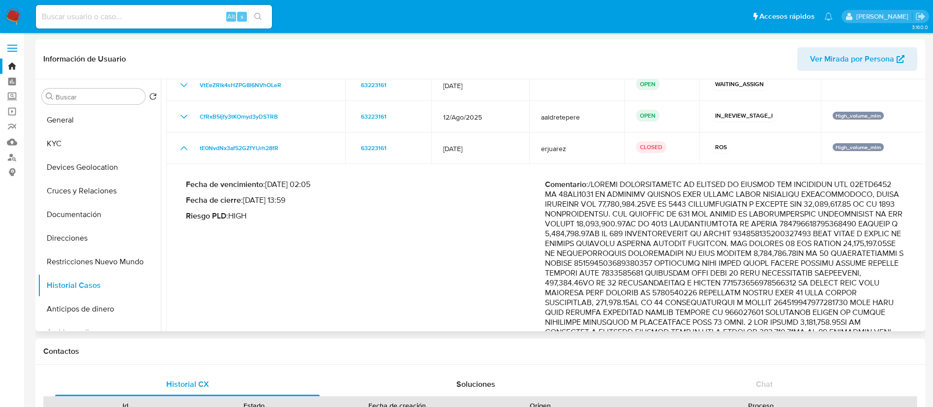
drag, startPoint x: 712, startPoint y: 210, endPoint x: 721, endPoint y: 203, distance: 11.5
click at [722, 203] on p "Comentario :" at bounding box center [724, 386] width 359 height 413
drag, startPoint x: 609, startPoint y: 197, endPoint x: 657, endPoint y: 190, distance: 49.1
click at [657, 190] on p "Comentario :" at bounding box center [724, 386] width 359 height 413
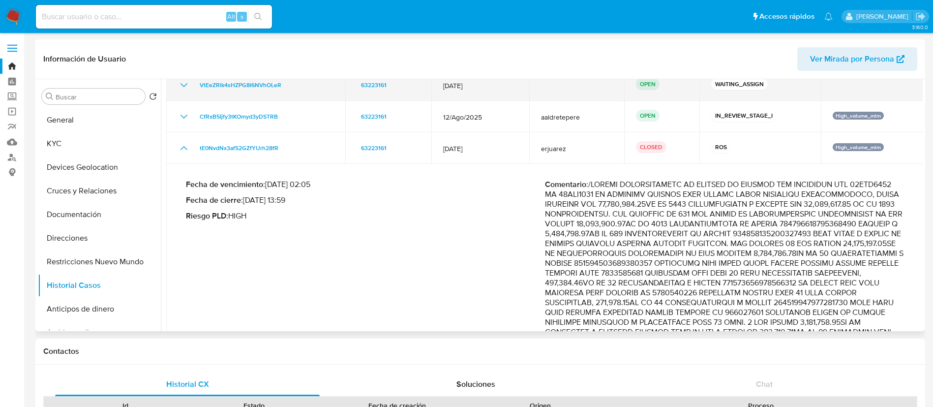
scroll to position [0, 0]
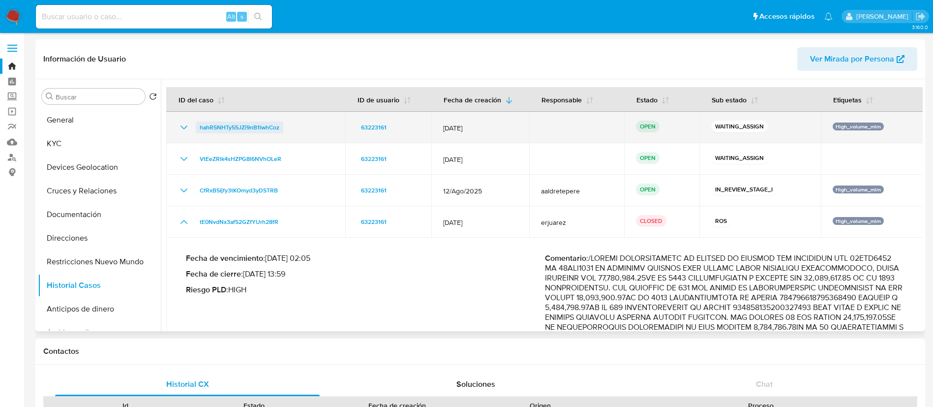
click at [251, 127] on span "hahR5NHTy55JZi9nB1lwhCoz" at bounding box center [240, 128] width 80 height 12
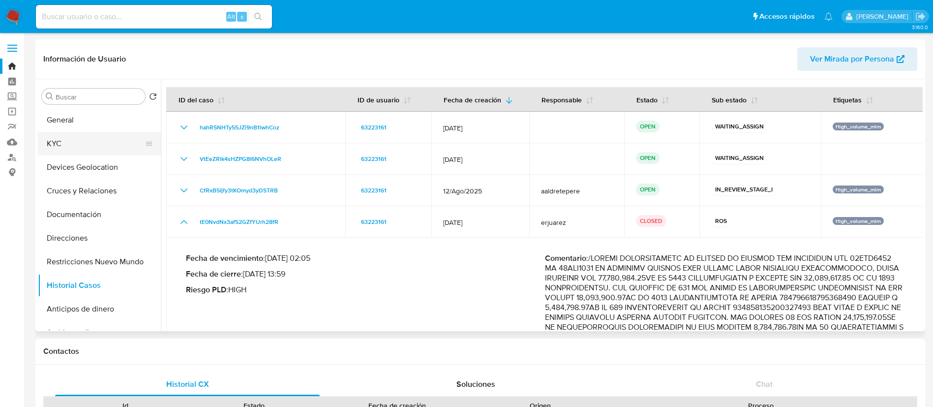
click at [84, 145] on button "KYC" at bounding box center [95, 144] width 115 height 24
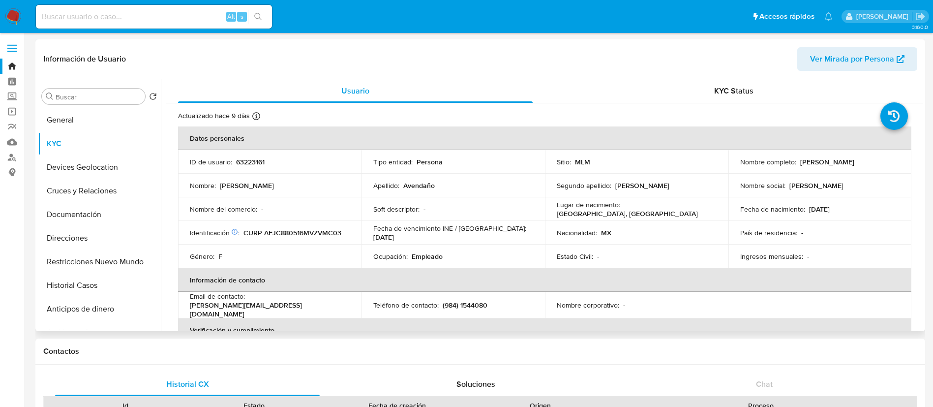
click at [253, 159] on p "63223161" at bounding box center [250, 161] width 29 height 9
copy p "63223161"
click at [8, 18] on img at bounding box center [13, 16] width 17 height 17
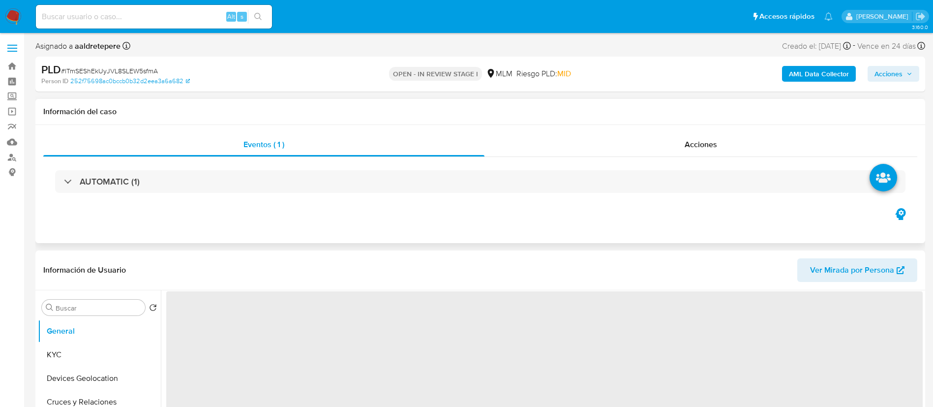
select select "10"
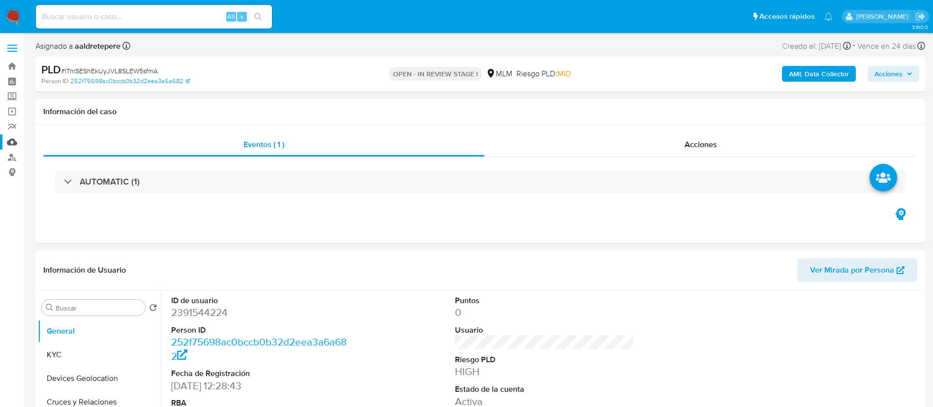
click at [15, 143] on link "Mulan" at bounding box center [58, 141] width 117 height 15
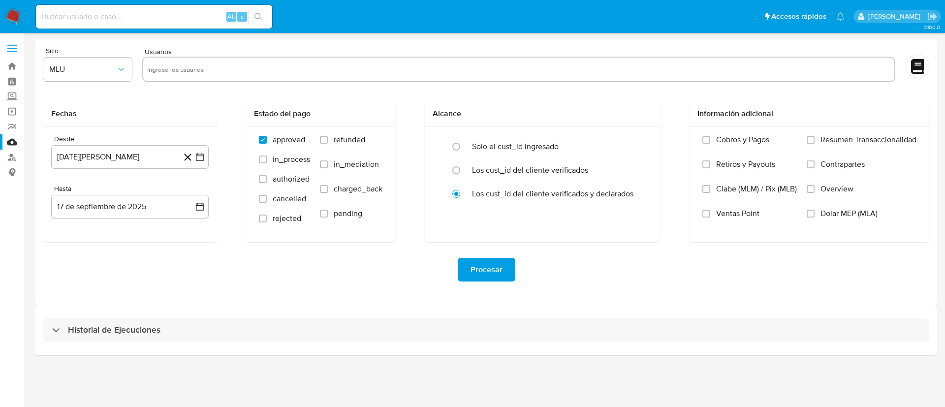
click at [287, 77] on div at bounding box center [518, 70] width 753 height 26
click at [171, 70] on input "text" at bounding box center [518, 69] width 743 height 16
paste input "2391544224"
type input "2391544224"
click at [94, 73] on span "MLU" at bounding box center [82, 69] width 67 height 10
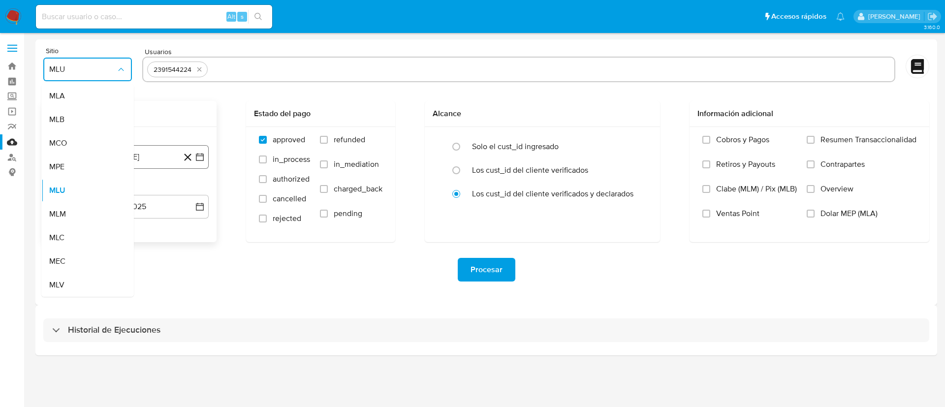
drag, startPoint x: 86, startPoint y: 212, endPoint x: 177, endPoint y: 154, distance: 107.7
click at [91, 209] on div "MLM" at bounding box center [84, 214] width 71 height 24
click at [177, 154] on button "[DATE][PERSON_NAME]" at bounding box center [129, 157] width 157 height 24
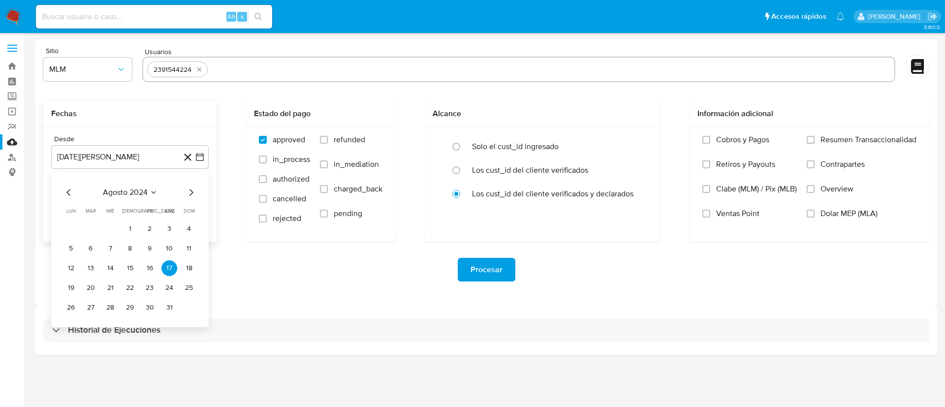
click at [139, 198] on div "[DATE] [DATE] lun [DATE] [PERSON_NAME][DATE] mié [DATE] jue [DATE] vie [DATE] s…" at bounding box center [130, 250] width 134 height 129
click at [135, 190] on span "agosto 2024" at bounding box center [125, 192] width 45 height 10
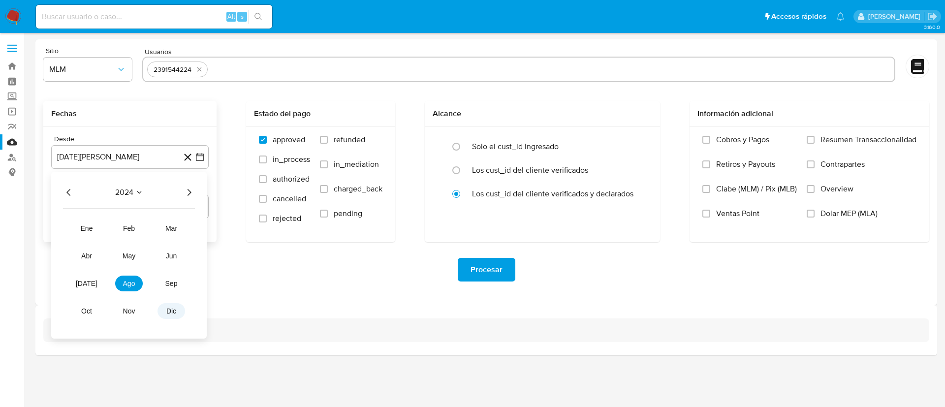
click at [169, 308] on span "dic" at bounding box center [171, 311] width 10 height 8
click at [188, 190] on icon "Mes siguiente" at bounding box center [191, 192] width 12 height 12
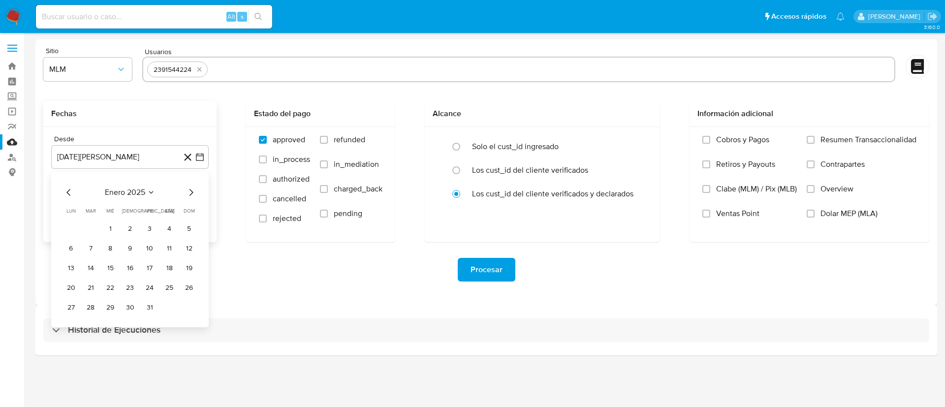
click at [188, 190] on icon "Mes siguiente" at bounding box center [191, 192] width 12 height 12
click at [165, 230] on button "1" at bounding box center [169, 229] width 16 height 16
click at [154, 191] on div "Hasta" at bounding box center [129, 188] width 157 height 9
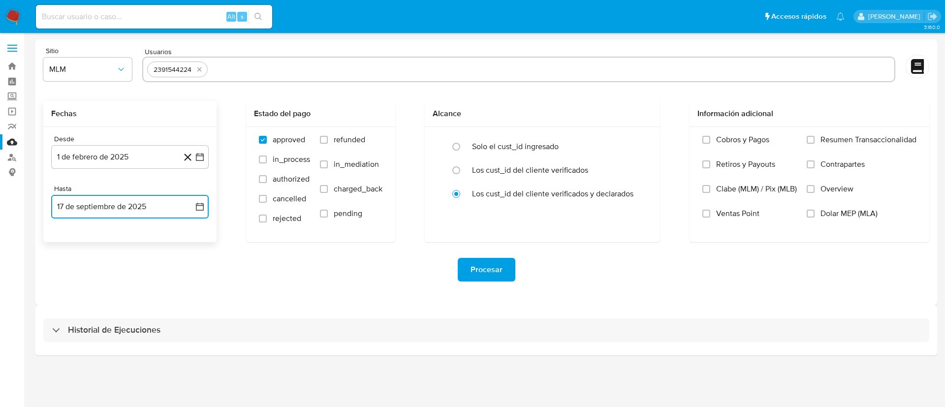
drag, startPoint x: 128, startPoint y: 208, endPoint x: 83, endPoint y: 218, distance: 46.4
click at [128, 209] on button "17 de septiembre de 2025" at bounding box center [129, 207] width 157 height 24
click at [66, 244] on icon "Mes anterior" at bounding box center [69, 242] width 12 height 12
click at [125, 356] on button "31" at bounding box center [130, 357] width 16 height 16
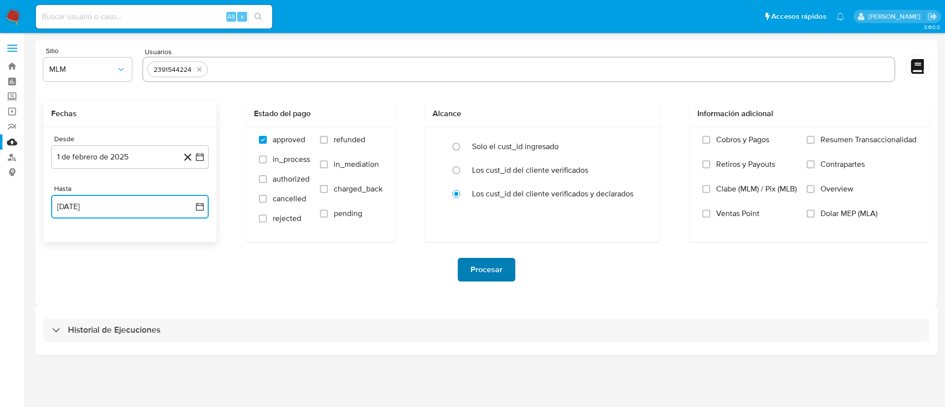
click at [486, 278] on span "Procesar" at bounding box center [486, 270] width 32 height 22
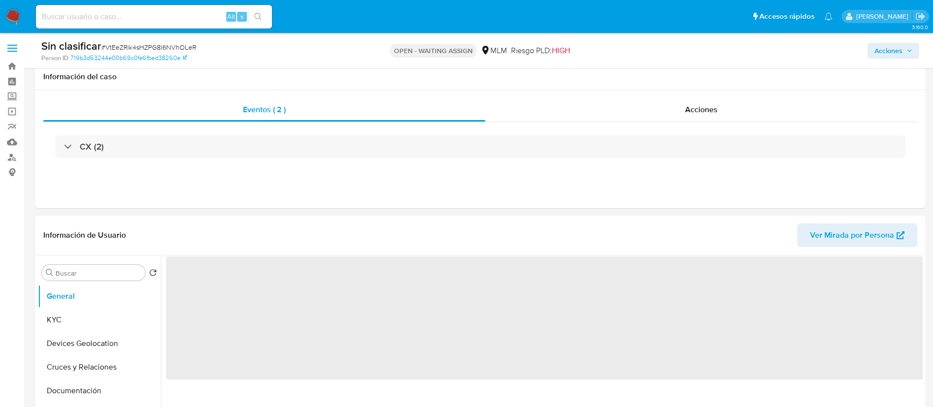
scroll to position [74, 0]
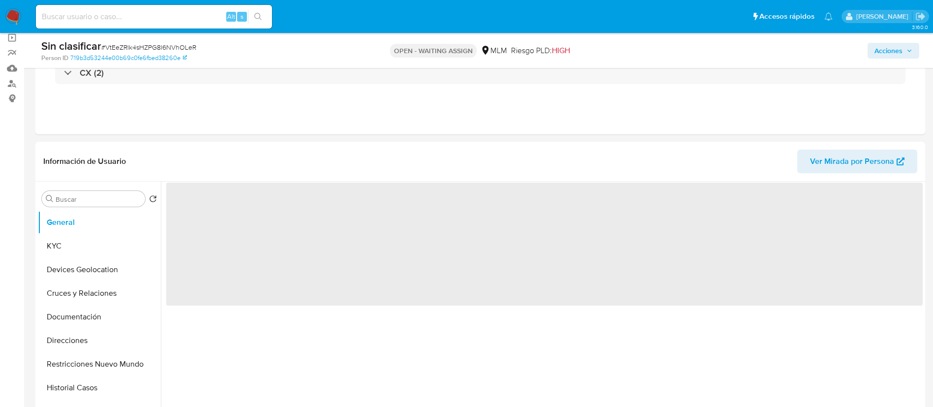
select select "10"
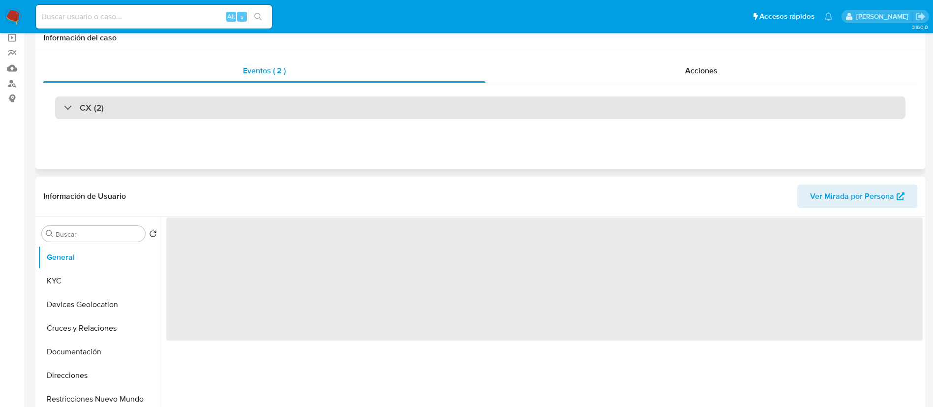
scroll to position [0, 0]
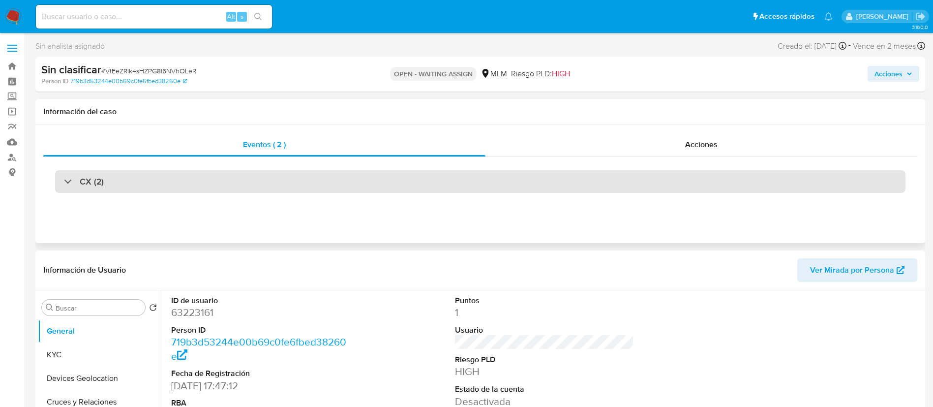
click at [92, 181] on h3 "CX (2)" at bounding box center [92, 181] width 24 height 11
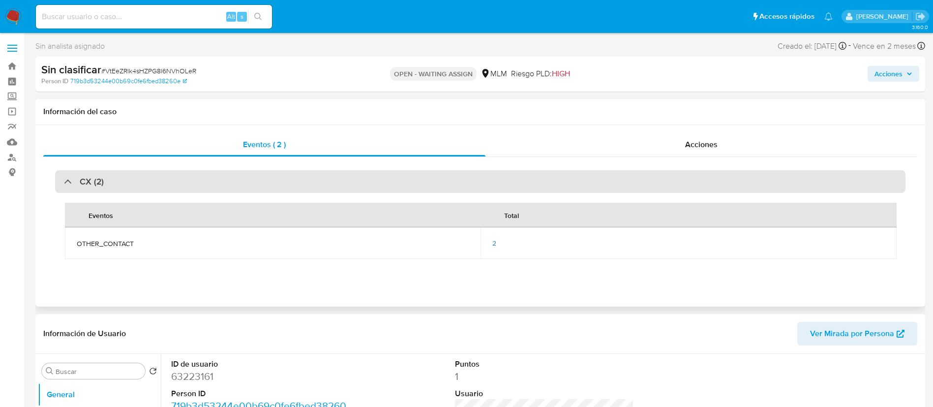
click at [64, 181] on div at bounding box center [64, 181] width 0 height 0
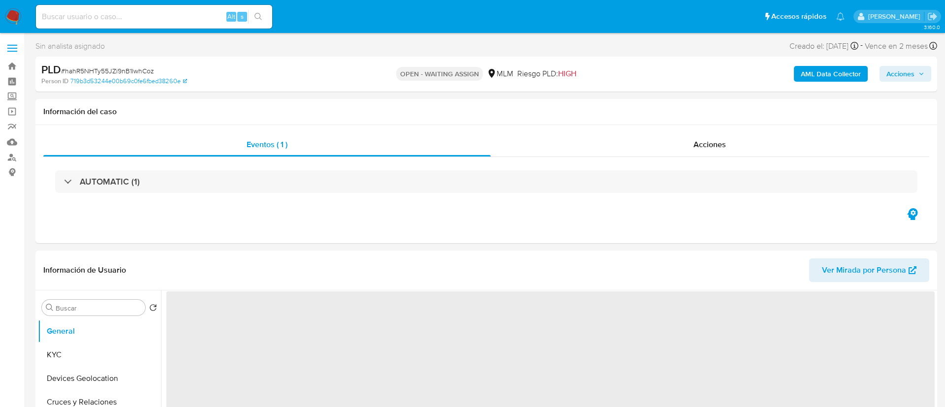
select select "10"
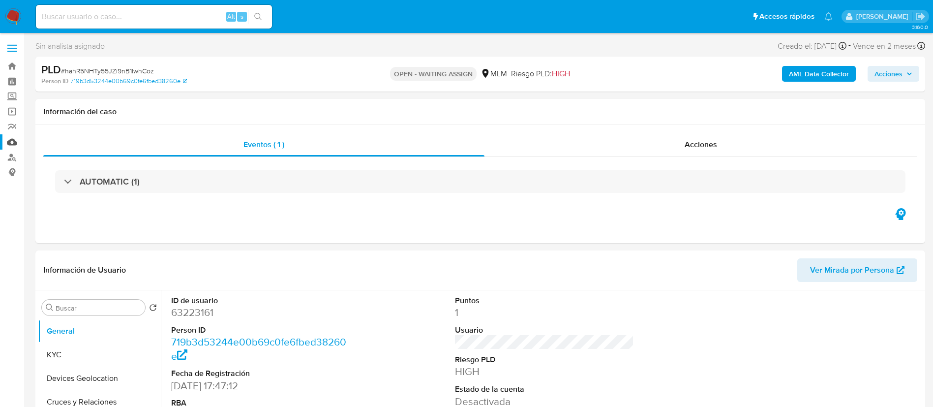
click at [13, 140] on link "Mulan" at bounding box center [58, 141] width 117 height 15
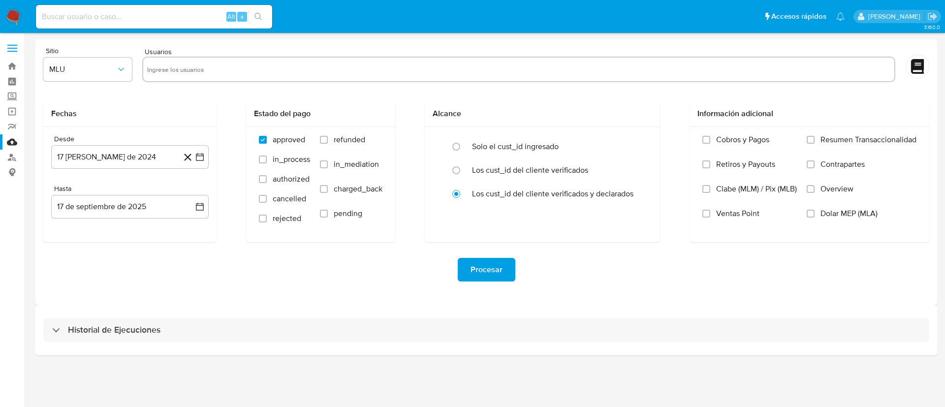
click at [176, 62] on input "text" at bounding box center [518, 69] width 743 height 16
paste input "63223161"
type input "63223161"
click at [96, 71] on span "MLU" at bounding box center [82, 69] width 67 height 10
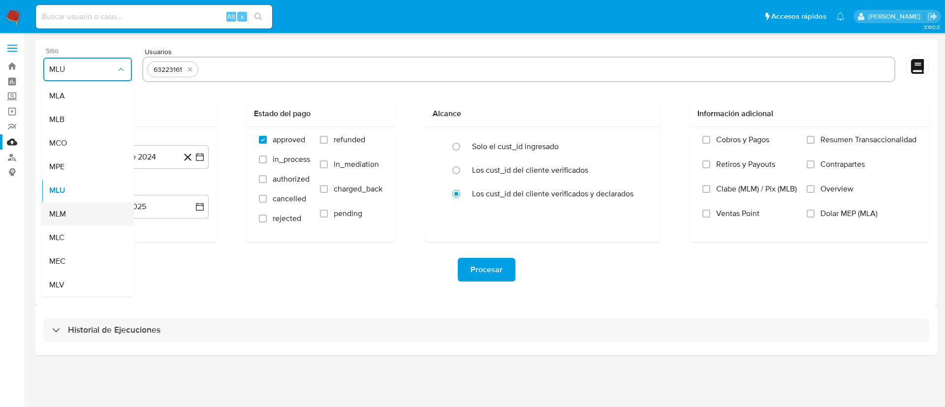
click at [55, 209] on span "MLM" at bounding box center [57, 214] width 17 height 10
click at [130, 159] on button "17 de agosto de 2024" at bounding box center [129, 157] width 157 height 24
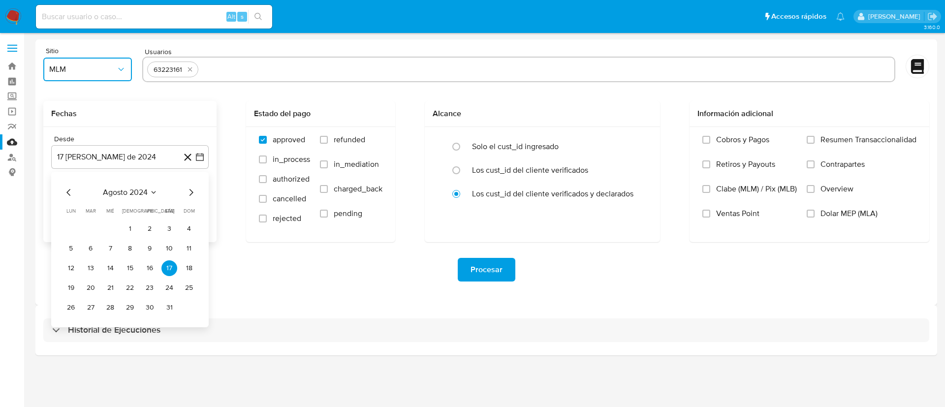
click at [142, 193] on span "agosto 2024" at bounding box center [125, 192] width 45 height 10
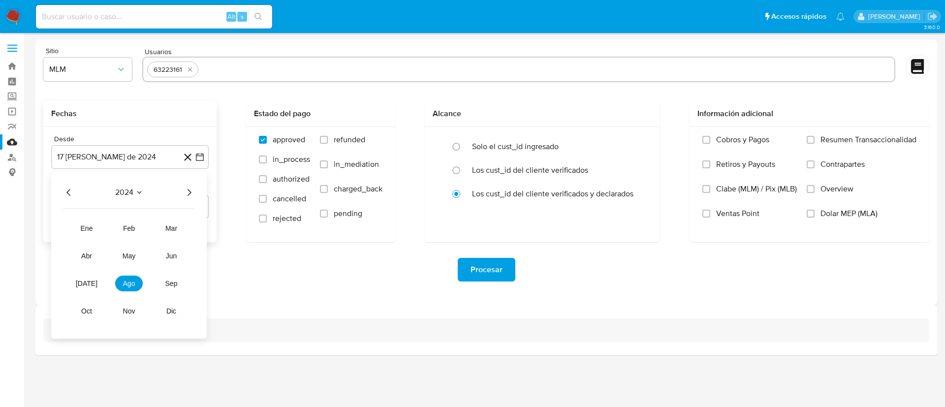
click at [193, 189] on icon "Año siguiente" at bounding box center [189, 192] width 12 height 12
click at [134, 232] on button "feb" at bounding box center [129, 228] width 28 height 16
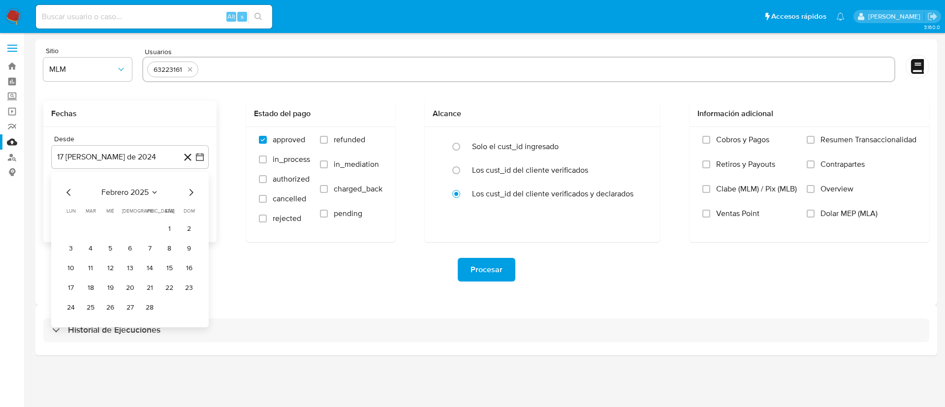
click at [167, 228] on button "1" at bounding box center [169, 229] width 16 height 16
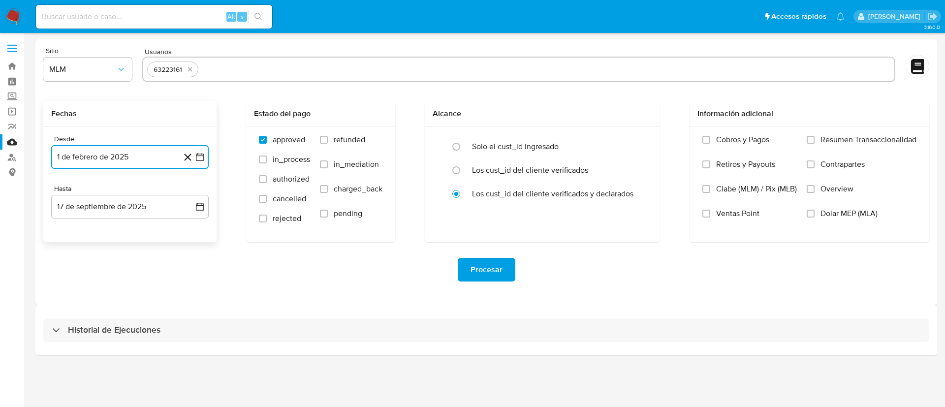
click at [114, 152] on button "1 de febrero de 2025" at bounding box center [129, 157] width 157 height 24
click at [192, 190] on icon "Mes siguiente" at bounding box center [191, 192] width 12 height 12
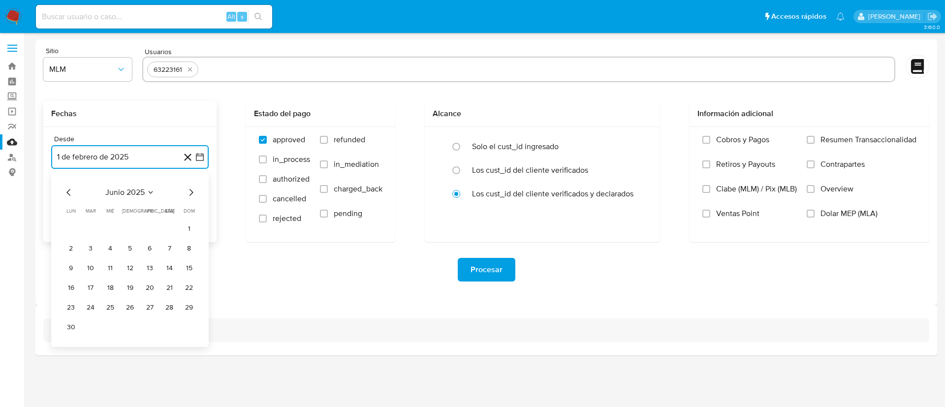
click at [192, 190] on icon "Mes siguiente" at bounding box center [191, 192] width 12 height 12
click at [84, 292] on button "22" at bounding box center [91, 288] width 16 height 16
click at [124, 209] on button "17 de septiembre de 2025" at bounding box center [129, 207] width 157 height 24
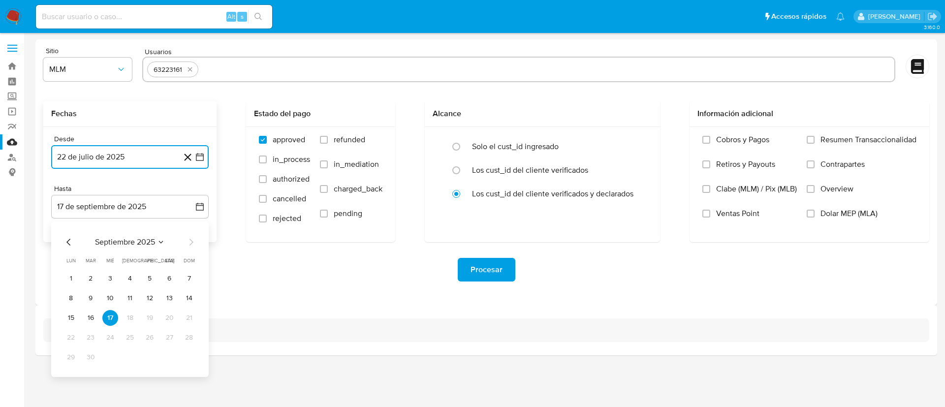
click at [63, 244] on icon "Mes anterior" at bounding box center [69, 242] width 12 height 12
click at [131, 361] on button "31" at bounding box center [130, 357] width 16 height 16
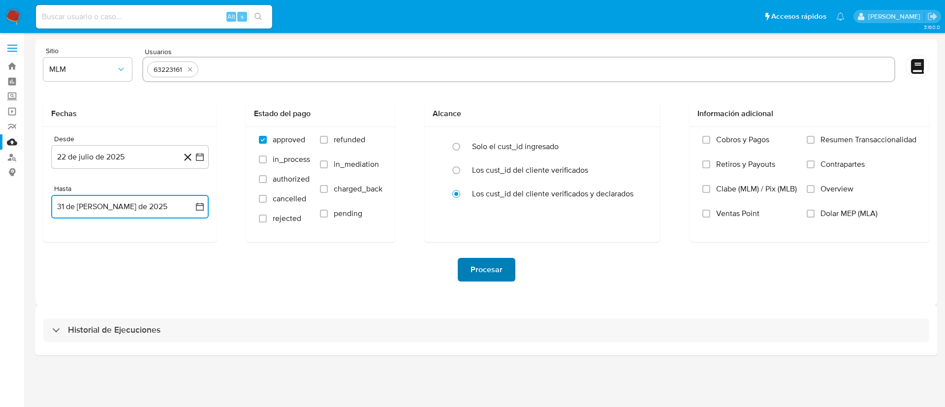
click at [486, 265] on span "Procesar" at bounding box center [486, 270] width 32 height 22
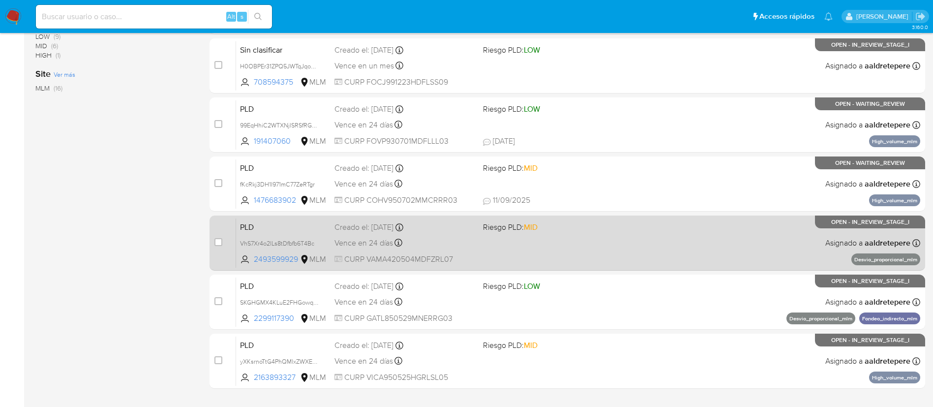
scroll to position [405, 0]
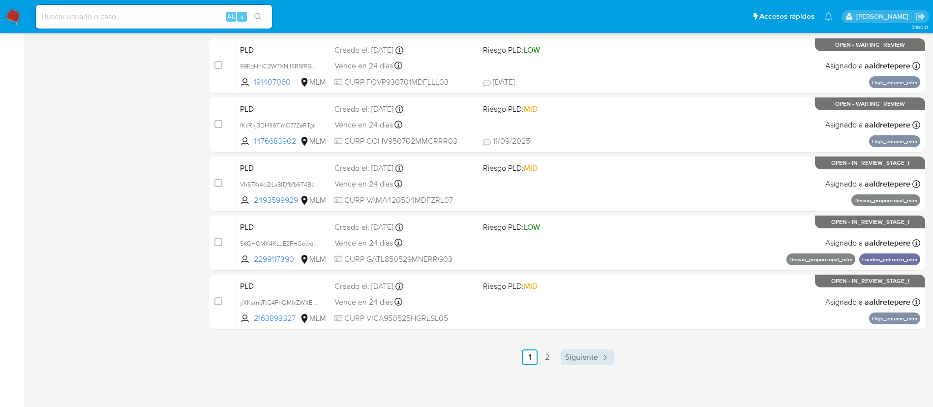
click at [588, 356] on span "Siguiente" at bounding box center [581, 357] width 33 height 8
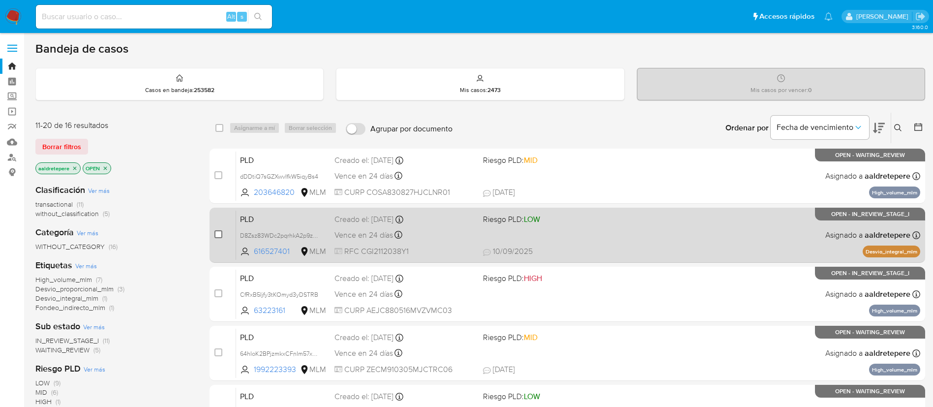
click at [216, 235] on input "checkbox" at bounding box center [219, 234] width 8 height 8
checkbox input "true"
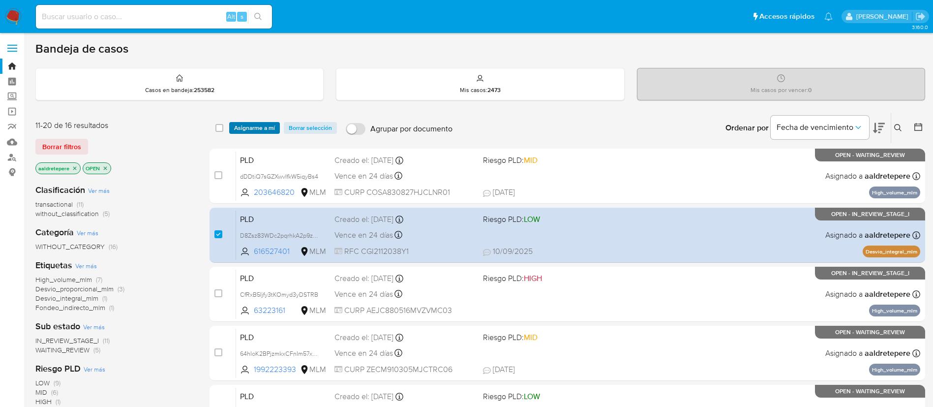
click at [258, 132] on span "Asignarme a mí" at bounding box center [254, 128] width 41 height 10
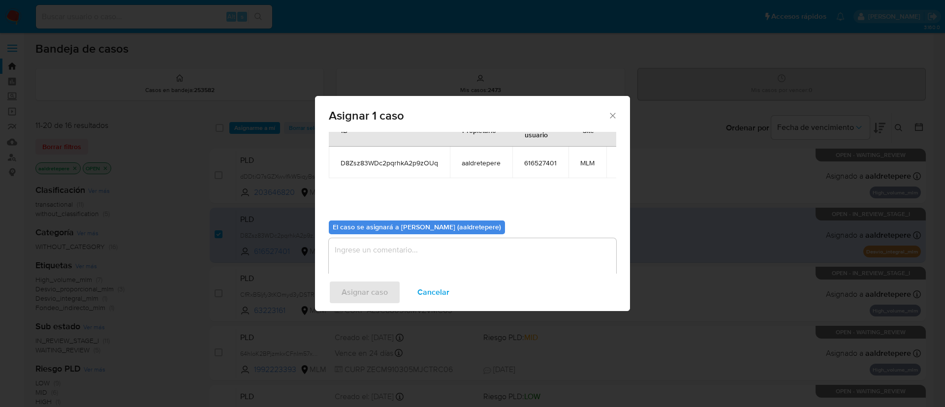
scroll to position [51, 0]
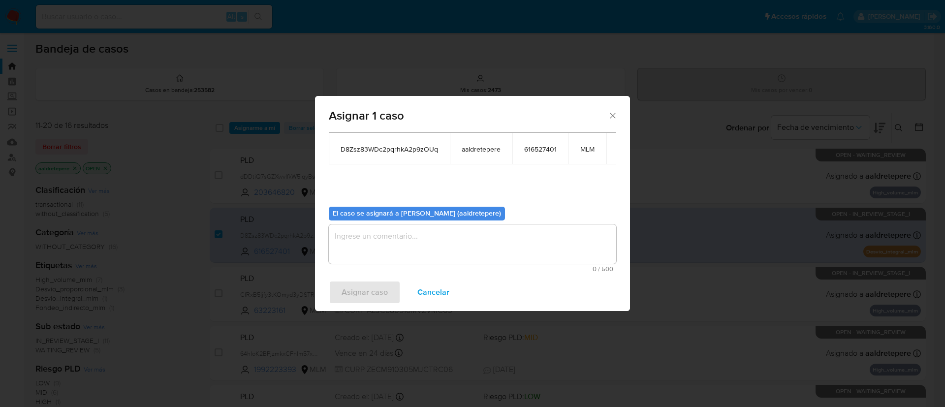
click at [499, 255] on textarea "assign-modal" at bounding box center [472, 243] width 287 height 39
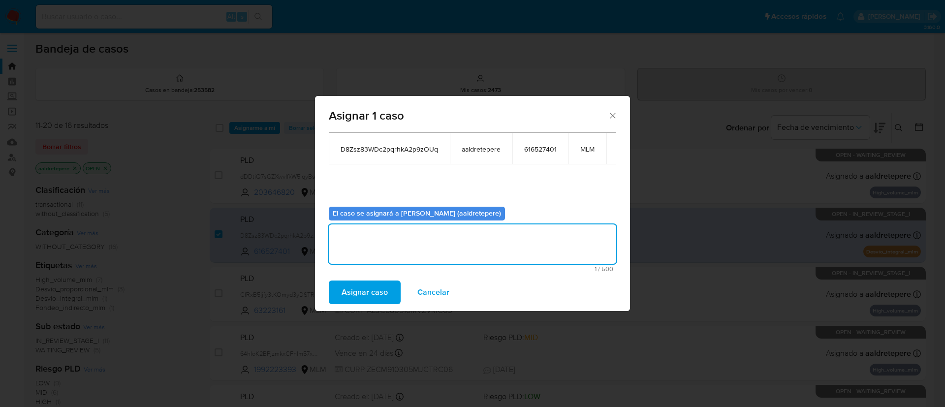
click at [413, 293] on button "Cancelar" at bounding box center [433, 292] width 58 height 24
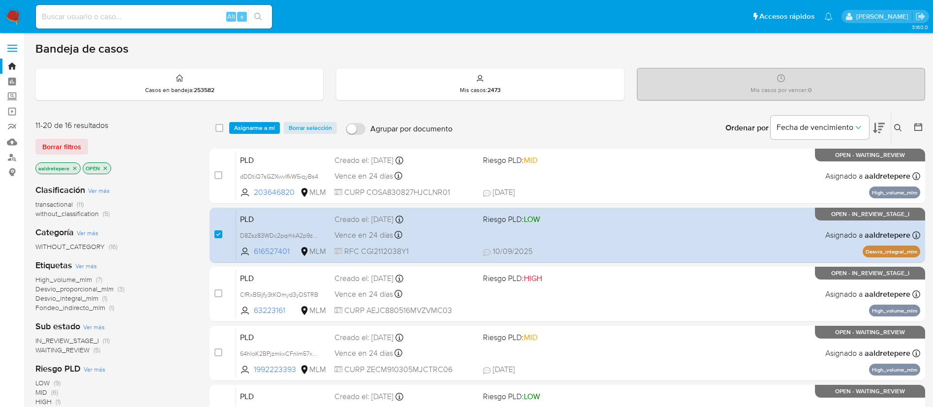
click at [245, 129] on span "Asignarme a mí" at bounding box center [254, 128] width 41 height 10
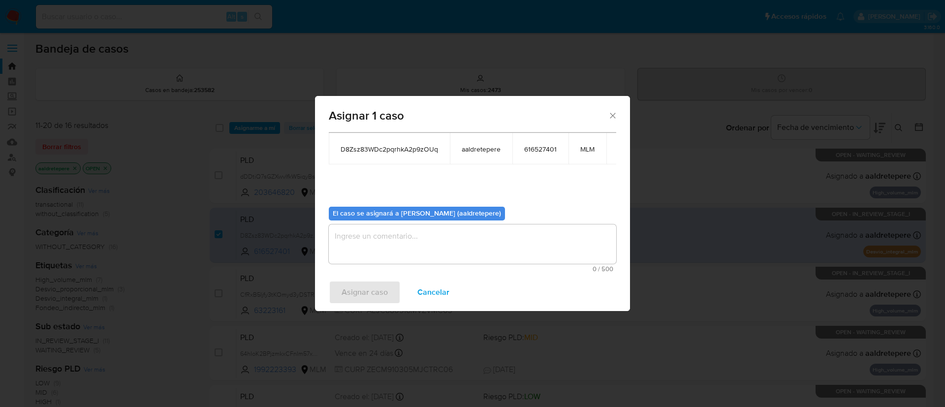
click at [408, 255] on textarea "assign-modal" at bounding box center [472, 243] width 287 height 39
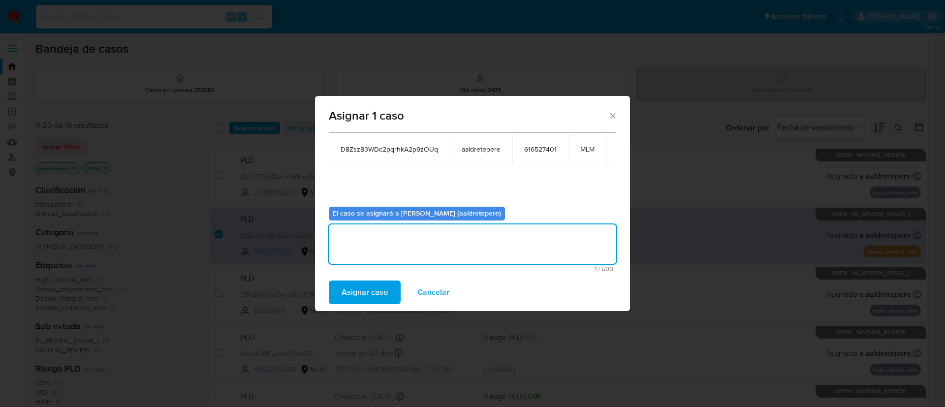
click at [371, 284] on span "Asignar caso" at bounding box center [364, 292] width 46 height 22
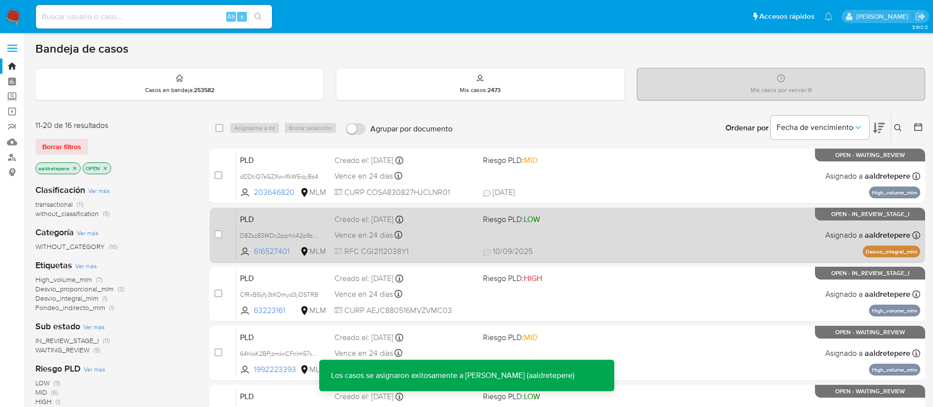
click at [759, 248] on span "10/09/2025 10/09/2025 01:42" at bounding box center [627, 251] width 289 height 11
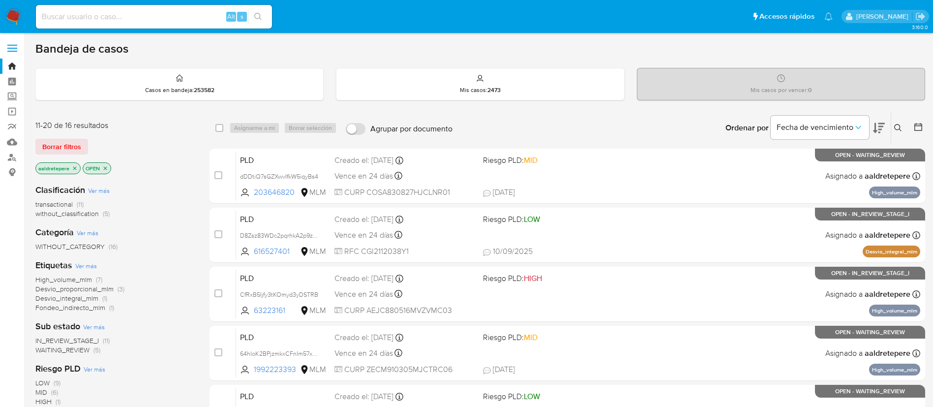
click at [9, 8] on img at bounding box center [13, 16] width 17 height 17
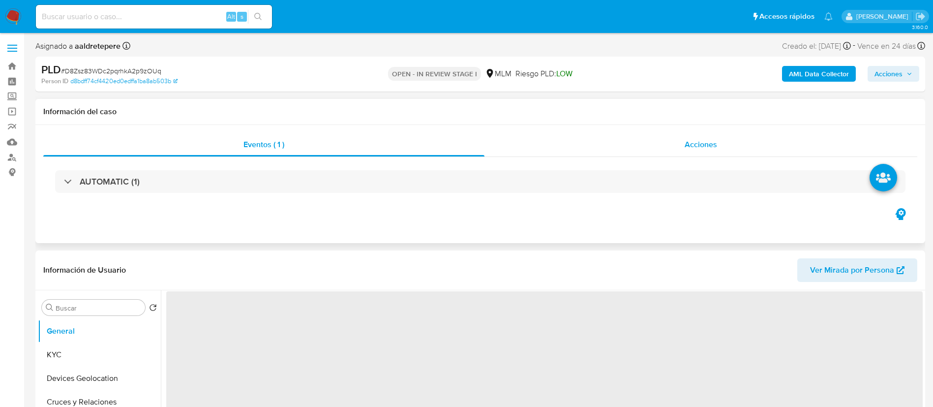
click at [702, 146] on span "Acciones" at bounding box center [701, 144] width 32 height 11
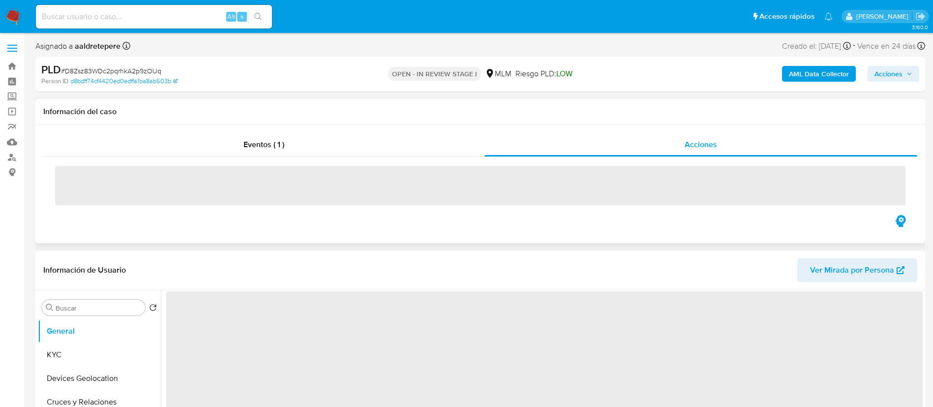
select select "10"
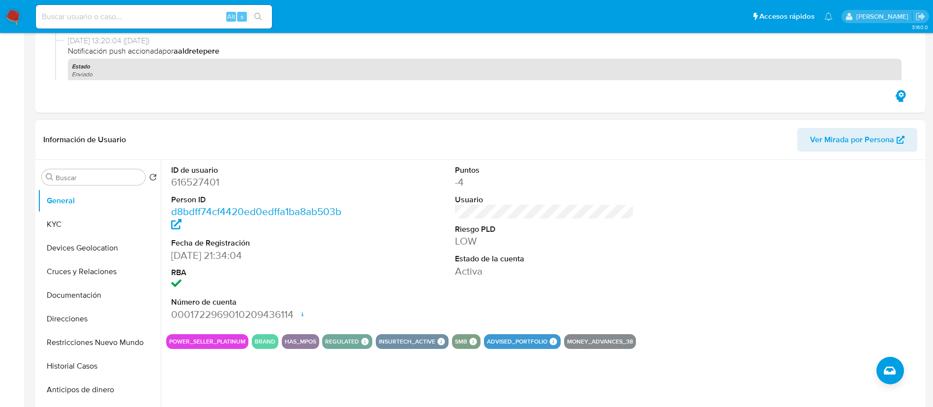
scroll to position [517, 0]
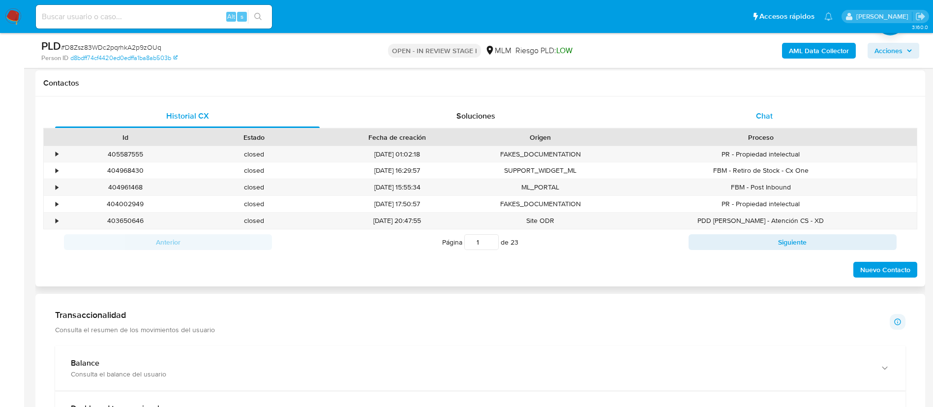
click at [763, 120] on span "Chat" at bounding box center [764, 115] width 17 height 11
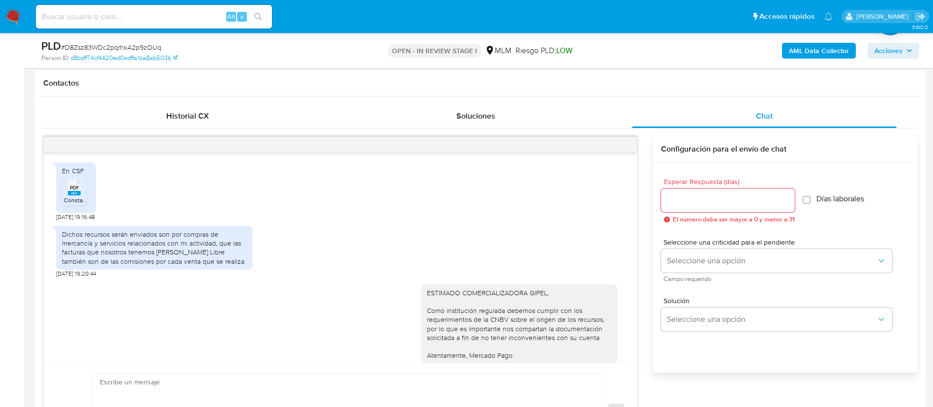
scroll to position [751, 0]
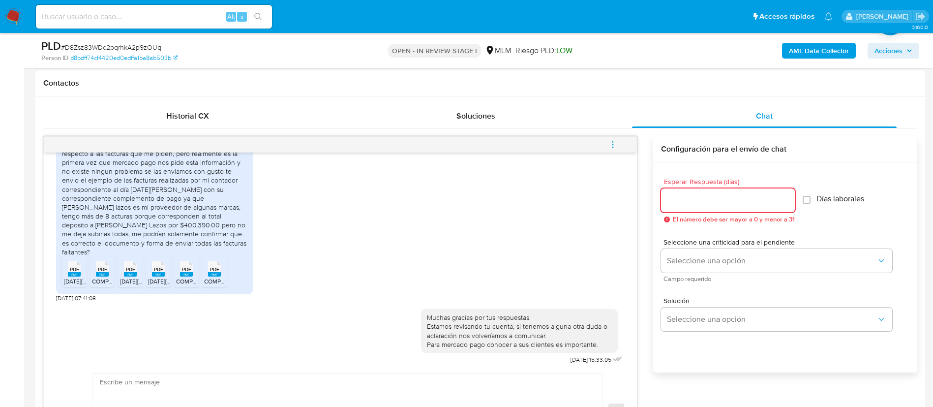
click at [695, 198] on input "Esperar Respuesta (días)" at bounding box center [728, 200] width 134 height 13
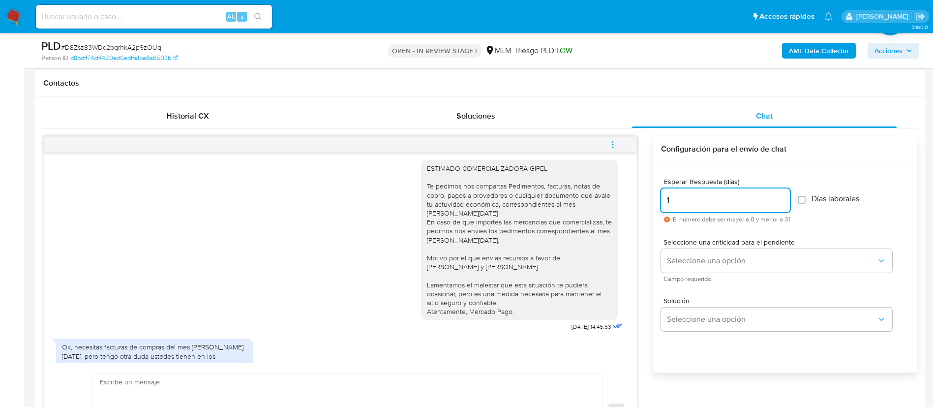
scroll to position [234, 0]
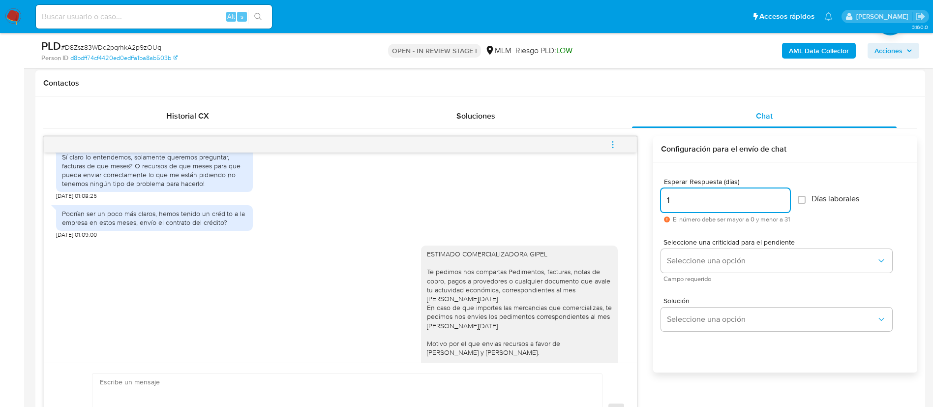
type input "1"
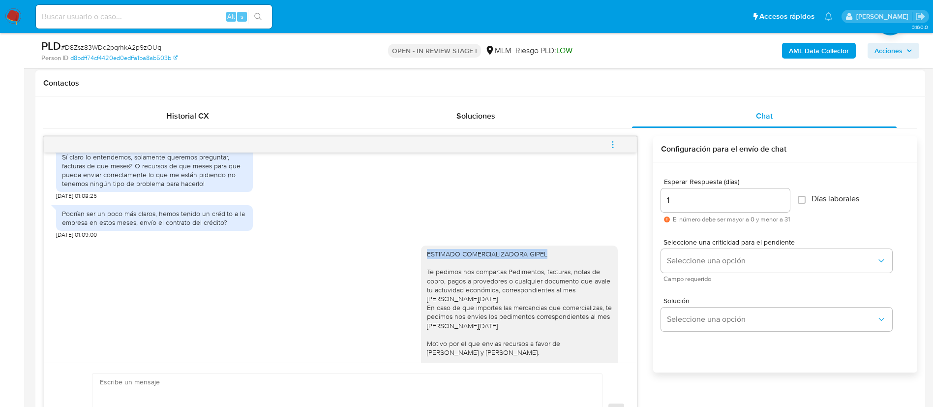
drag, startPoint x: 559, startPoint y: 256, endPoint x: 409, endPoint y: 251, distance: 149.7
click at [409, 251] on div "ESTIMADO COMERCIALIZADORA GIPEL Te pedimos nos compartas Pedimentos, facturas, …" at bounding box center [340, 329] width 569 height 181
copy div "ESTIMADO COMERCIALIZADORA GIPEL"
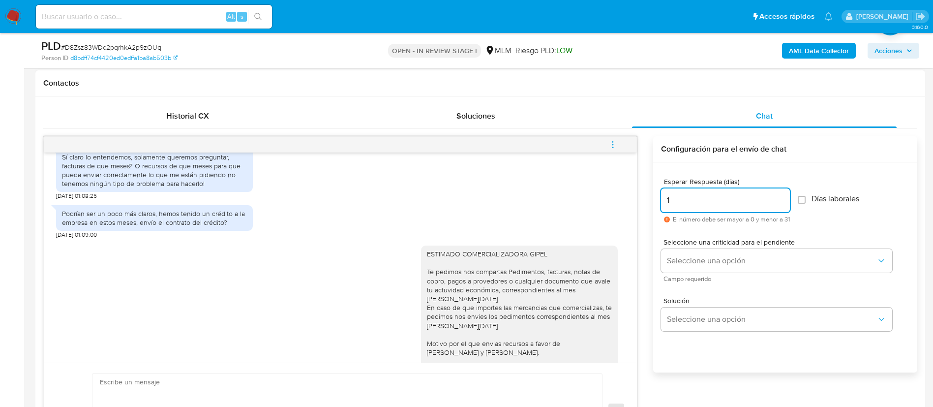
click at [681, 196] on input "1" at bounding box center [725, 200] width 129 height 13
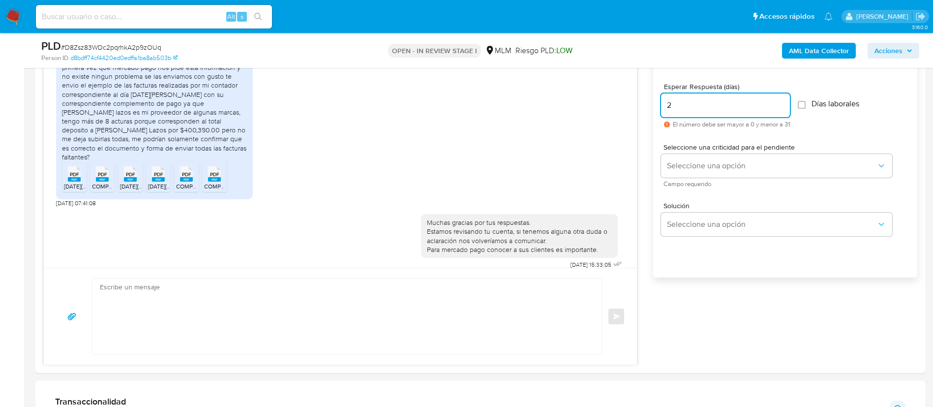
scroll to position [664, 0]
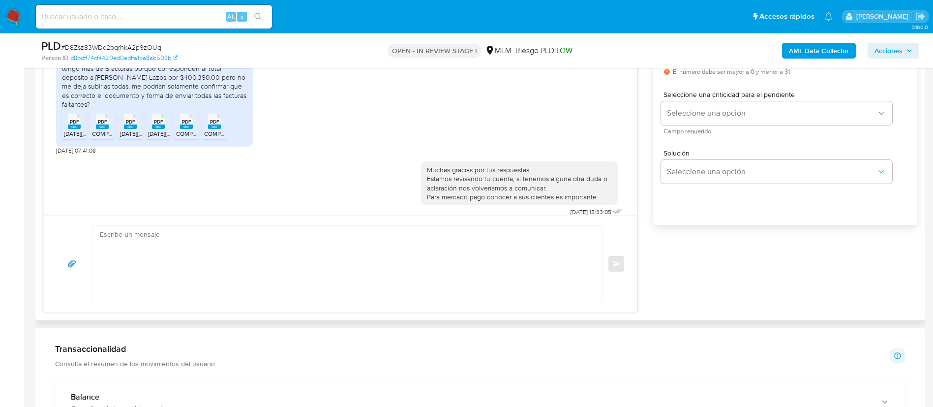
type input "2"
click at [207, 233] on textarea at bounding box center [345, 264] width 490 height 76
paste textarea "ESTIMADO COMERCIALIZADORA GIPEL"
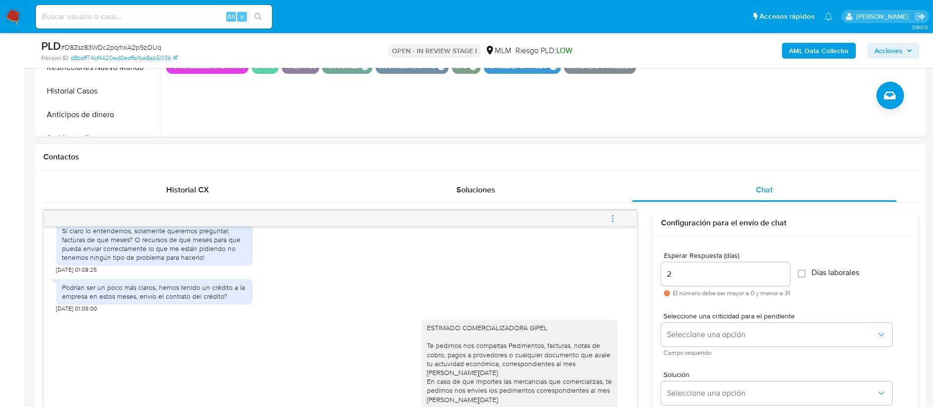
scroll to position [382, 0]
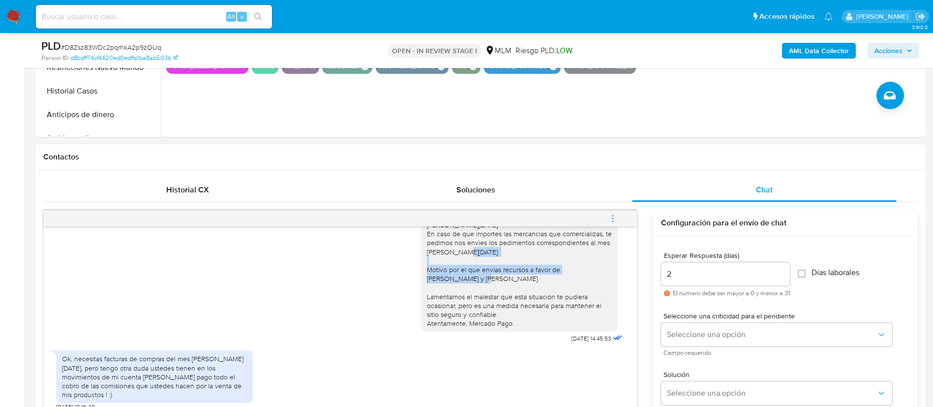
drag, startPoint x: 418, startPoint y: 271, endPoint x: 477, endPoint y: 280, distance: 59.8
click at [477, 280] on div "ESTIMADO COMERCIALIZADORA GIPEL Te pedimos nos compartas Pedimentos, facturas, …" at bounding box center [519, 252] width 185 height 152
copy div "Motivo por el que envias recursos a favor de MARIA TERESA FUENTES PALACIOS"
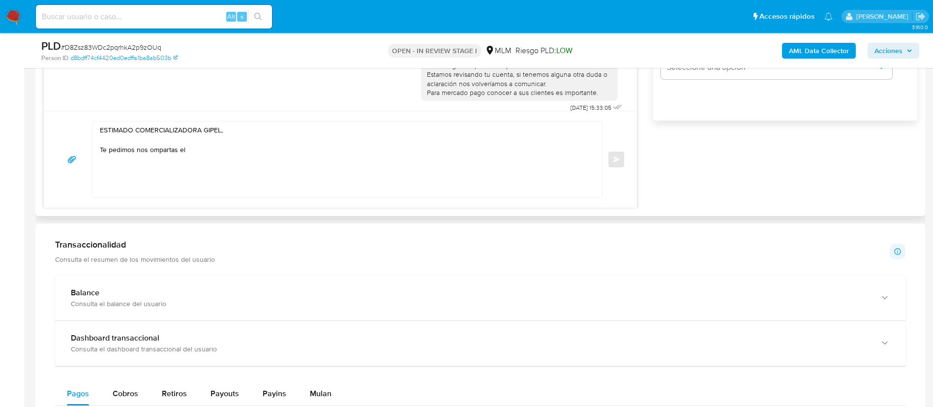
scroll to position [738, 0]
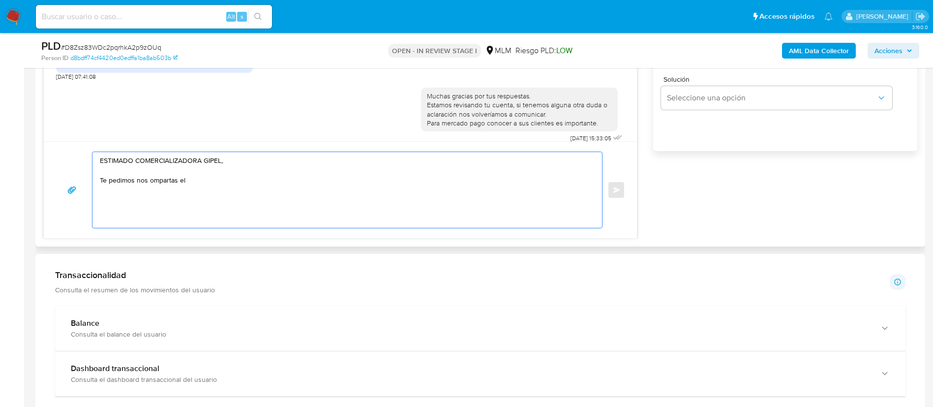
click at [233, 180] on textarea "ESTIMADO COMERCIALIZADORA GIPEL, Te pedimos nos ompartas el" at bounding box center [345, 190] width 490 height 76
paste textarea "Motivo por el que envias recursos a favor de MARIA TERESA FUENTES PALACIOS"
click at [486, 178] on textarea "ESTIMADO COMERCIALIZADORA GIPEL, Te pedimos nos ompartas el Motivo por el que e…" at bounding box center [345, 190] width 490 height 76
click at [471, 208] on textarea "ESTIMADO COMERCIALIZADORA GIPEL, Te pedimos nos compartas el Motivo por el que …" at bounding box center [345, 190] width 490 height 76
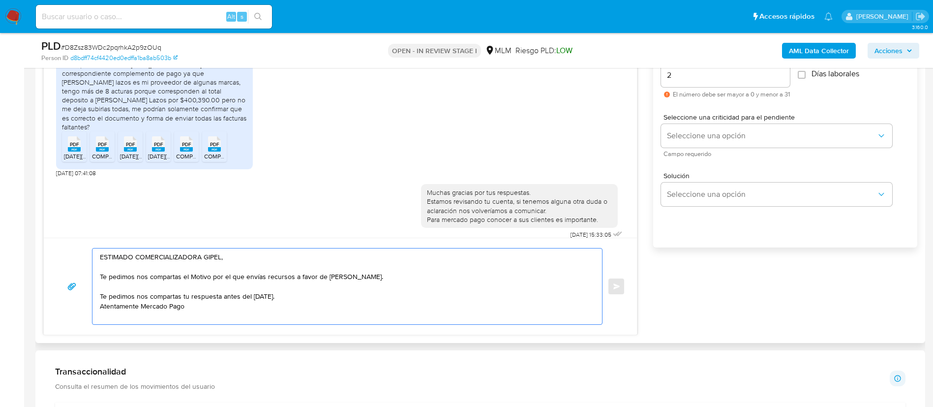
scroll to position [590, 0]
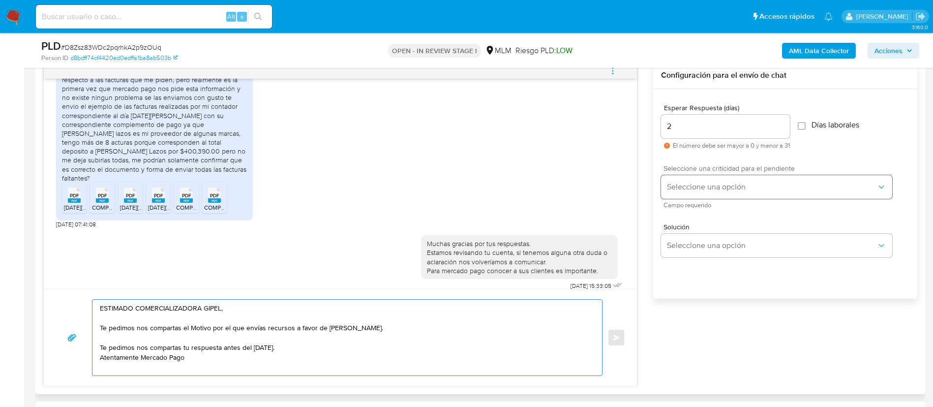
type textarea "ESTIMADO COMERCIALIZADORA GIPEL, Te pedimos nos compartas el Motivo por el que …"
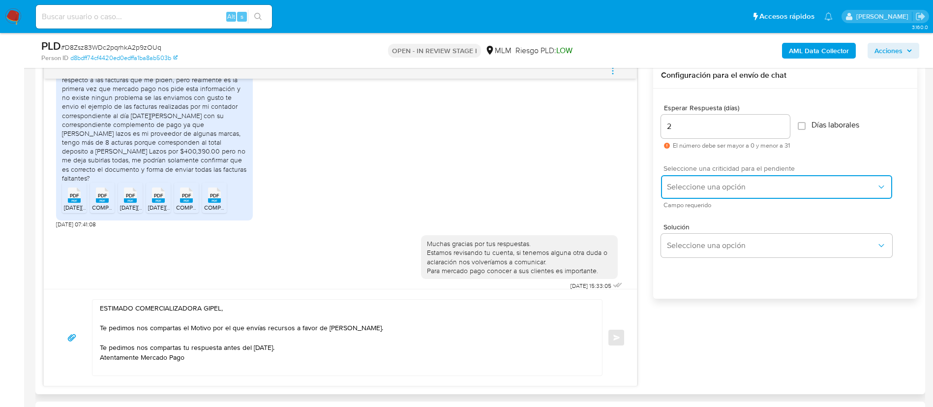
click at [701, 190] on span "Seleccione una opción" at bounding box center [772, 187] width 210 height 10
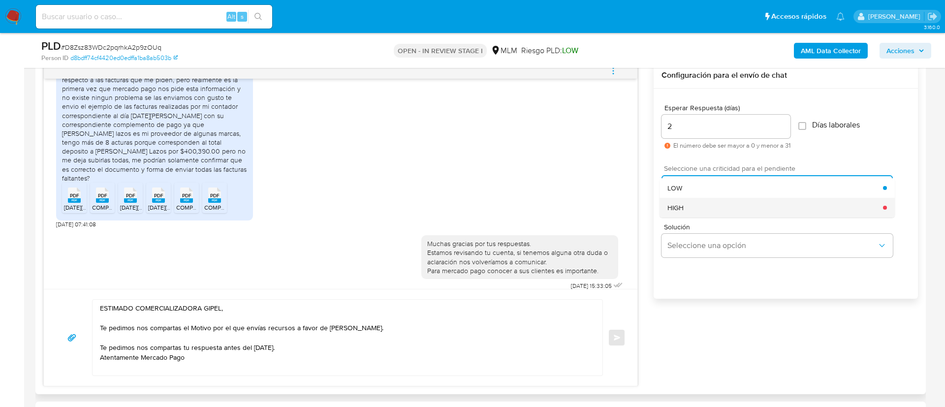
click at [675, 203] on span "HIGH" at bounding box center [675, 207] width 16 height 9
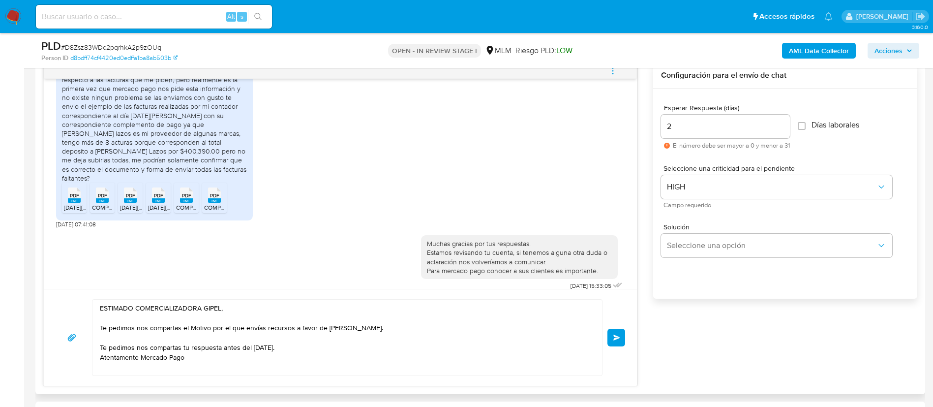
click at [615, 340] on span "Enviar" at bounding box center [616, 338] width 7 height 6
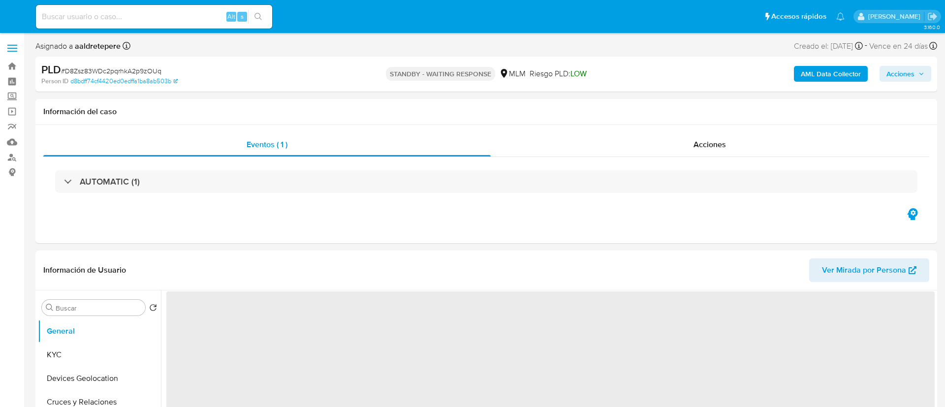
select select "10"
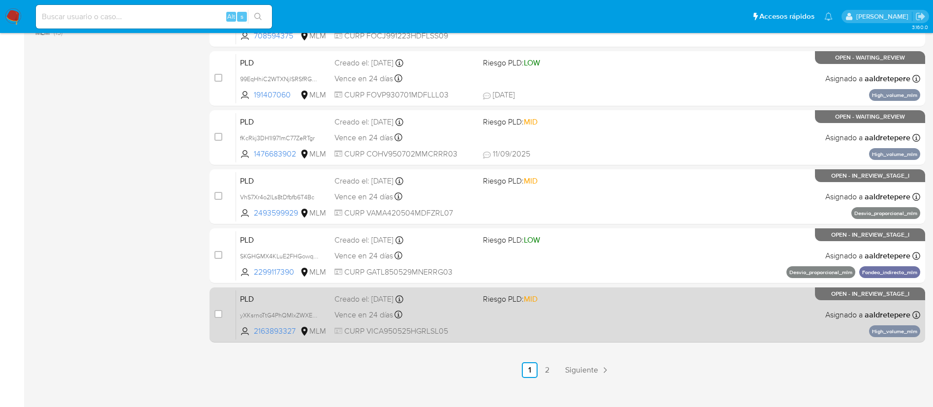
scroll to position [405, 0]
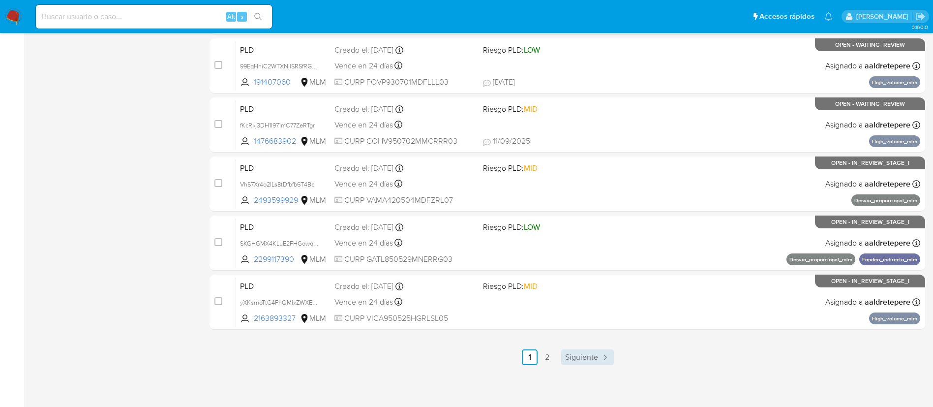
click at [602, 356] on icon "Paginación" at bounding box center [605, 357] width 10 height 10
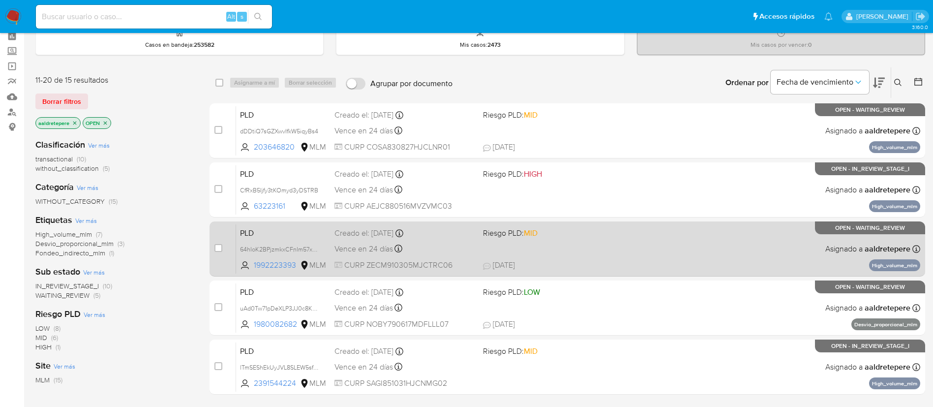
scroll to position [45, 0]
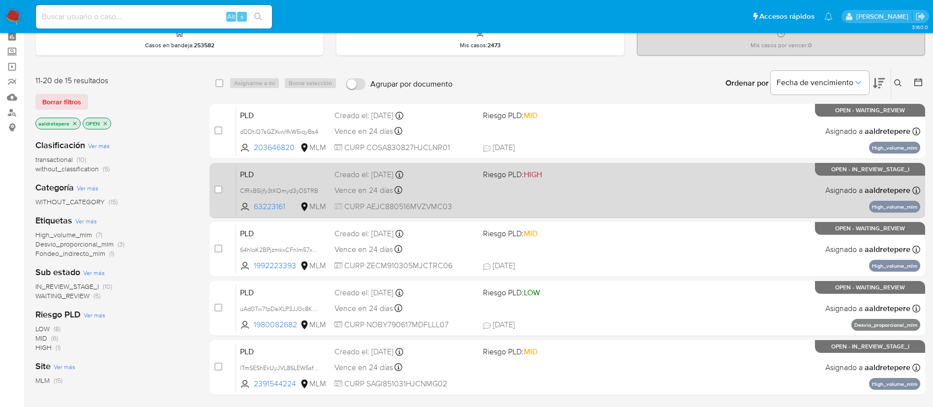
click at [433, 176] on div "Creado el: 12/08/2025 Creado el: 12/08/2025 02:08:41" at bounding box center [405, 174] width 141 height 11
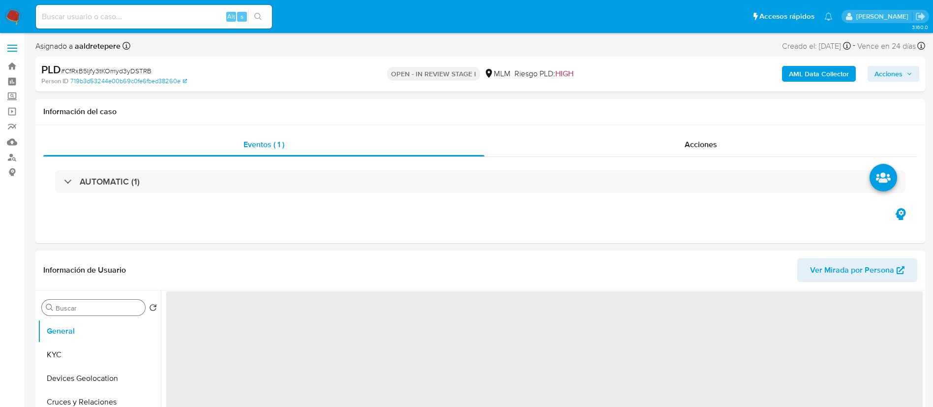
select select "10"
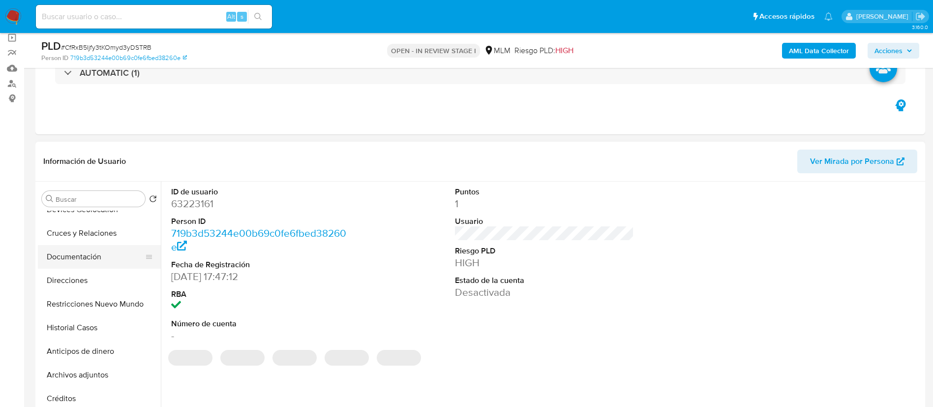
scroll to position [74, 0]
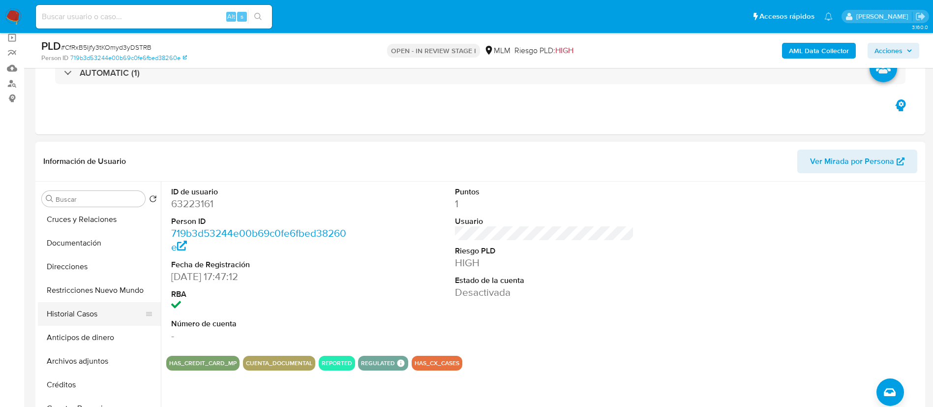
click at [89, 309] on button "Historial Casos" at bounding box center [95, 314] width 115 height 24
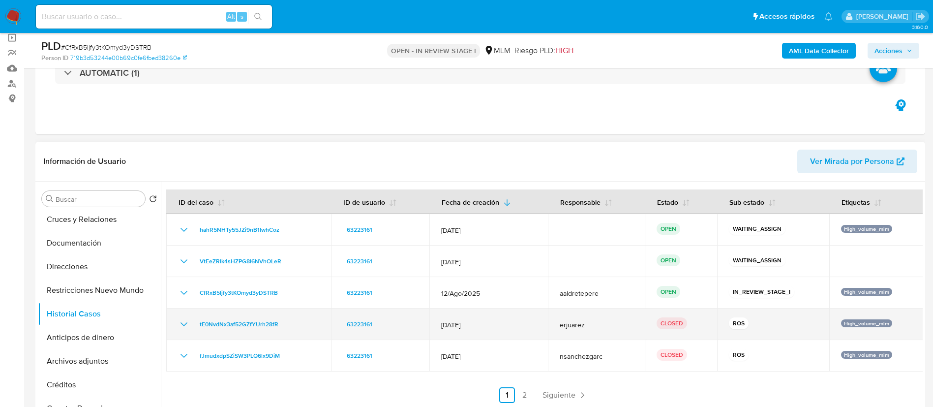
click at [187, 327] on icon "Mostrar/Ocultar" at bounding box center [184, 324] width 12 height 12
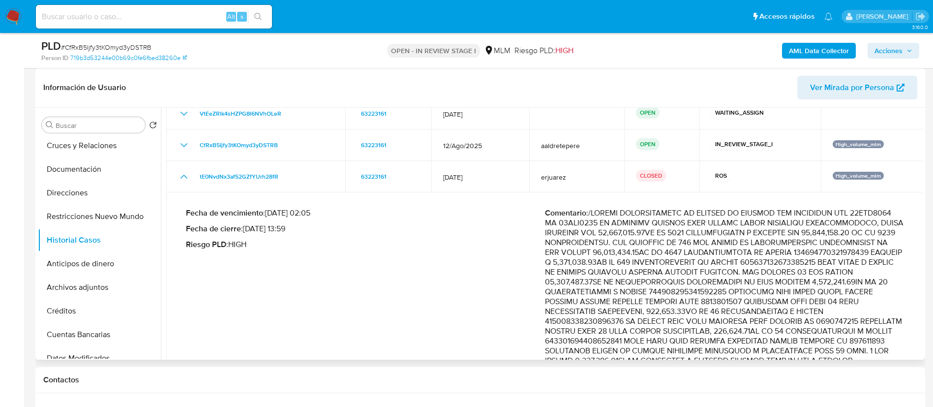
drag, startPoint x: 676, startPoint y: 230, endPoint x: 708, endPoint y: 236, distance: 32.5
drag, startPoint x: 708, startPoint y: 229, endPoint x: 637, endPoint y: 287, distance: 91.6
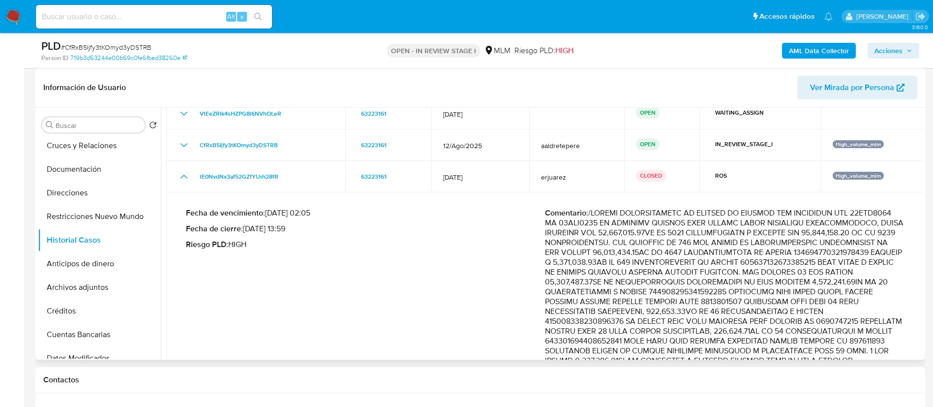
drag, startPoint x: 638, startPoint y: 282, endPoint x: 758, endPoint y: 301, distance: 121.5
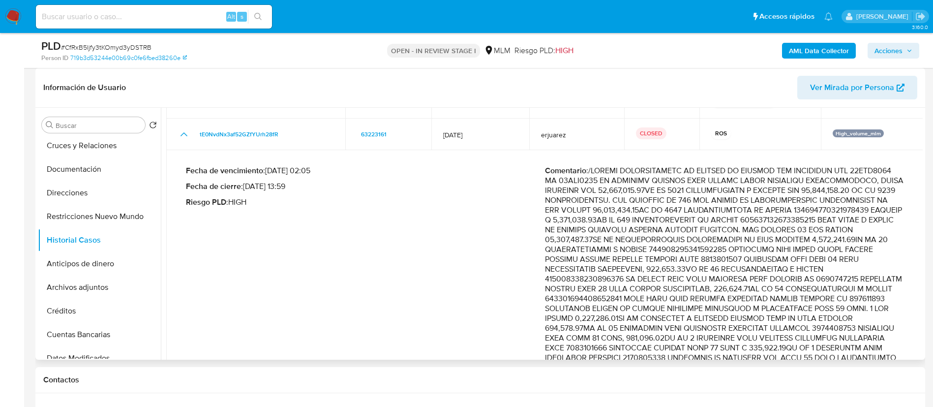
scroll to position [148, 0]
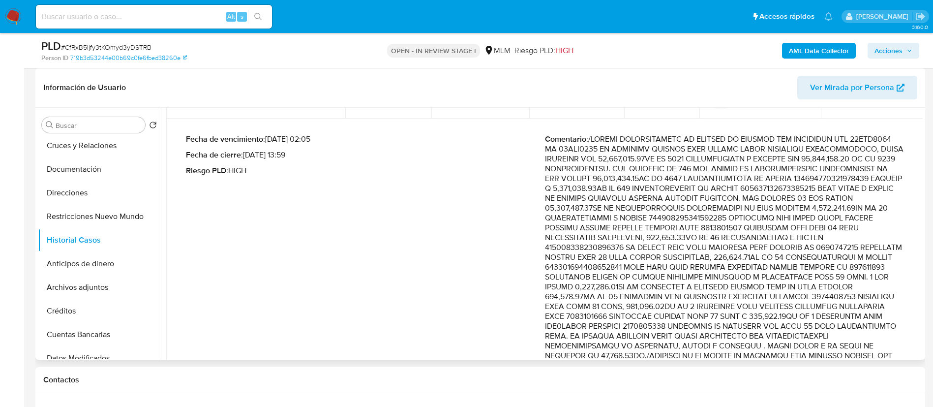
click at [635, 240] on p "Comentario :" at bounding box center [724, 345] width 359 height 423
drag, startPoint x: 780, startPoint y: 247, endPoint x: 883, endPoint y: 249, distance: 102.3
click at [883, 249] on p "Comentario :" at bounding box center [724, 345] width 359 height 423
drag, startPoint x: 809, startPoint y: 260, endPoint x: 875, endPoint y: 276, distance: 67.8
click at [875, 276] on p "Comentario :" at bounding box center [724, 345] width 359 height 423
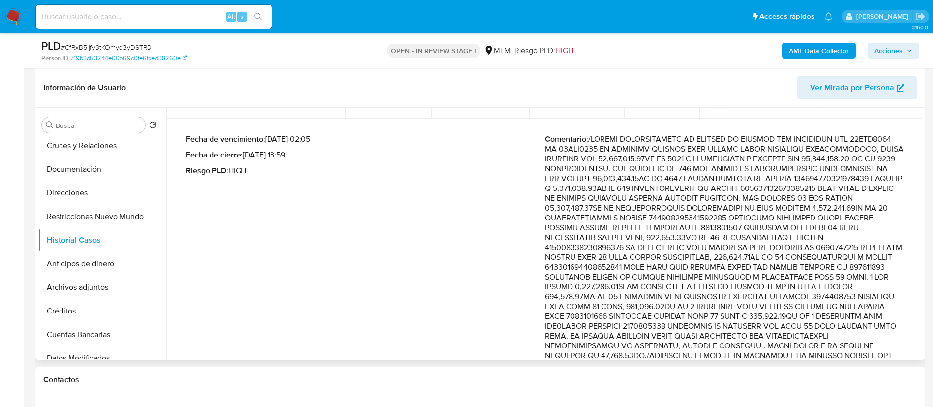
drag, startPoint x: 665, startPoint y: 298, endPoint x: 838, endPoint y: 303, distance: 172.8
click at [838, 303] on p "Comentario :" at bounding box center [724, 345] width 359 height 423
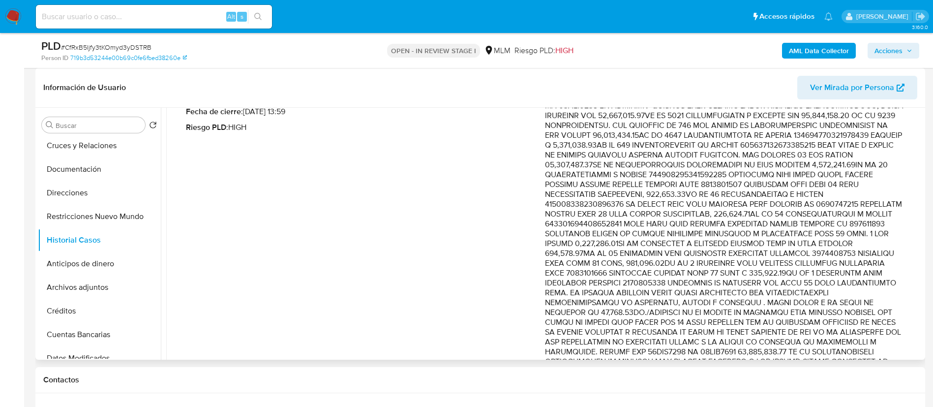
scroll to position [221, 0]
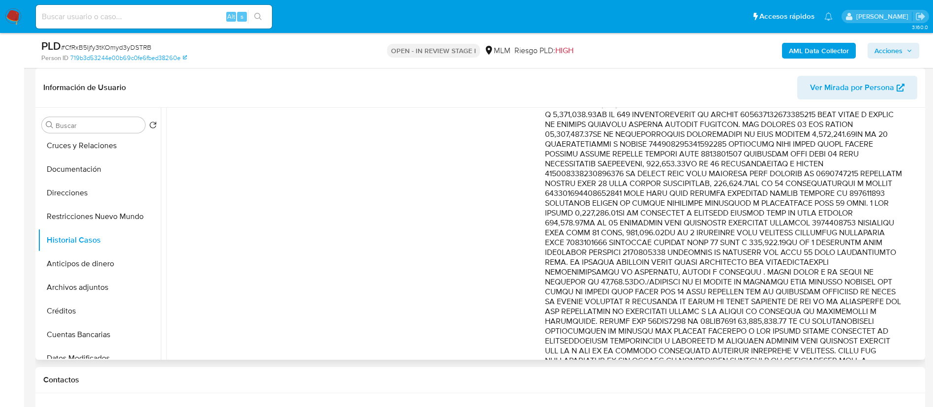
drag, startPoint x: 728, startPoint y: 247, endPoint x: 750, endPoint y: 286, distance: 44.9
click at [750, 286] on p "Comentario :" at bounding box center [724, 272] width 359 height 423
drag, startPoint x: 672, startPoint y: 300, endPoint x: 751, endPoint y: 297, distance: 78.8
click at [751, 297] on p "Comentario :" at bounding box center [724, 272] width 359 height 423
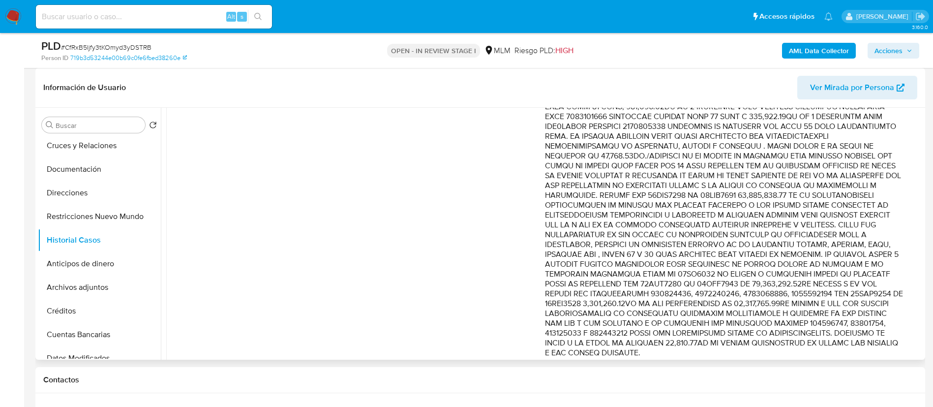
scroll to position [369, 0]
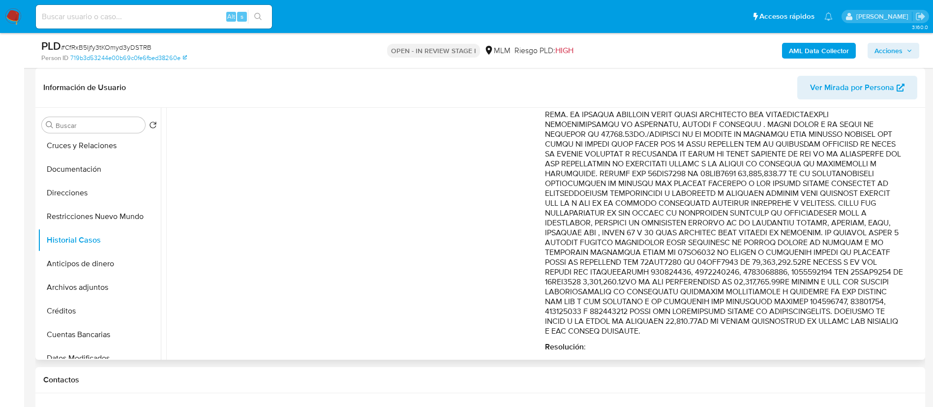
drag, startPoint x: 747, startPoint y: 177, endPoint x: 720, endPoint y: 205, distance: 39.0
click at [720, 205] on p "Comentario :" at bounding box center [724, 124] width 359 height 423
drag, startPoint x: 674, startPoint y: 210, endPoint x: 759, endPoint y: 228, distance: 86.6
click at [759, 228] on p "Comentario :" at bounding box center [724, 124] width 359 height 423
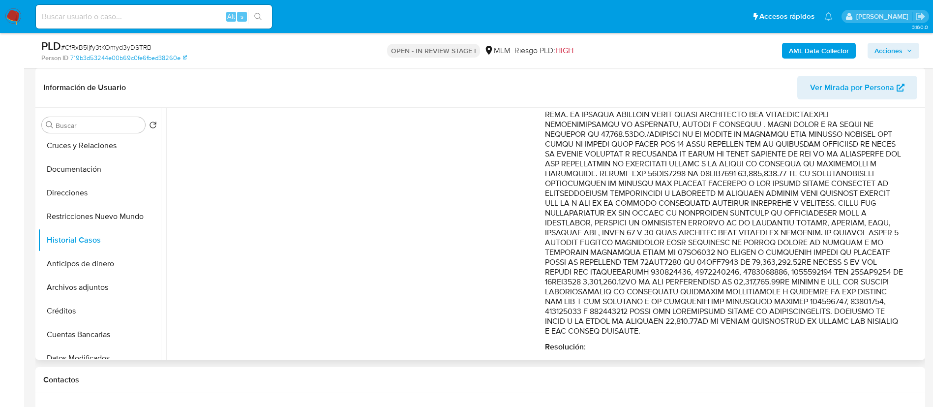
click at [758, 228] on p "Comentario :" at bounding box center [724, 124] width 359 height 423
drag, startPoint x: 828, startPoint y: 149, endPoint x: 822, endPoint y: 147, distance: 5.6
click at [822, 147] on p "Comentario :" at bounding box center [724, 124] width 359 height 423
drag, startPoint x: 768, startPoint y: 163, endPoint x: 700, endPoint y: 167, distance: 68.5
click at [700, 167] on p "Comentario :" at bounding box center [724, 124] width 359 height 423
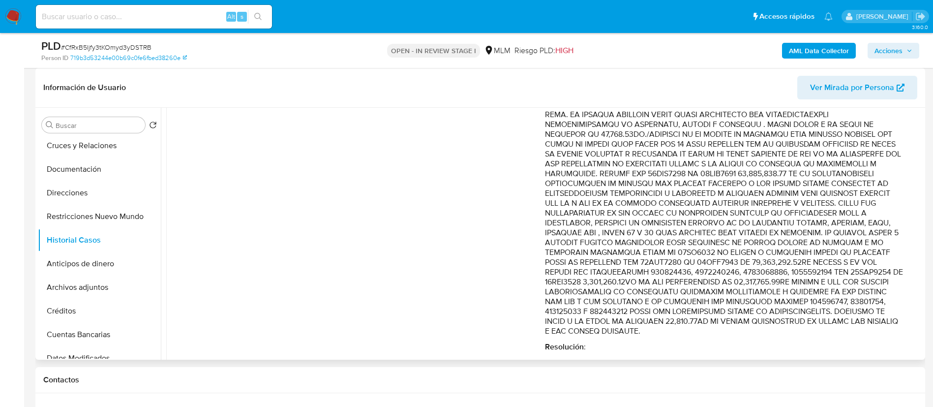
drag, startPoint x: 763, startPoint y: 196, endPoint x: 750, endPoint y: 214, distance: 22.5
click at [751, 213] on p "Comentario :" at bounding box center [724, 124] width 359 height 423
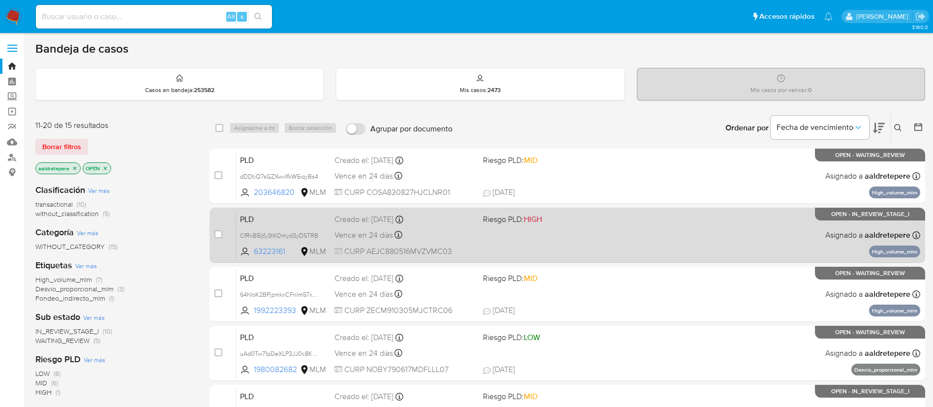
click at [383, 232] on span "Vence en 24 días" at bounding box center [364, 235] width 59 height 11
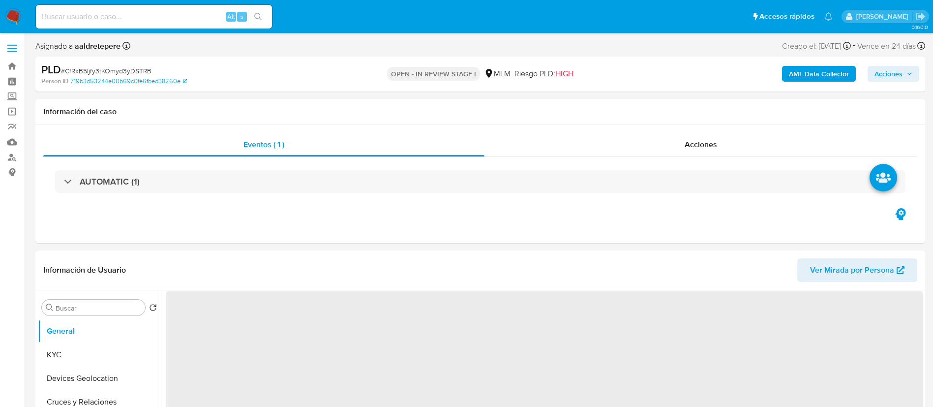
select select "10"
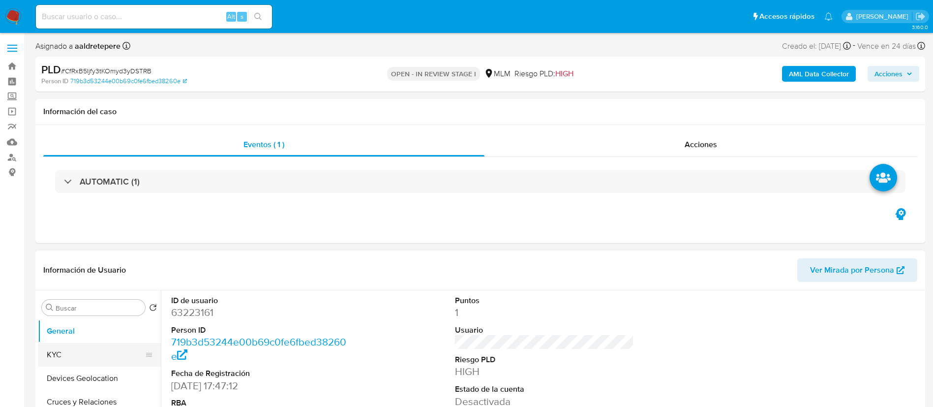
drag, startPoint x: 106, startPoint y: 352, endPoint x: 117, endPoint y: 354, distance: 10.5
click at [106, 354] on button "KYC" at bounding box center [95, 355] width 115 height 24
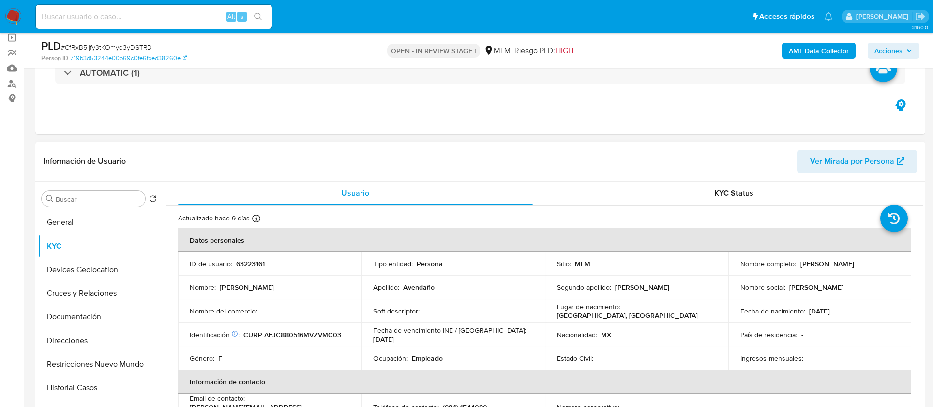
drag, startPoint x: 260, startPoint y: 249, endPoint x: 251, endPoint y: 265, distance: 18.1
click at [260, 248] on th "Datos personales" at bounding box center [545, 240] width 734 height 24
click at [251, 265] on p "63223161" at bounding box center [250, 263] width 29 height 9
copy p "63223161"
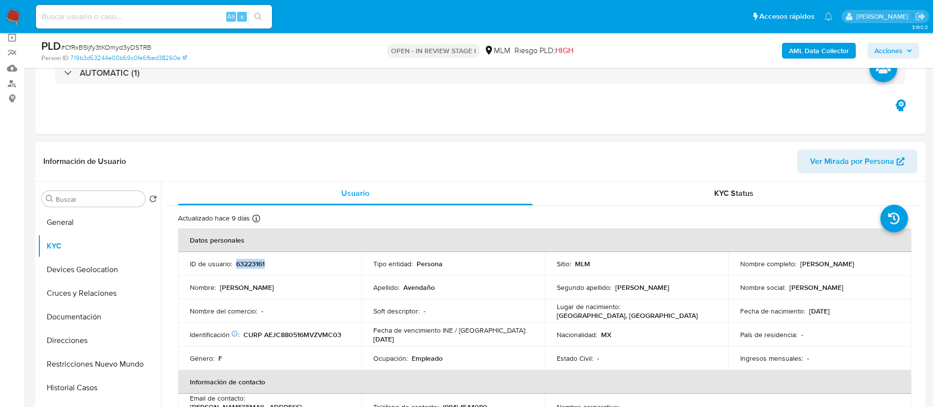
drag, startPoint x: 886, startPoint y: 264, endPoint x: 801, endPoint y: 258, distance: 84.9
click at [801, 258] on td "Nombre completo : [PERSON_NAME]" at bounding box center [821, 264] width 184 height 24
copy p "[PERSON_NAME]"
click at [257, 261] on p "63223161" at bounding box center [250, 263] width 29 height 9
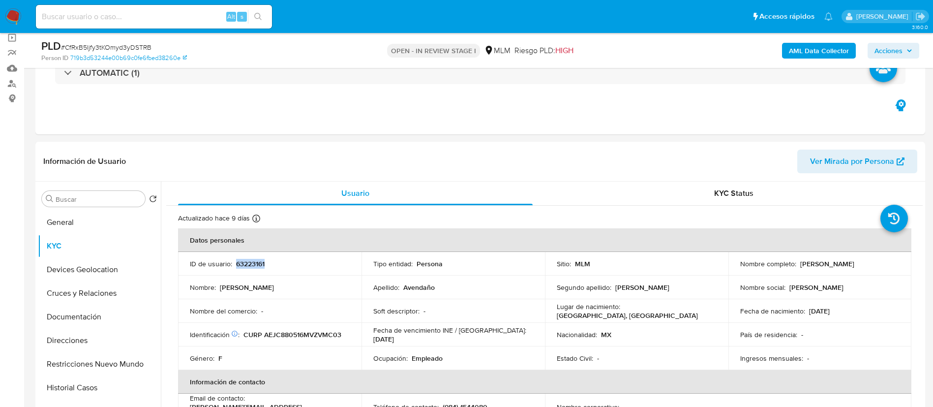
copy p "63223161"
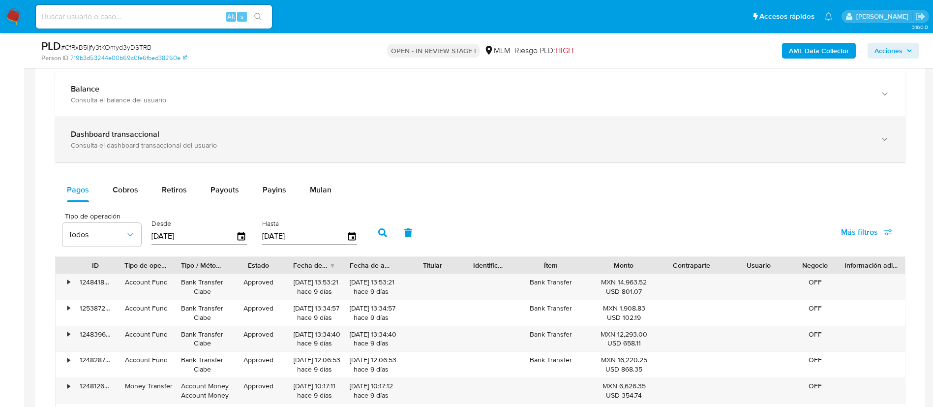
scroll to position [586, 0]
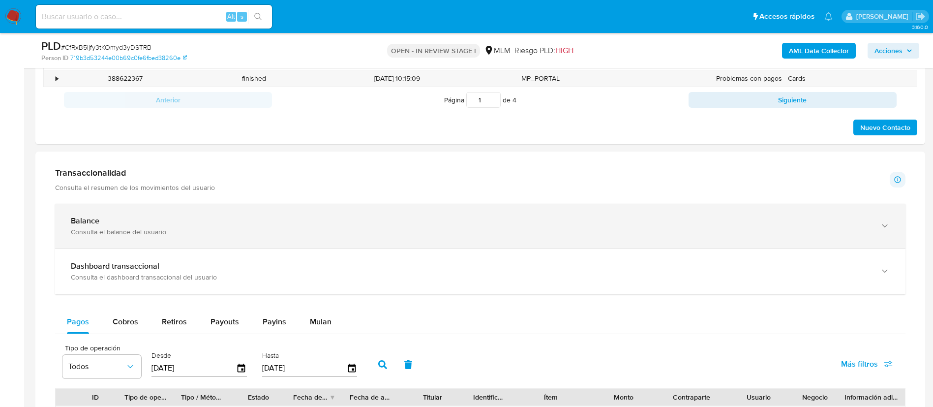
click at [143, 233] on div "Consulta el balance del usuario" at bounding box center [470, 231] width 799 height 9
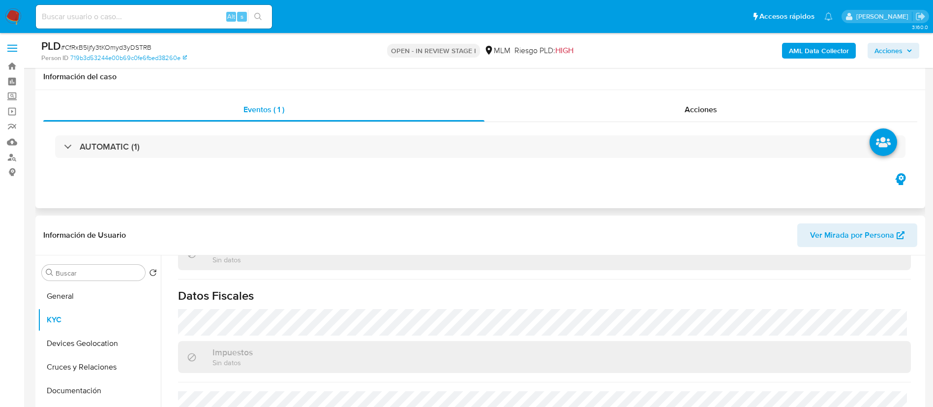
scroll to position [148, 0]
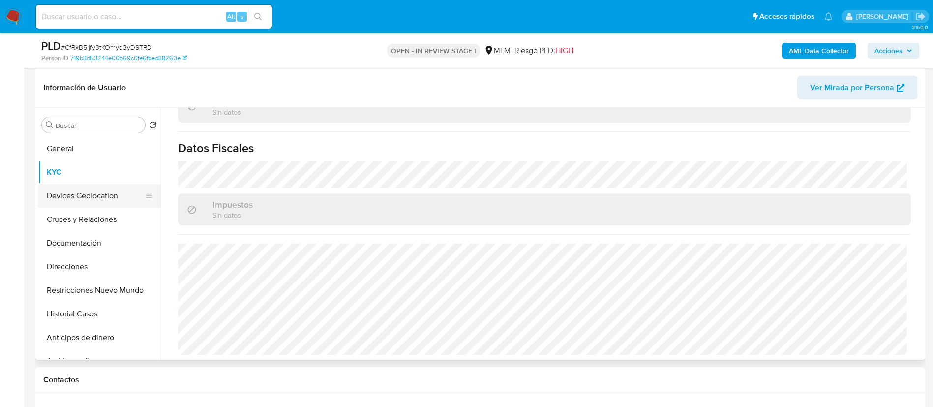
click at [113, 199] on button "Devices Geolocation" at bounding box center [95, 196] width 115 height 24
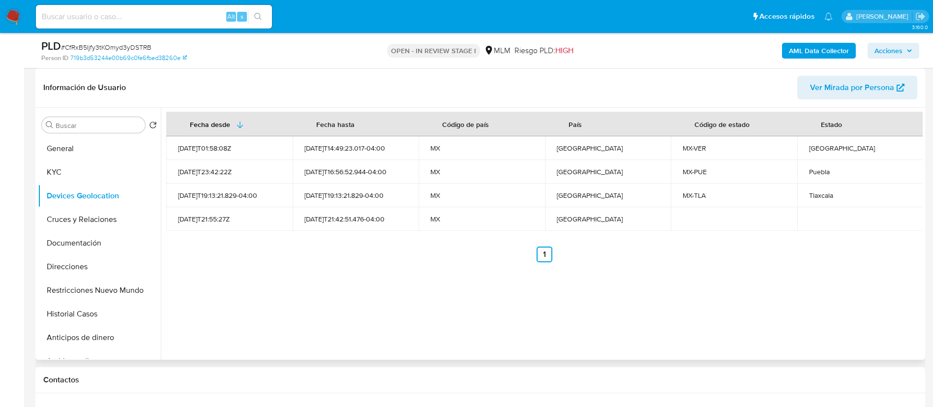
click at [846, 175] on div "Puebla" at bounding box center [860, 171] width 103 height 9
click at [68, 169] on button "KYC" at bounding box center [95, 172] width 115 height 24
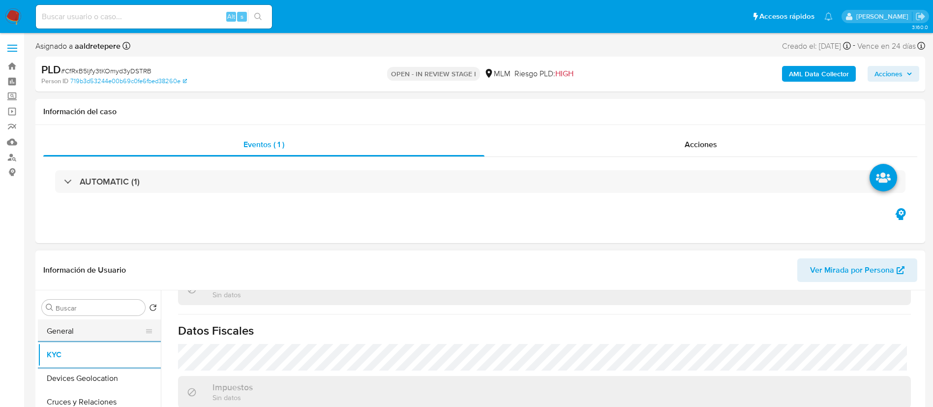
click at [87, 336] on button "General" at bounding box center [95, 331] width 115 height 24
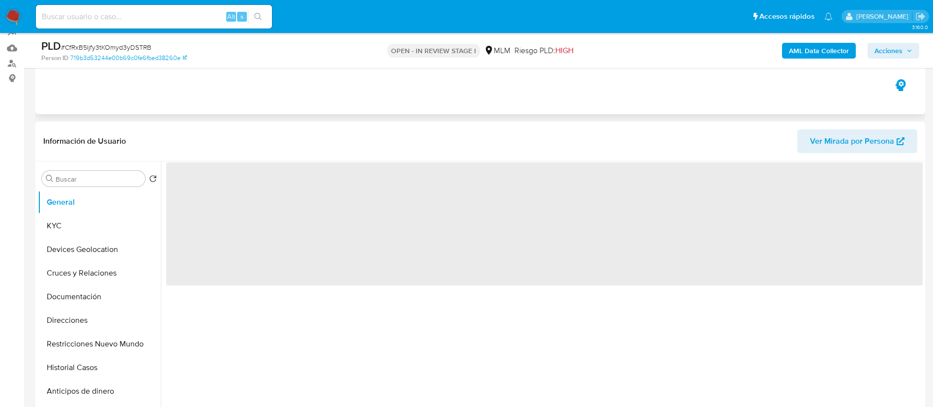
scroll to position [148, 0]
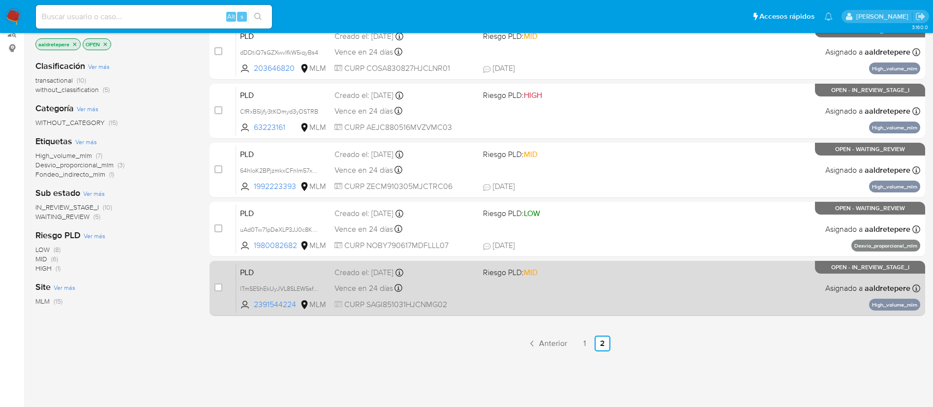
scroll to position [45, 0]
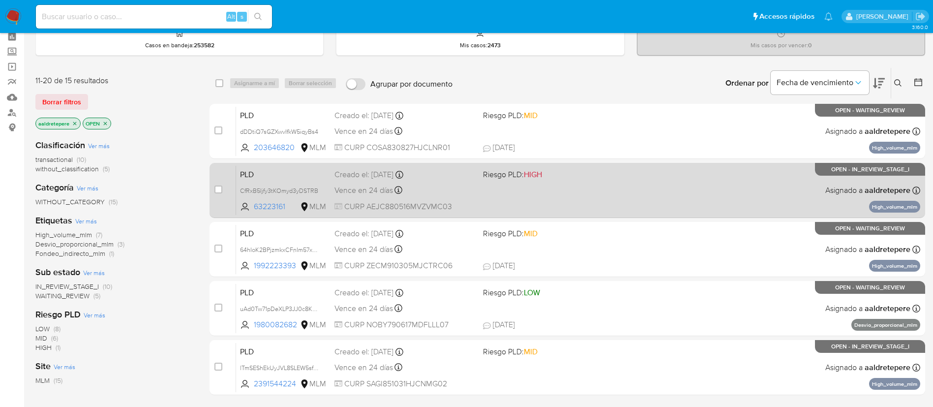
click at [464, 193] on div "Vence en 24 días Vence el [DATE] 02:08:41" at bounding box center [405, 190] width 141 height 13
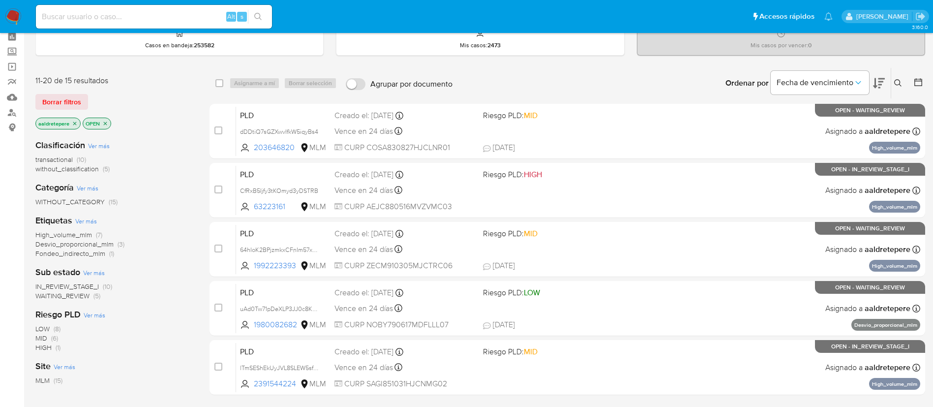
click at [124, 8] on div "Alt s" at bounding box center [154, 17] width 236 height 24
click at [132, 13] on input at bounding box center [154, 16] width 236 height 13
paste input "2391544224"
type input "2391544224"
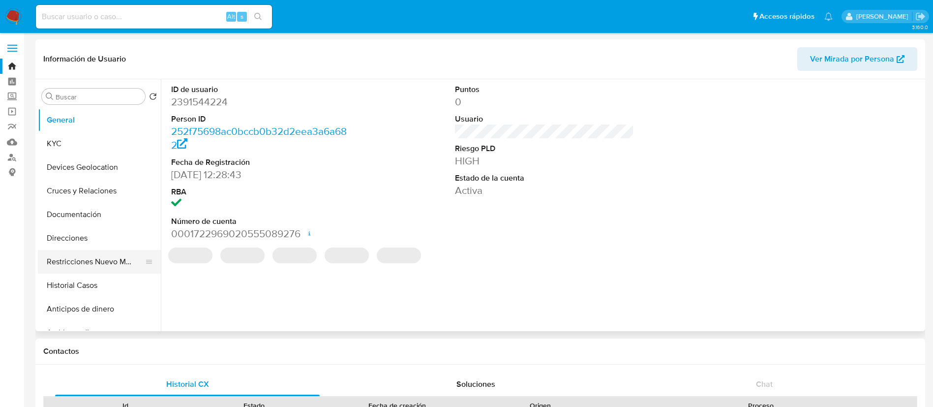
select select "10"
click at [147, 146] on ul "General KYC Devices Geolocation Cruces y Relaciones Documentación Direcciones R…" at bounding box center [99, 219] width 123 height 222
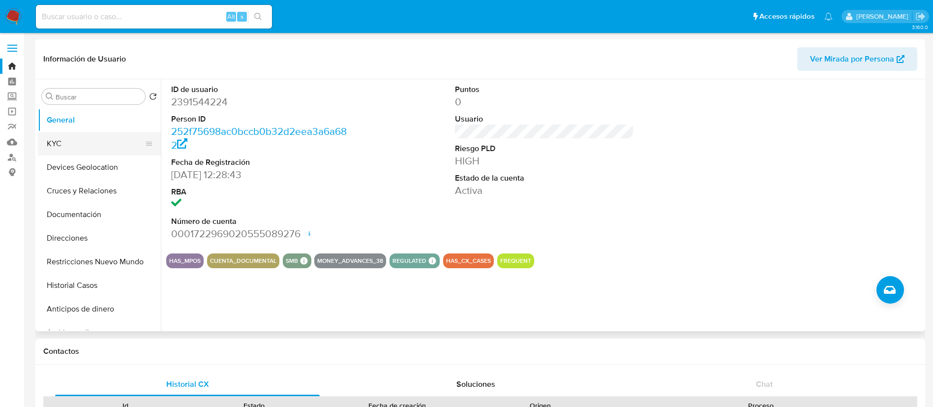
click at [95, 144] on button "KYC" at bounding box center [95, 144] width 115 height 24
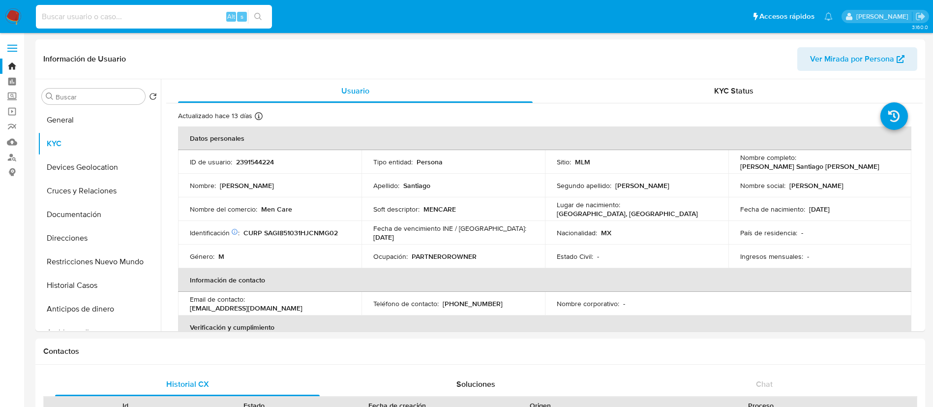
click at [159, 12] on input at bounding box center [154, 16] width 236 height 13
paste input "2368415514"
type input "2368415514"
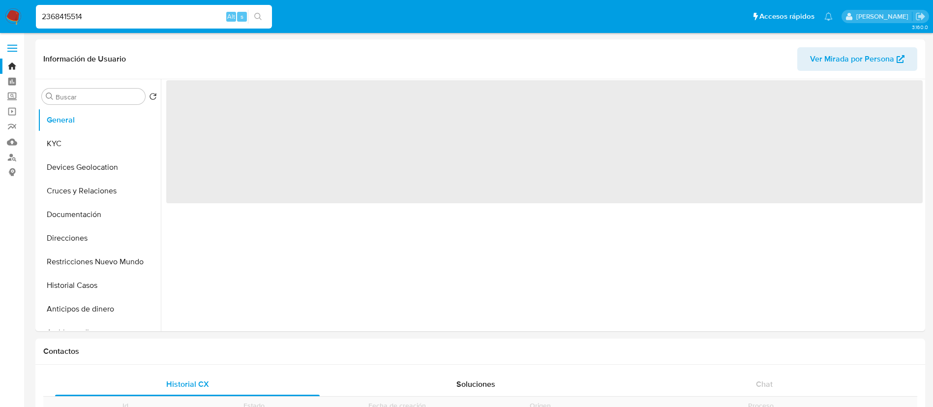
select select "10"
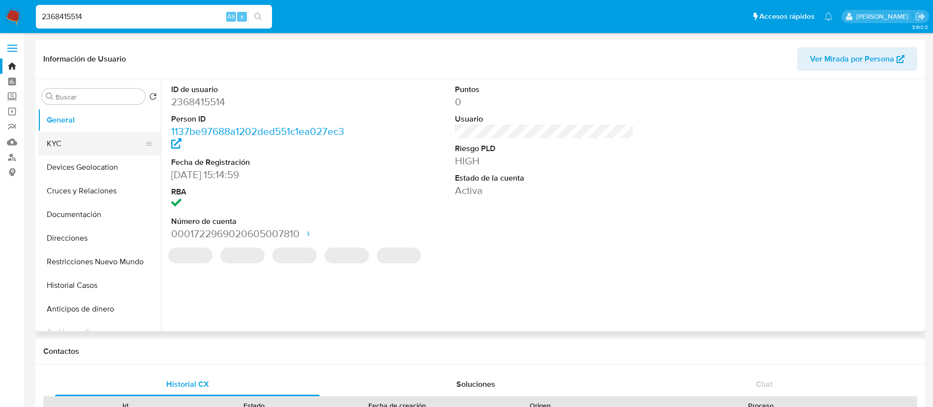
click at [107, 144] on button "KYC" at bounding box center [95, 144] width 115 height 24
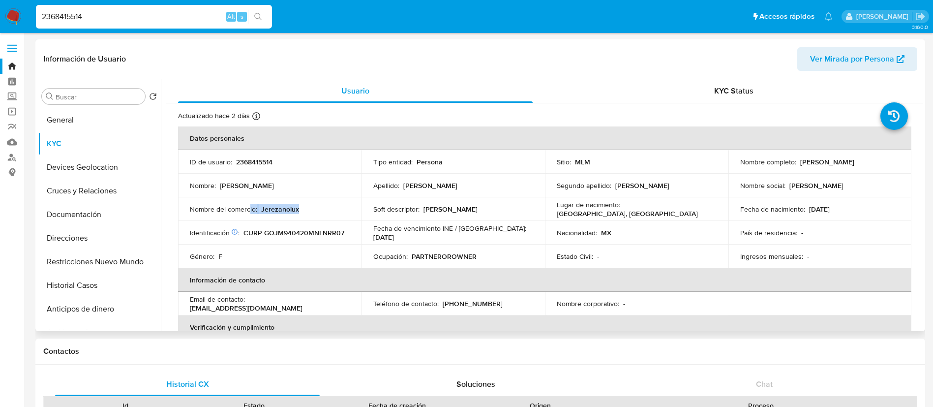
drag, startPoint x: 250, startPoint y: 208, endPoint x: 418, endPoint y: 225, distance: 168.6
click at [370, 220] on tr "Nombre del comercio : Jerezanolux Soft descriptor : JERE Lugar de nacimiento : …" at bounding box center [545, 209] width 734 height 24
drag, startPoint x: 841, startPoint y: 217, endPoint x: 776, endPoint y: 283, distance: 92.5
click at [817, 229] on tbody "ID de usuario : 2368415514 Tipo entidad : Persona Sitio : MLM Nombre completo :…" at bounding box center [545, 209] width 734 height 118
click at [798, 177] on td "Nombre social : Mariana" at bounding box center [821, 186] width 184 height 24
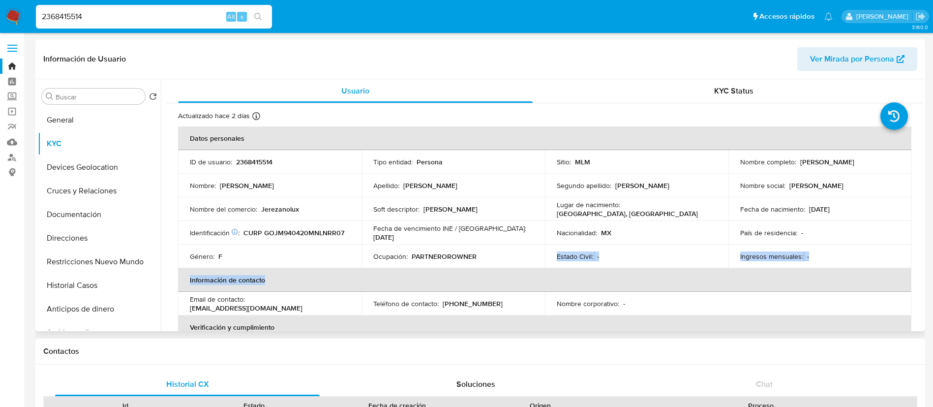
drag, startPoint x: 440, startPoint y: 258, endPoint x: 502, endPoint y: 249, distance: 63.0
click at [502, 249] on table "Datos personales ID de usuario : 2368415514 Tipo entidad : Persona Sitio : MLM …" at bounding box center [545, 303] width 734 height 354
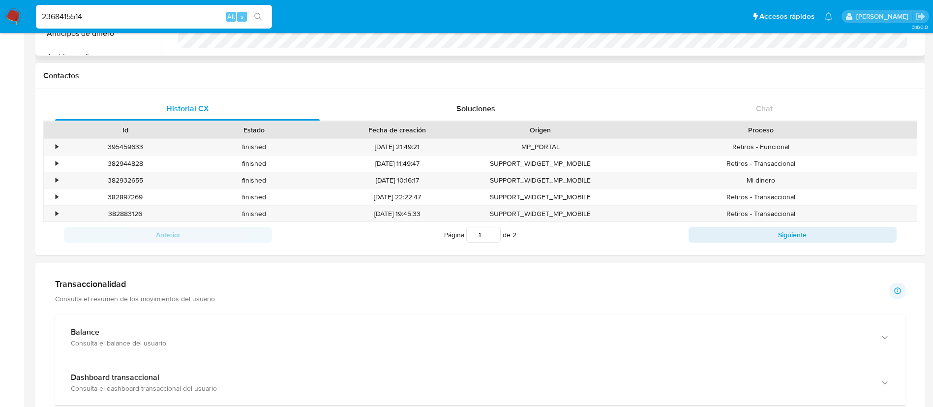
scroll to position [369, 0]
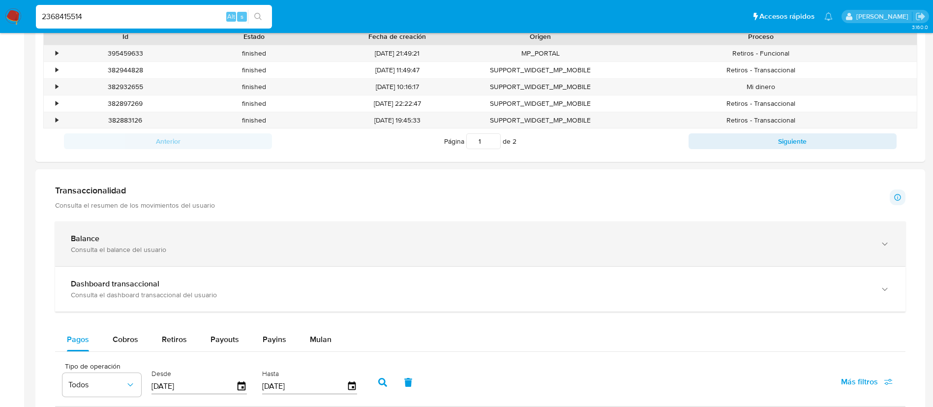
click at [87, 236] on b "Balance" at bounding box center [85, 238] width 29 height 11
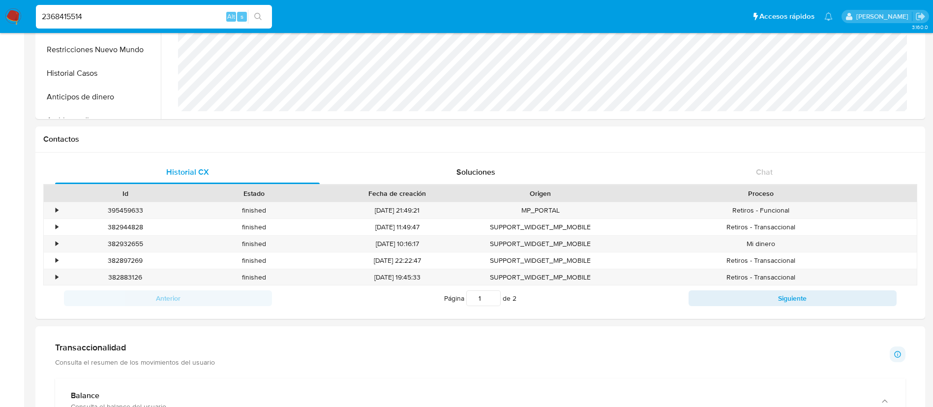
scroll to position [0, 0]
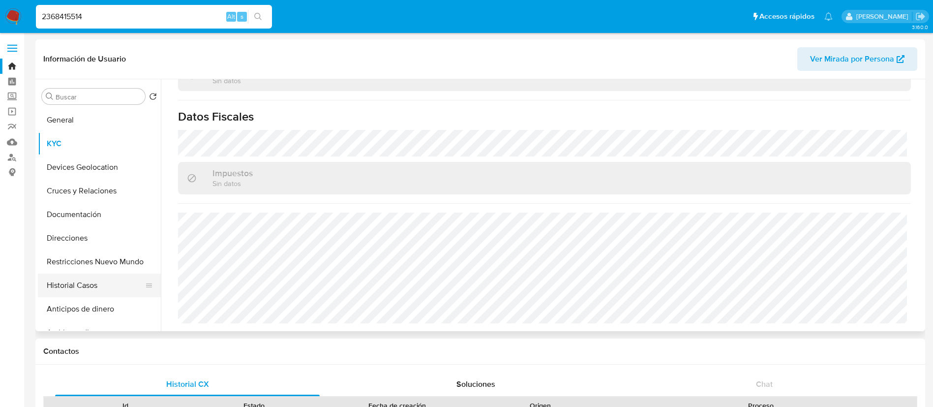
click at [100, 276] on button "Historial Casos" at bounding box center [95, 286] width 115 height 24
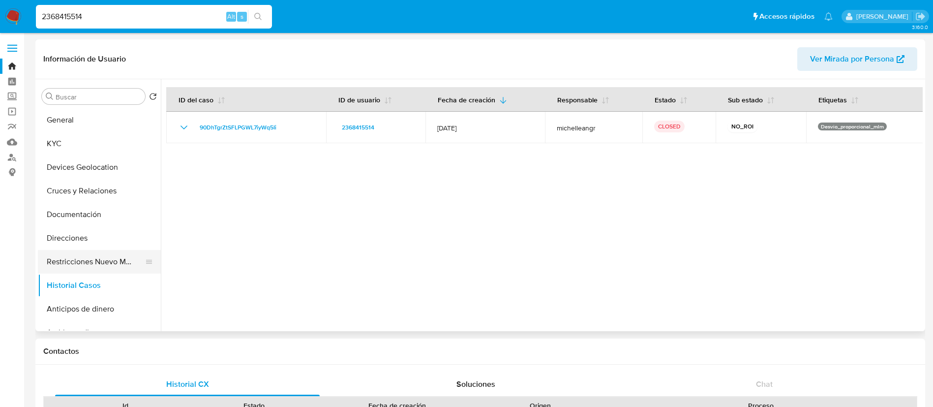
click at [103, 270] on button "Restricciones Nuevo Mundo" at bounding box center [95, 262] width 115 height 24
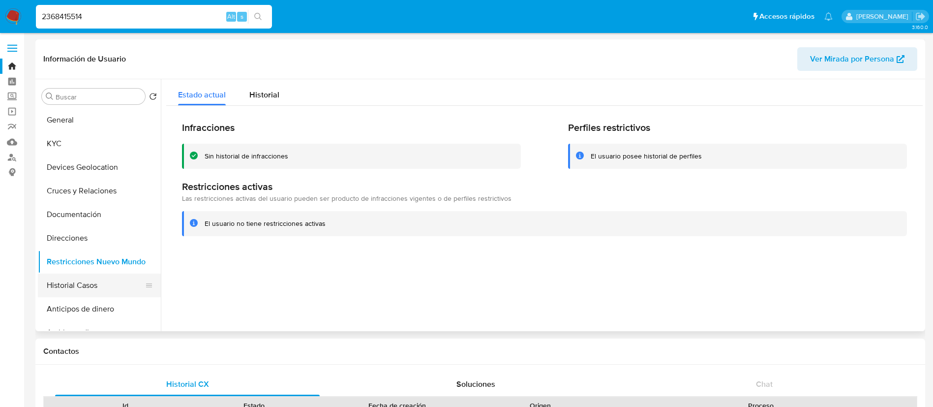
click at [95, 286] on button "Historial Casos" at bounding box center [95, 286] width 115 height 24
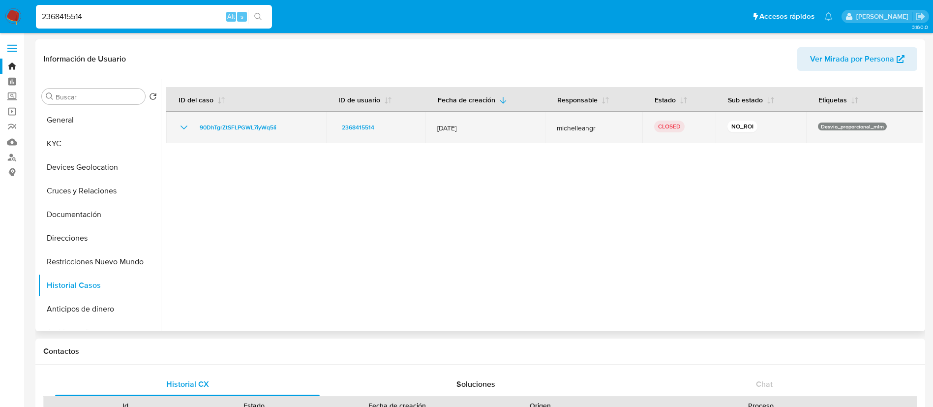
click at [184, 127] on icon "Mostrar/Ocultar" at bounding box center [184, 128] width 12 height 12
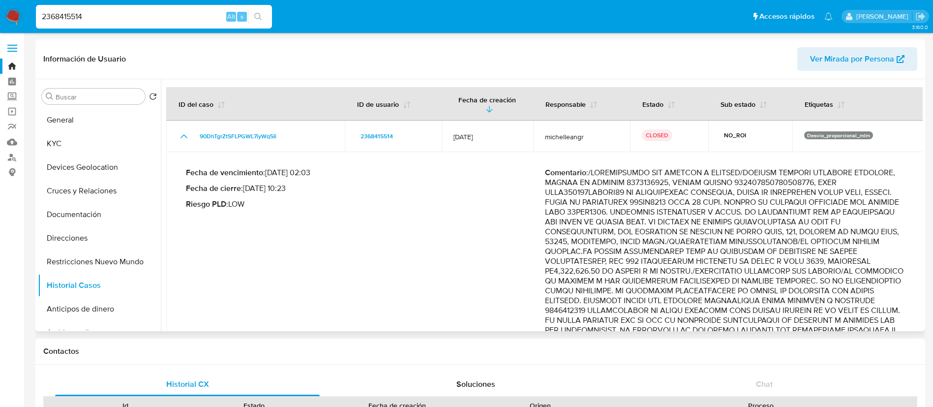
drag, startPoint x: 843, startPoint y: 177, endPoint x: 666, endPoint y: 294, distance: 212.6
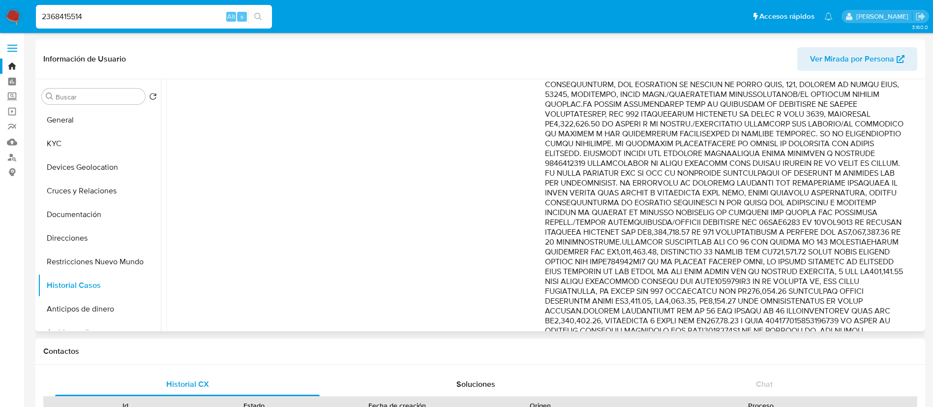
scroll to position [148, 0]
drag, startPoint x: 689, startPoint y: 217, endPoint x: 644, endPoint y: 291, distance: 86.3
click at [644, 291] on p "Comentario :" at bounding box center [724, 271] width 359 height 502
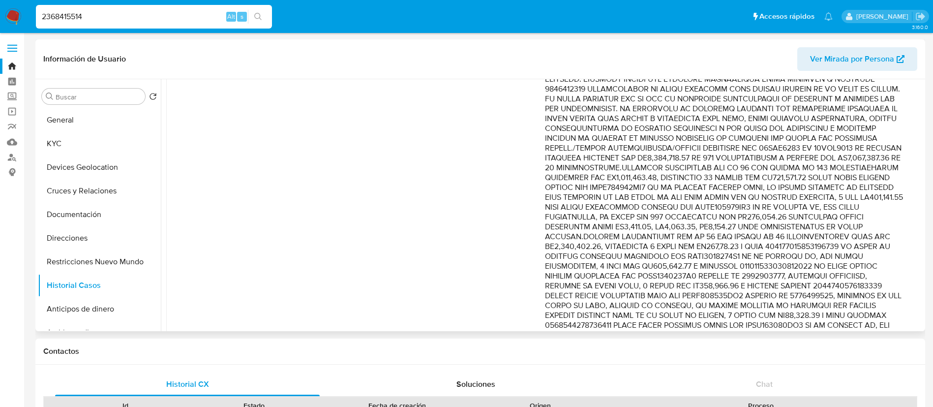
scroll to position [295, 0]
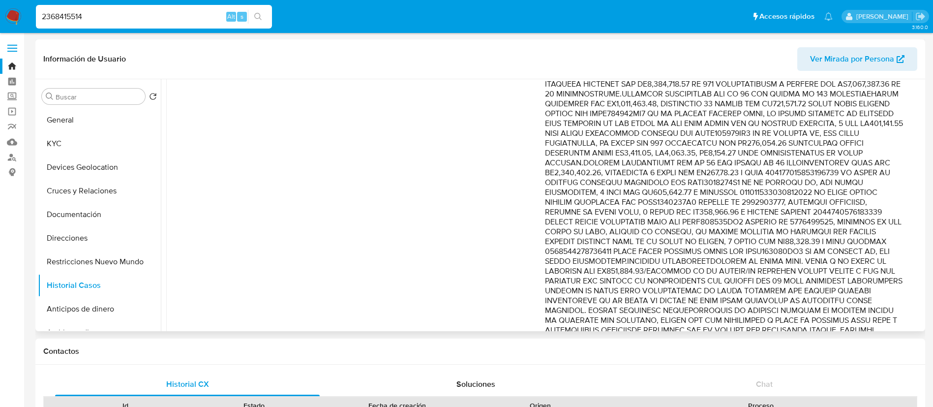
drag, startPoint x: 650, startPoint y: 261, endPoint x: 667, endPoint y: 278, distance: 24.0
click at [667, 278] on p "Comentario :" at bounding box center [724, 124] width 359 height 502
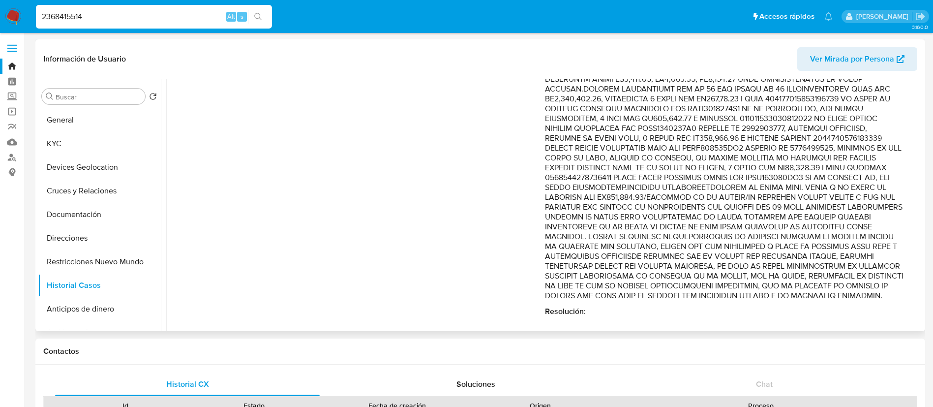
drag, startPoint x: 708, startPoint y: 226, endPoint x: 771, endPoint y: 114, distance: 128.4
click at [751, 183] on p "Comentario :" at bounding box center [724, 50] width 359 height 502
click at [12, 95] on label "Screening" at bounding box center [58, 96] width 117 height 15
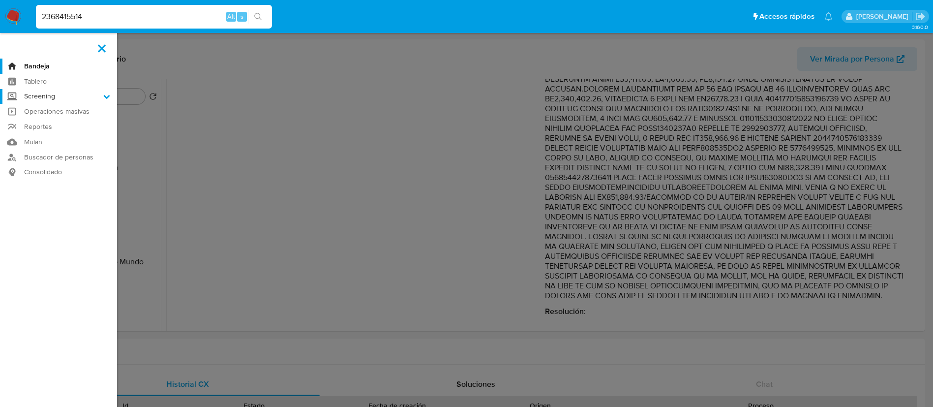
click at [0, 0] on input "Screening" at bounding box center [0, 0] width 0 height 0
click at [70, 136] on link "Herramientas" at bounding box center [58, 135] width 117 height 12
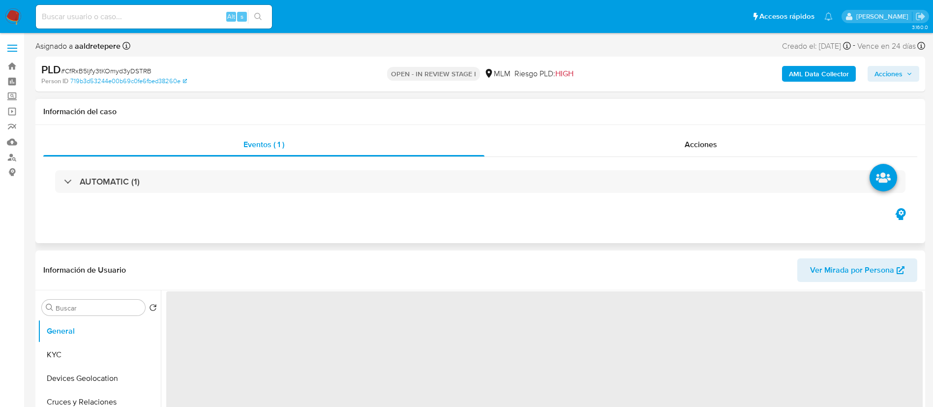
select select "10"
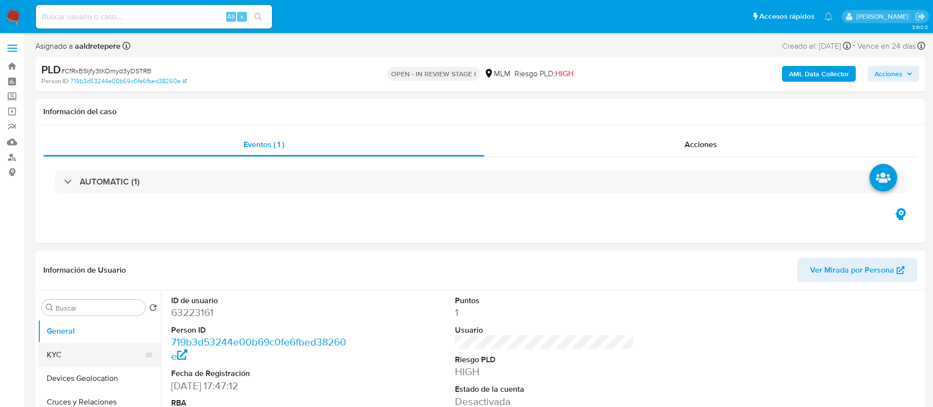
click at [75, 351] on button "KYC" at bounding box center [95, 355] width 115 height 24
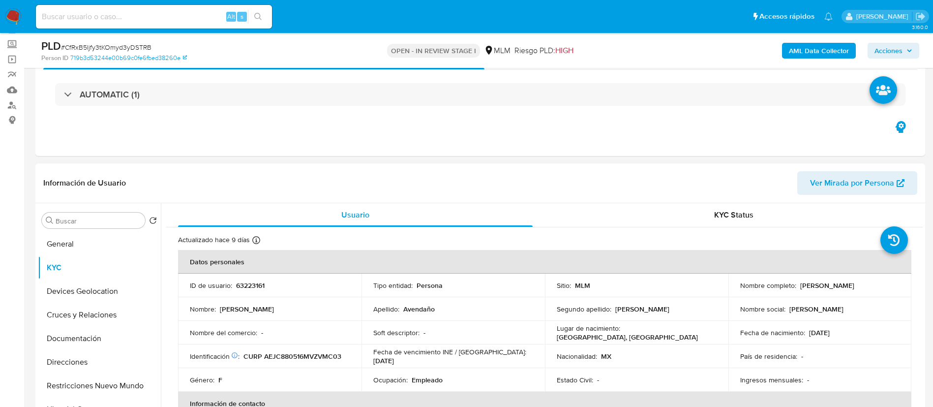
scroll to position [74, 0]
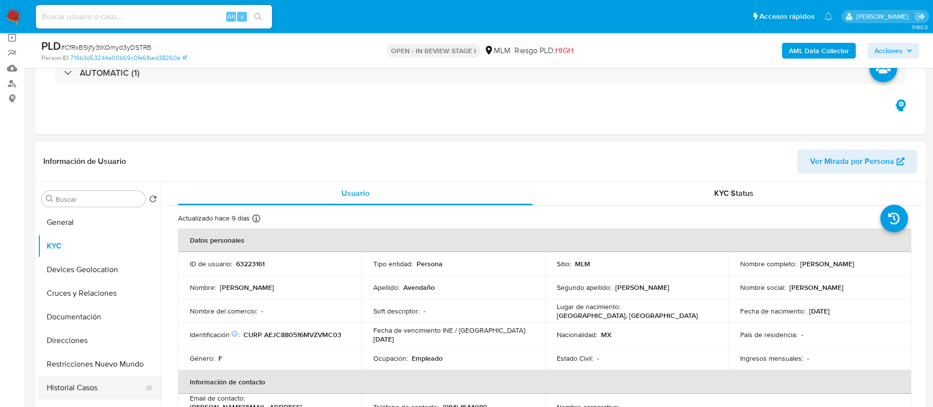
click at [92, 387] on button "Historial Casos" at bounding box center [95, 388] width 115 height 24
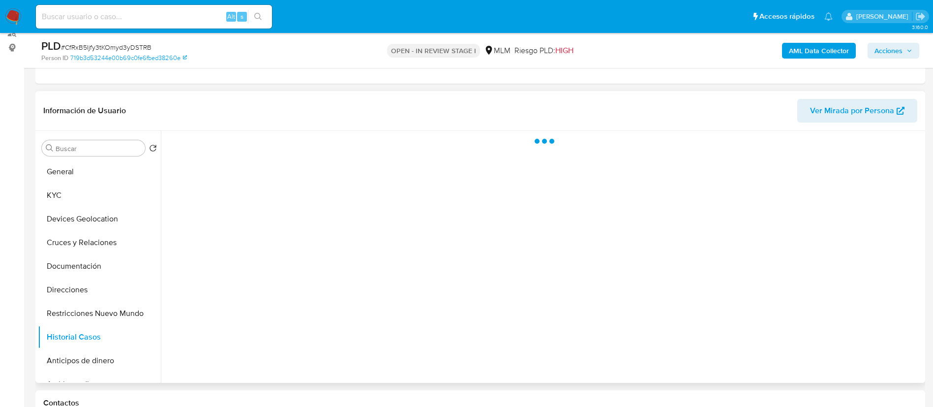
scroll to position [148, 0]
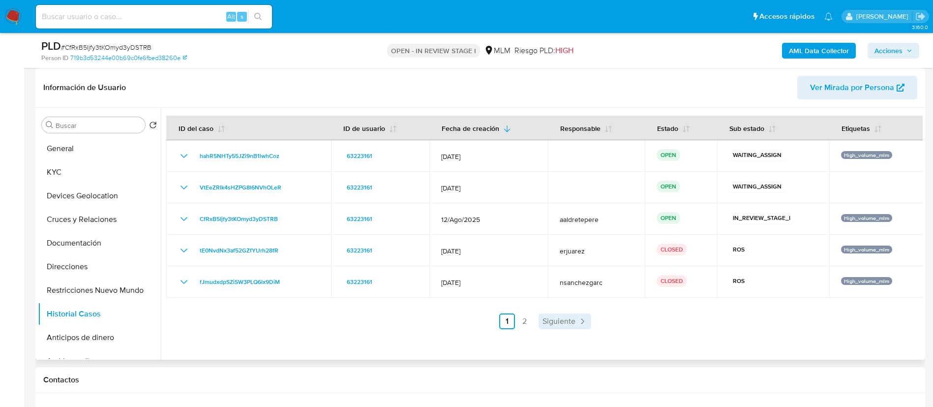
click at [568, 317] on span "Siguiente" at bounding box center [559, 321] width 33 height 8
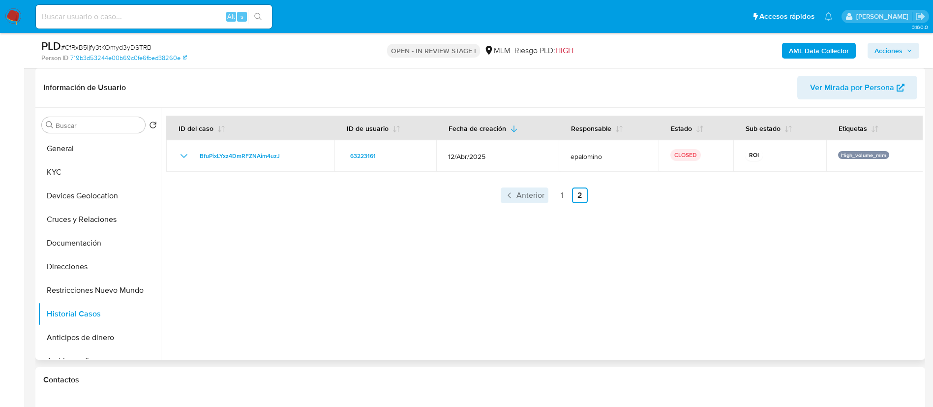
click at [521, 196] on span "Anterior" at bounding box center [531, 195] width 28 height 8
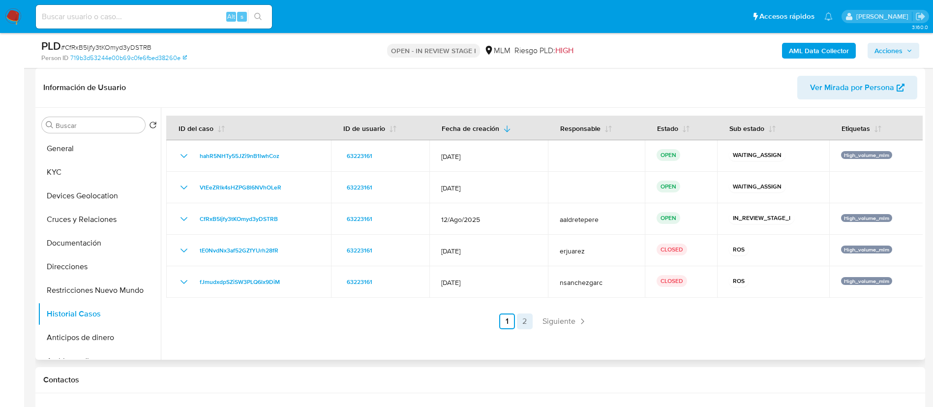
click at [526, 322] on link "2" at bounding box center [525, 321] width 16 height 16
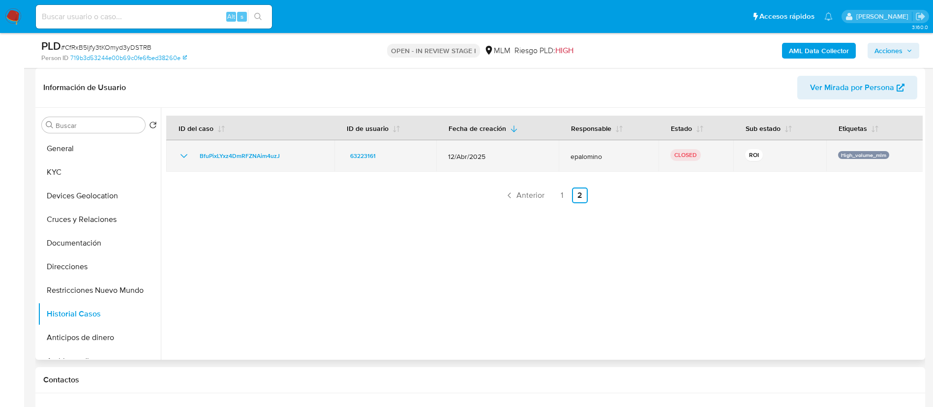
click at [460, 162] on td "12/Abr/2025" at bounding box center [497, 155] width 123 height 31
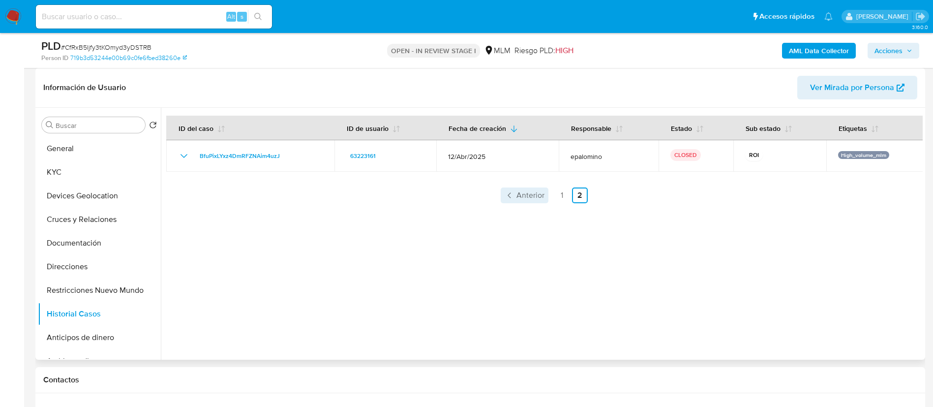
click at [521, 193] on span "Anterior" at bounding box center [531, 195] width 28 height 8
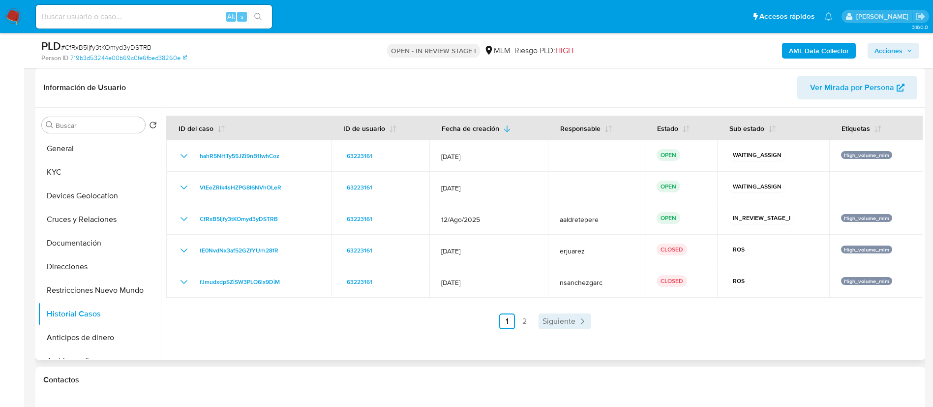
click at [547, 327] on link "Siguiente" at bounding box center [565, 321] width 53 height 16
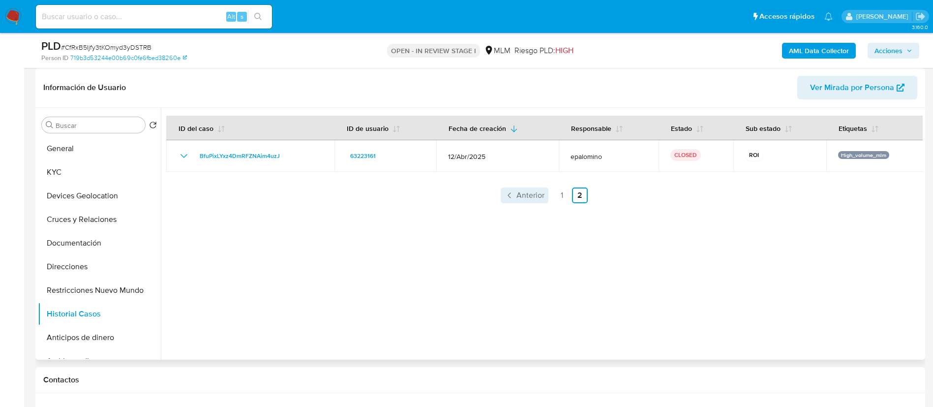
click at [531, 191] on span "Anterior" at bounding box center [531, 195] width 28 height 8
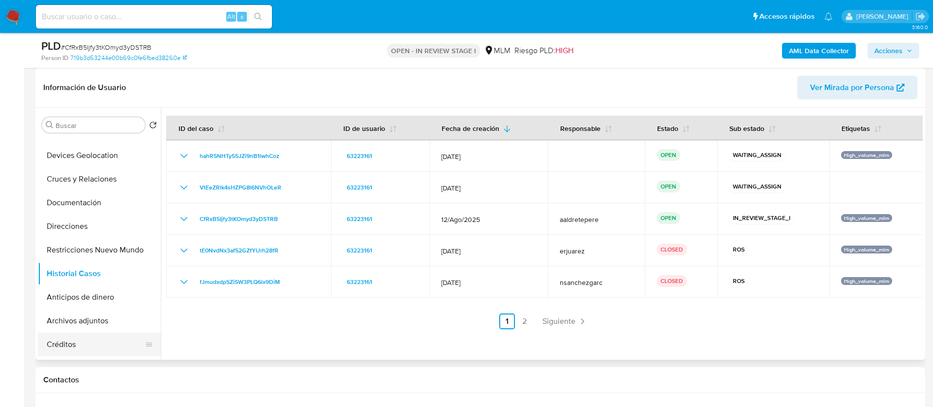
scroll to position [74, 0]
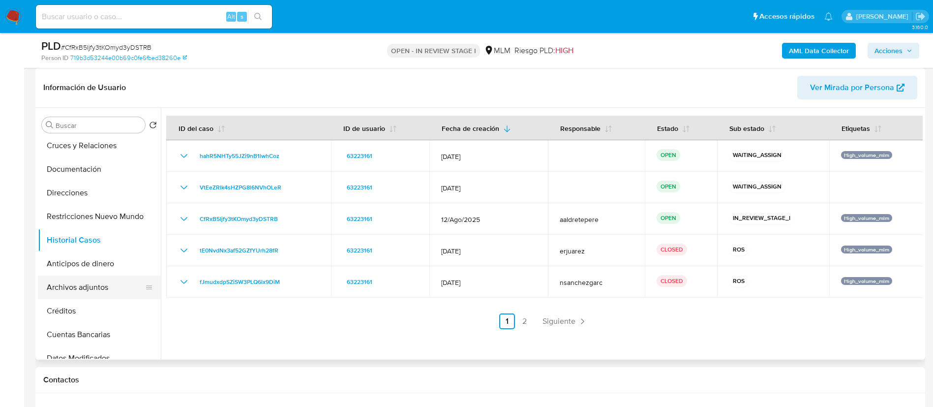
click at [93, 292] on button "Archivos adjuntos" at bounding box center [95, 288] width 115 height 24
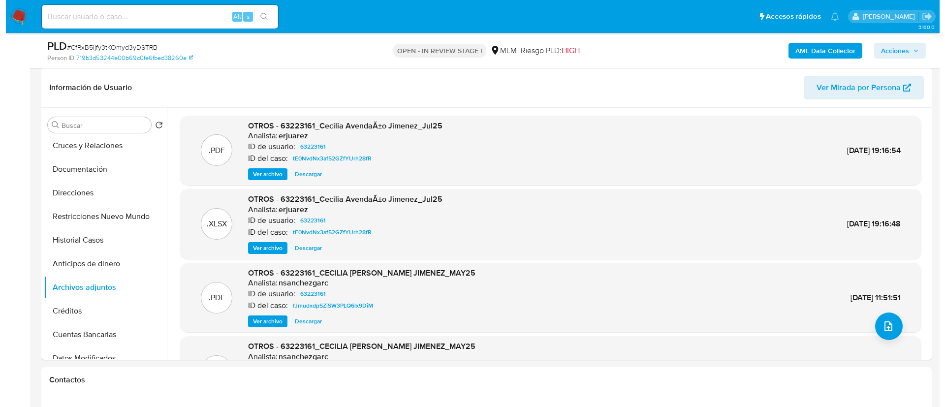
scroll to position [83, 0]
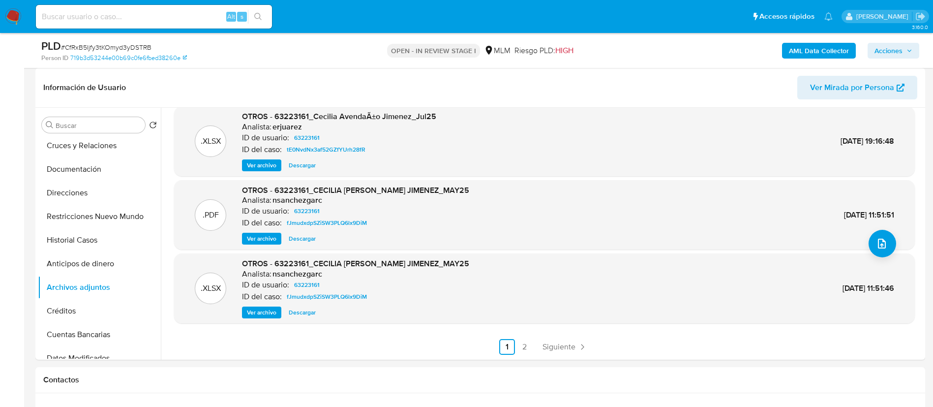
click at [896, 250] on div ".PDF OTROS - 63223161_Cecilia AvendaÃ±o Jimenez_Jul25 Analista: erjuarez ID de …" at bounding box center [544, 194] width 741 height 322
click at [883, 248] on span "upload-file" at bounding box center [882, 244] width 12 height 12
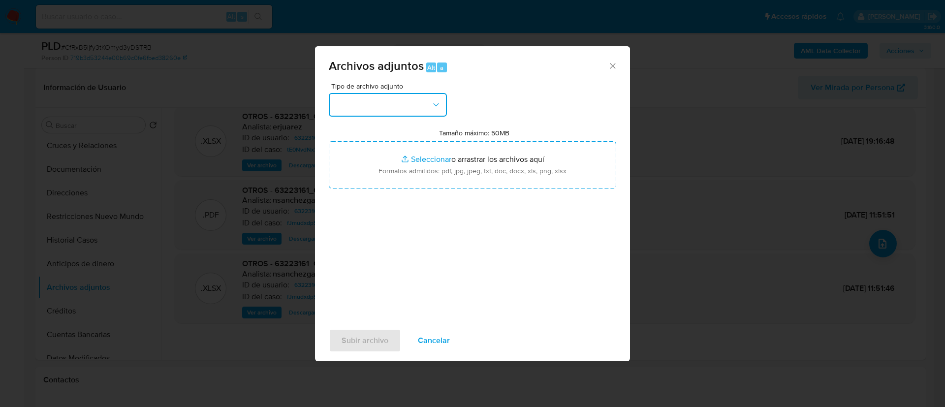
click at [423, 101] on button "button" at bounding box center [388, 105] width 118 height 24
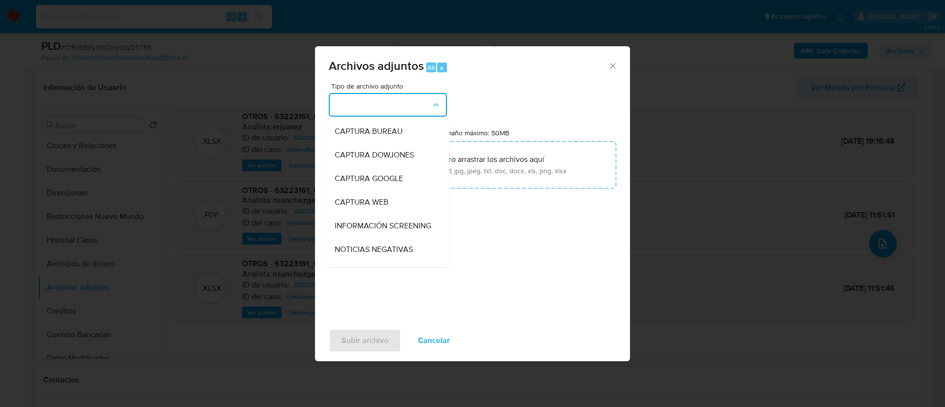
click at [377, 108] on button "button" at bounding box center [388, 105] width 118 height 24
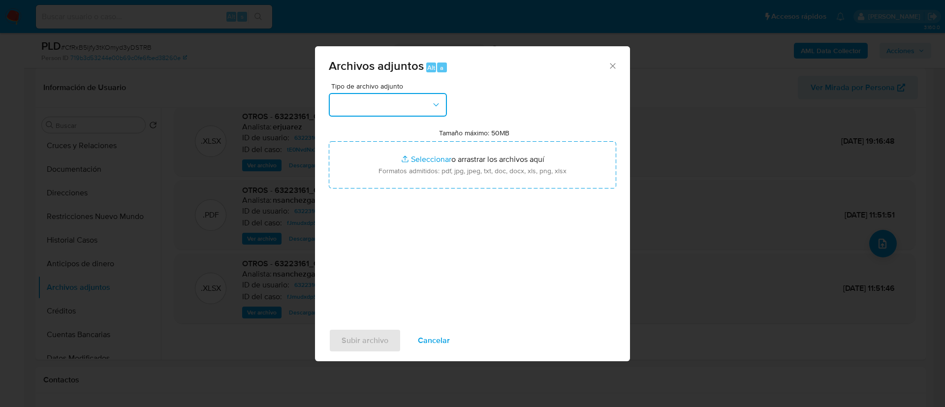
click at [382, 97] on button "button" at bounding box center [388, 105] width 118 height 24
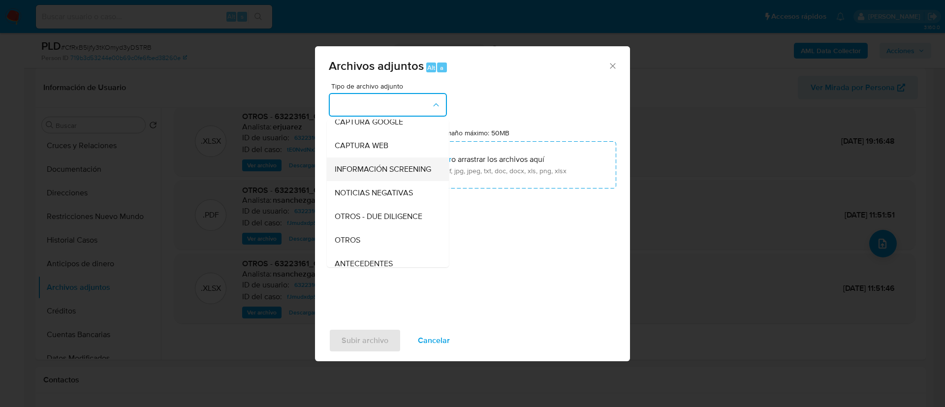
scroll to position [101, 0]
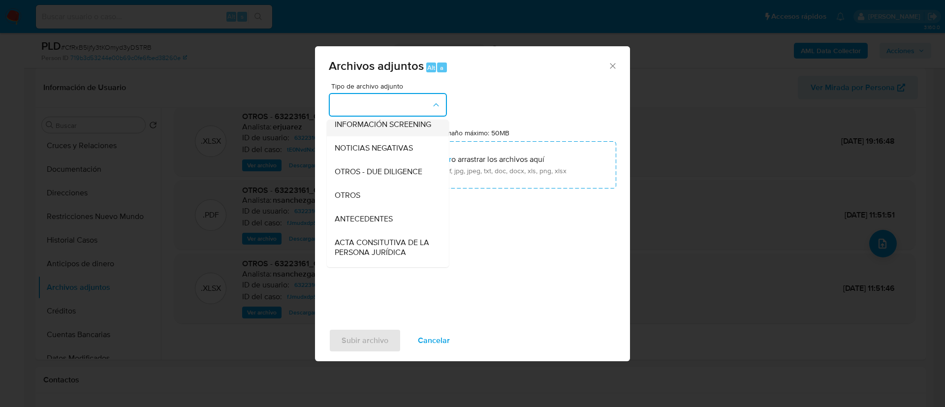
click at [351, 200] on span "OTROS" at bounding box center [348, 195] width 26 height 10
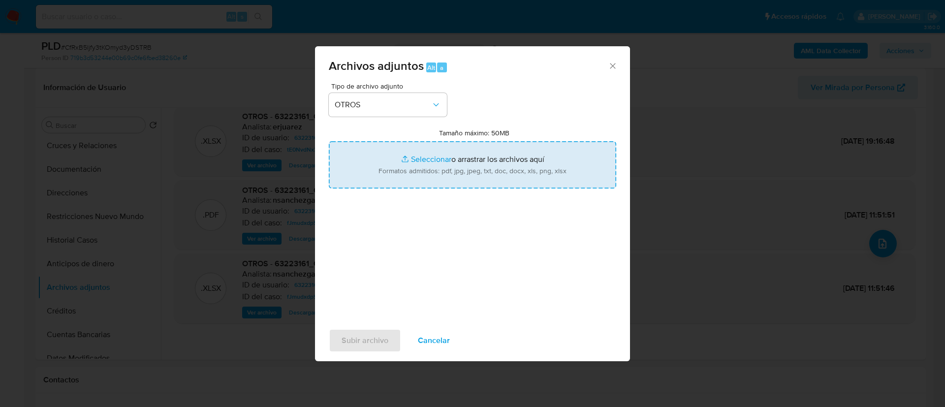
click at [422, 168] on input "Tamaño máximo: 50MB Seleccionar archivos" at bounding box center [472, 164] width 287 height 47
type input "C:\fakepath\63223161_Cecilia Avendaño Jimenez_AGOSTO 2025.pdf"
click at [369, 154] on input "Tamaño máximo: 50MB Seleccionar archivos" at bounding box center [472, 164] width 287 height 47
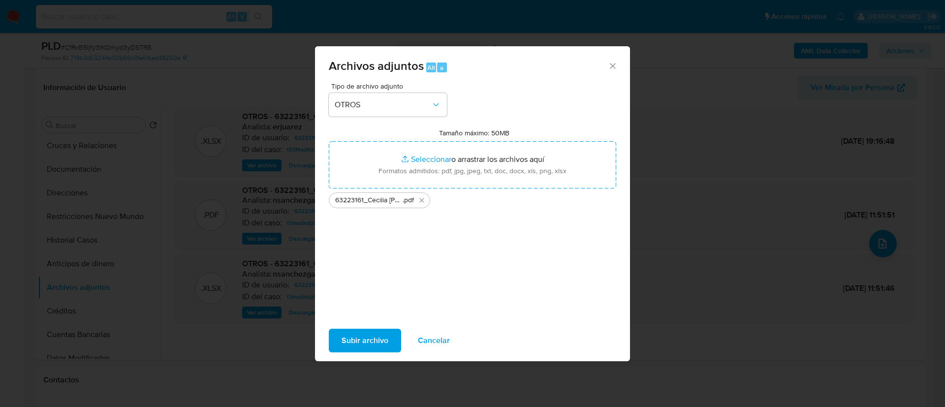
click at [374, 334] on span "Subir archivo" at bounding box center [364, 341] width 47 height 22
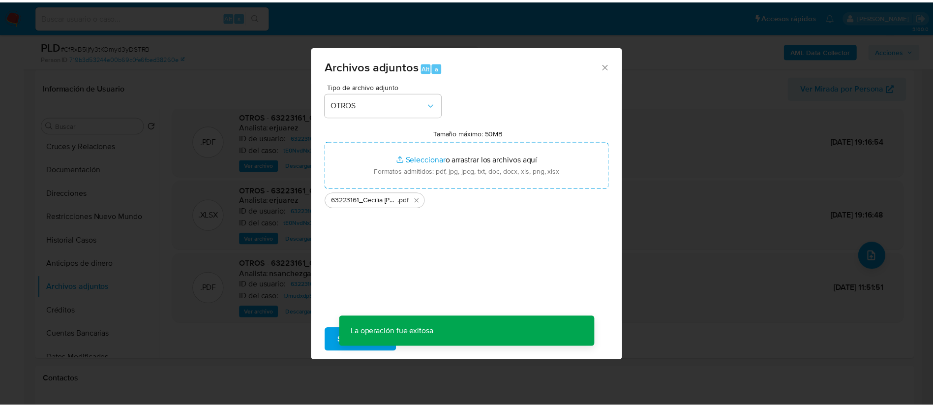
scroll to position [71, 0]
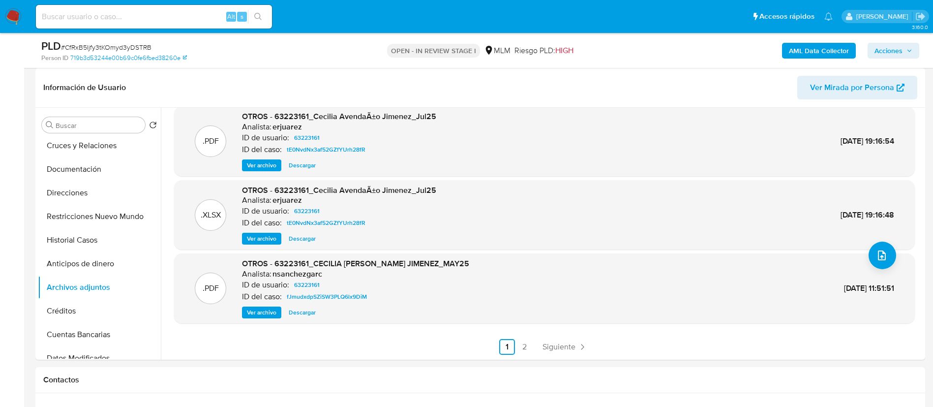
click at [904, 55] on span "Acciones" at bounding box center [894, 51] width 38 height 14
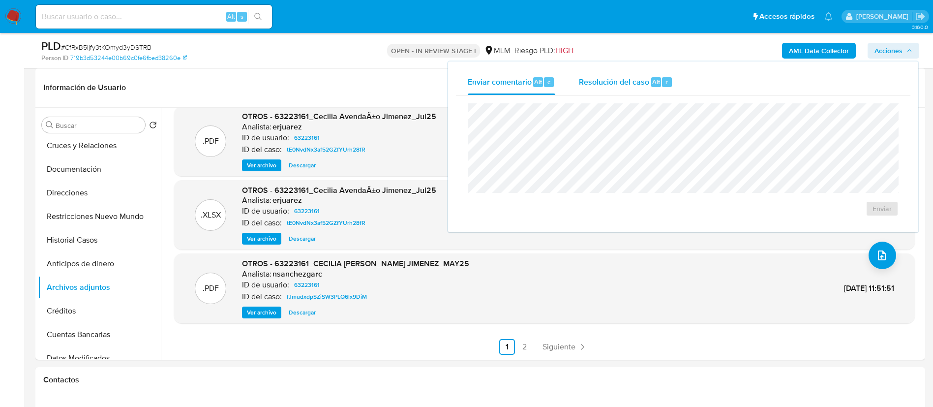
click at [618, 87] on span "Resolución del caso" at bounding box center [614, 81] width 70 height 11
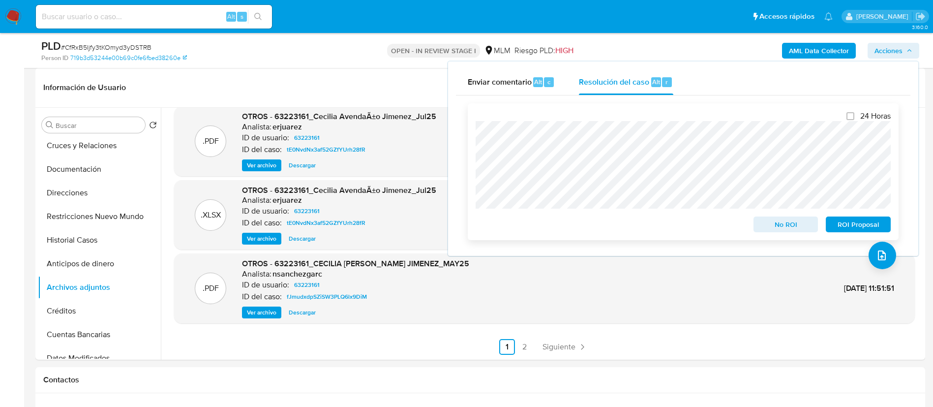
click at [774, 226] on span "No ROI" at bounding box center [786, 224] width 51 height 14
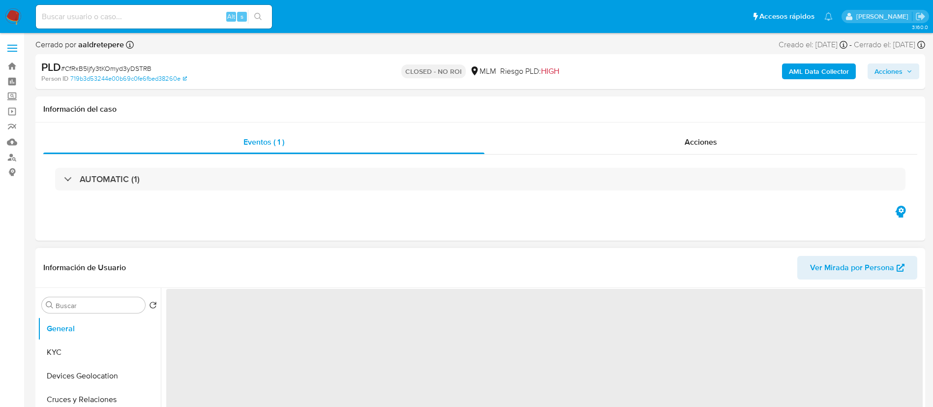
select select "10"
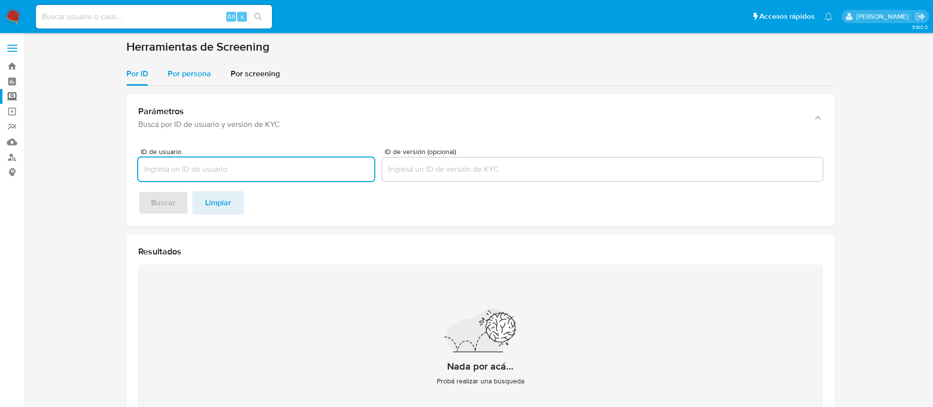
click at [193, 78] on span "Por persona" at bounding box center [189, 73] width 43 height 11
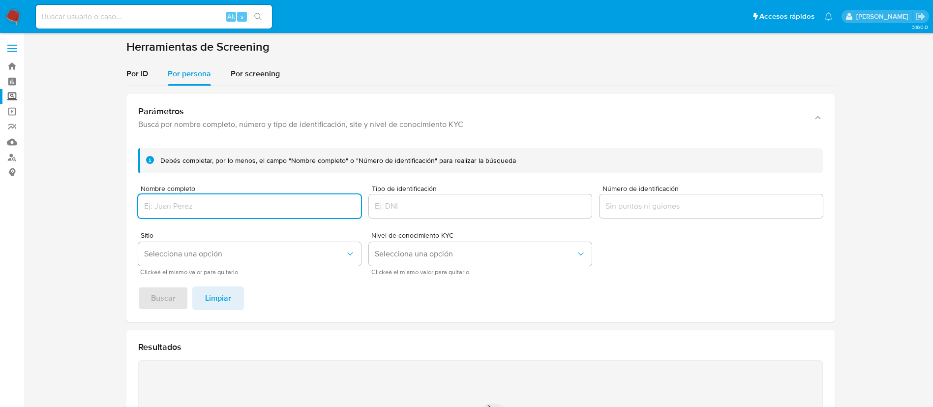
click at [199, 207] on input "Nombre completo" at bounding box center [249, 206] width 223 height 13
type input "[PERSON_NAME]"
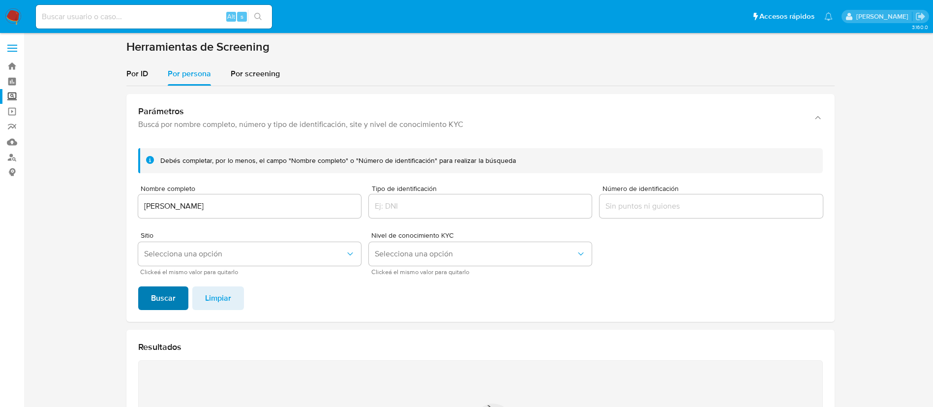
click at [156, 298] on span "Buscar" at bounding box center [163, 298] width 25 height 22
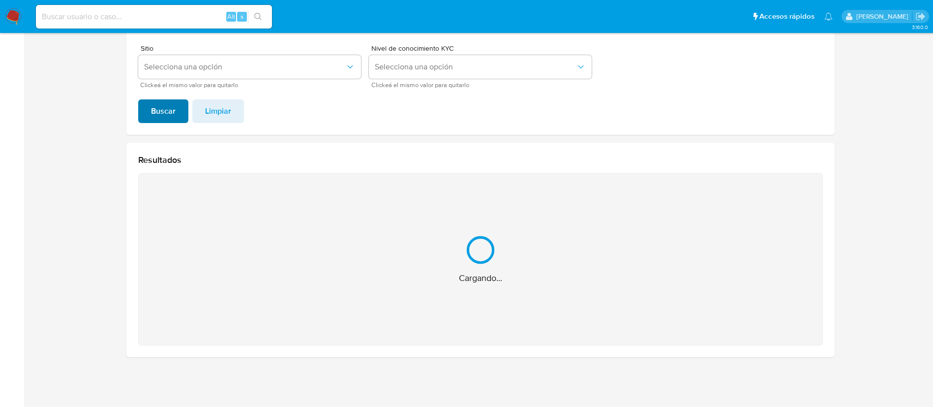
scroll to position [31, 0]
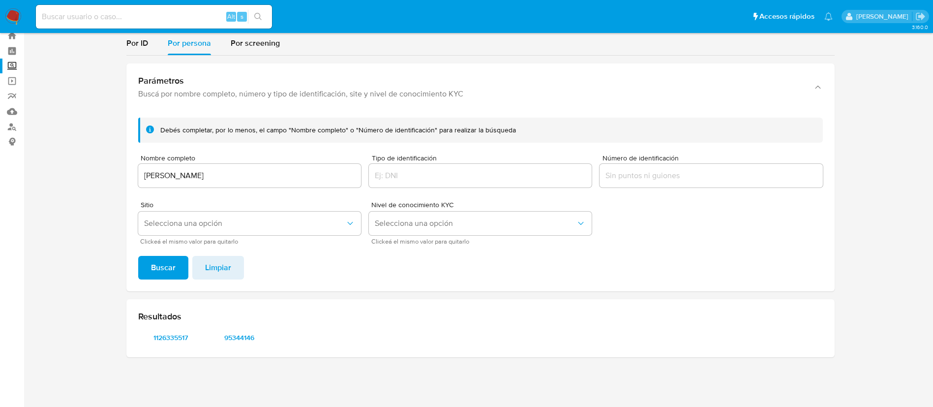
drag, startPoint x: 244, startPoint y: 180, endPoint x: 63, endPoint y: 171, distance: 181.3
click at [65, 171] on section at bounding box center [480, 187] width 890 height 356
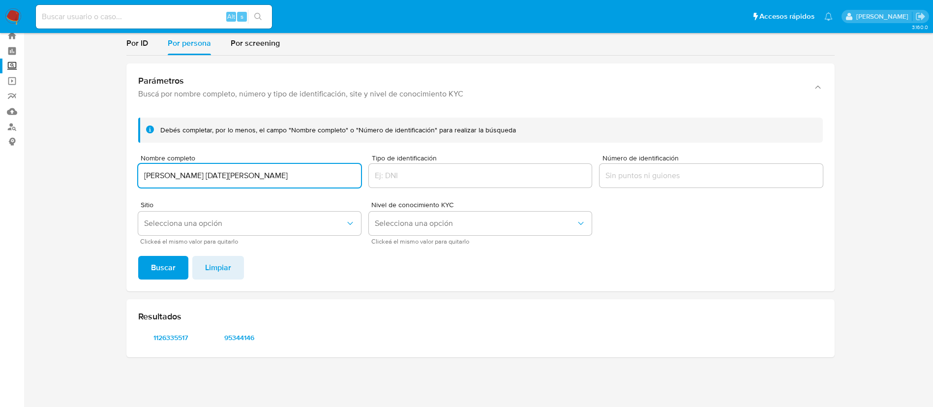
type input "[PERSON_NAME] [DATE][PERSON_NAME]"
click at [154, 269] on span "Buscar" at bounding box center [163, 268] width 25 height 22
